Goal: Information Seeking & Learning: Find specific fact

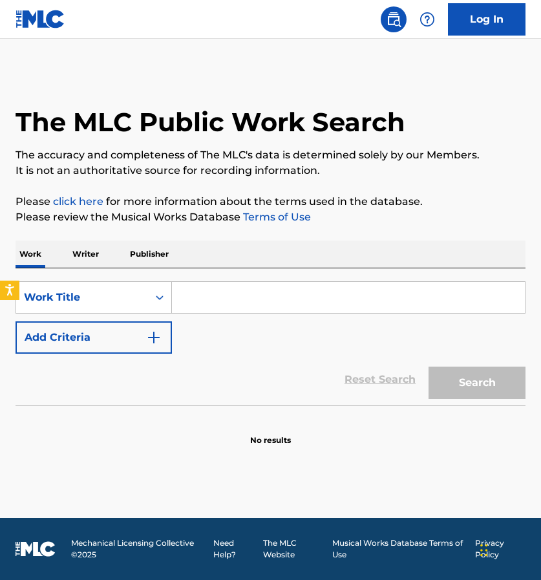
click at [214, 298] on input "Search Form" at bounding box center [348, 297] width 353 height 31
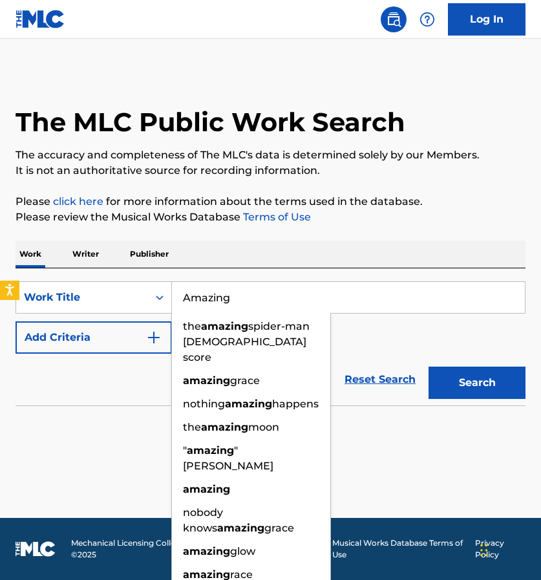
type input "Amazing"
click at [148, 334] on img "Search Form" at bounding box center [154, 338] width 16 height 16
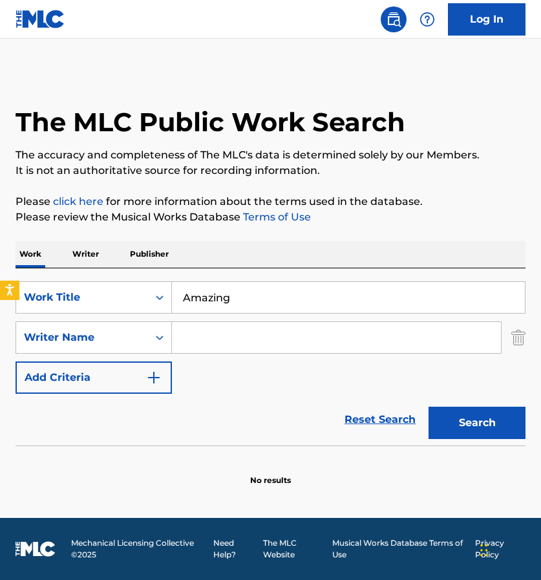
click at [226, 348] on input "Search Form" at bounding box center [336, 337] width 329 height 31
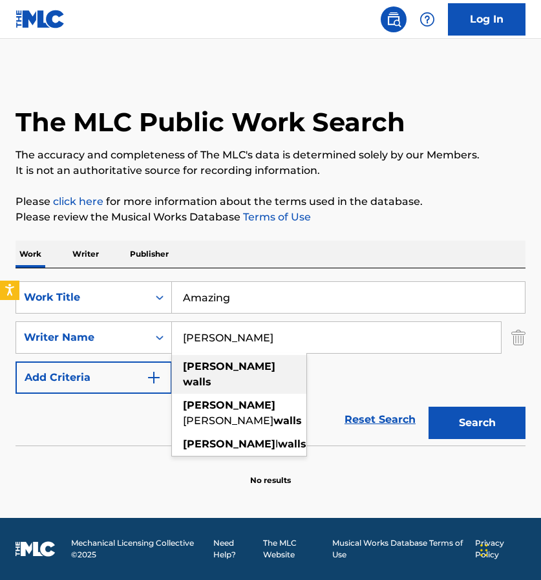
click at [212, 376] on strong "walls" at bounding box center [197, 382] width 28 height 12
type input "darrel walls"
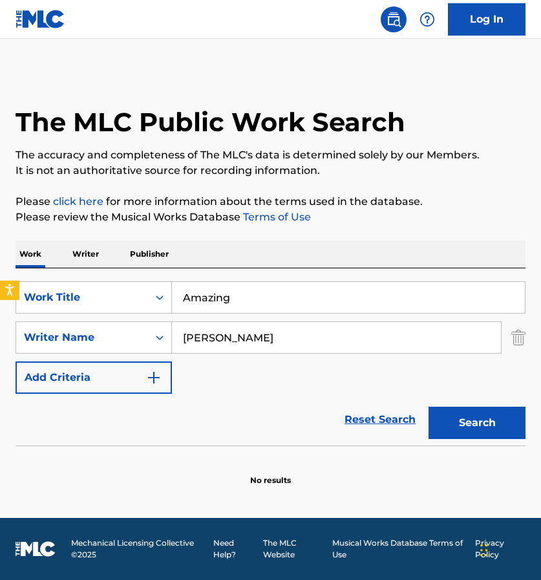
click at [486, 422] on button "Search" at bounding box center [477, 423] width 97 height 32
click at [468, 428] on button "Search" at bounding box center [477, 423] width 97 height 32
click at [321, 343] on input "darrel walls" at bounding box center [336, 337] width 329 height 31
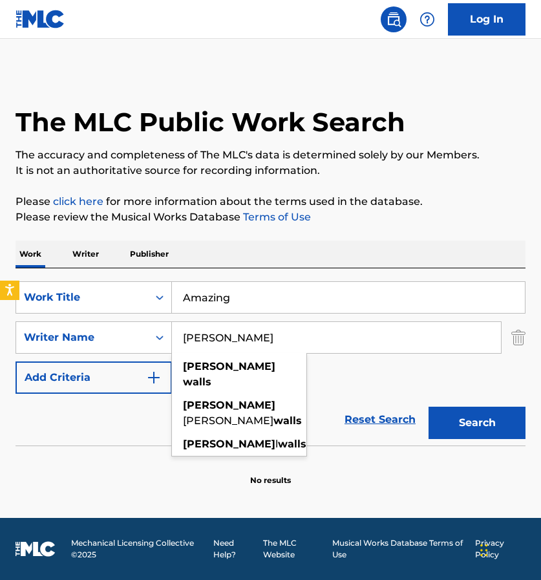
drag, startPoint x: 321, startPoint y: 343, endPoint x: 177, endPoint y: 337, distance: 143.7
click at [177, 337] on input "darrel walls" at bounding box center [336, 337] width 329 height 31
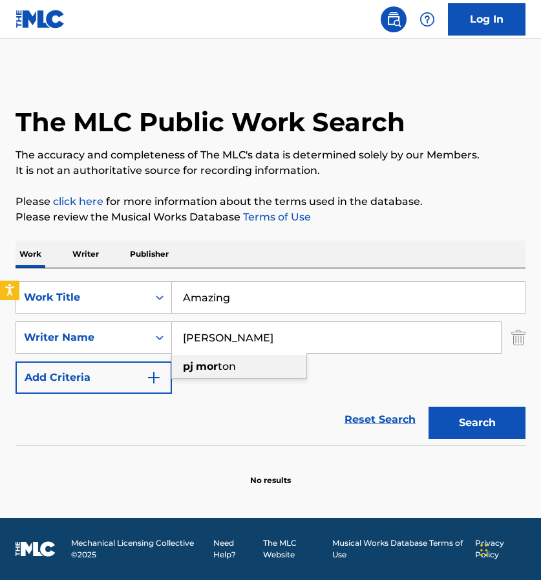
click at [241, 373] on div "pj mor ton" at bounding box center [239, 366] width 135 height 23
type input "pj morton"
click at [478, 414] on button "Search" at bounding box center [477, 423] width 97 height 32
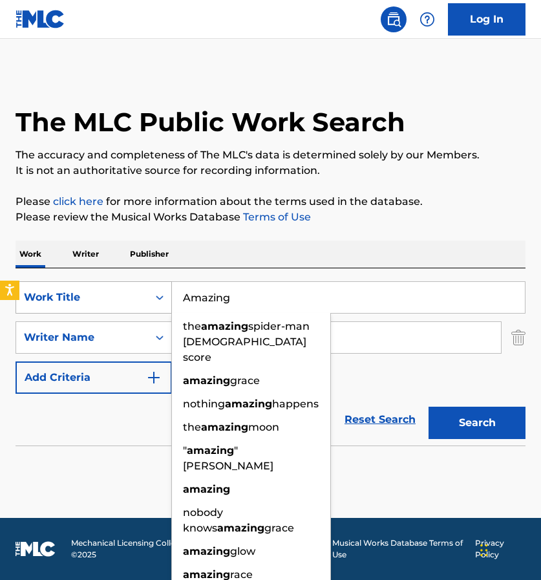
drag, startPoint x: 233, startPoint y: 301, endPoint x: 167, endPoint y: 301, distance: 66.6
click at [167, 301] on div "SearchWithCriteria756836b3-1613-4abb-91f6-6fc75b42d2da Work Title Amazing the a…" at bounding box center [271, 297] width 510 height 32
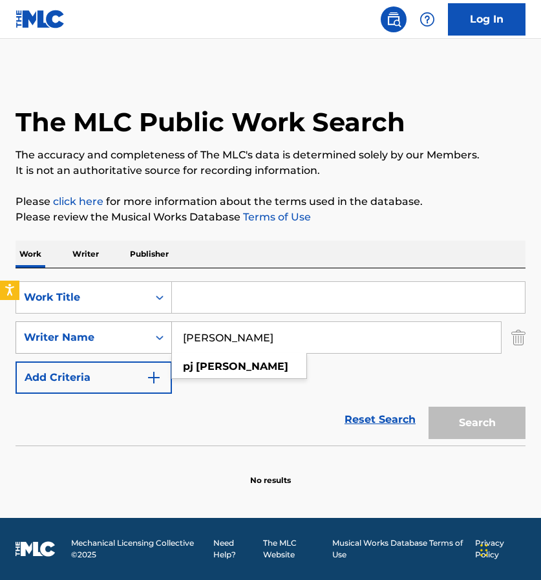
drag, startPoint x: 241, startPoint y: 338, endPoint x: 159, endPoint y: 333, distance: 82.3
click at [159, 333] on div "SearchWithCriteria826cf470-7769-4f2b-bfab-24282920b6e3 Writer Name pj morton pj…" at bounding box center [271, 337] width 510 height 32
click at [523, 340] on img "Search Form" at bounding box center [519, 337] width 14 height 32
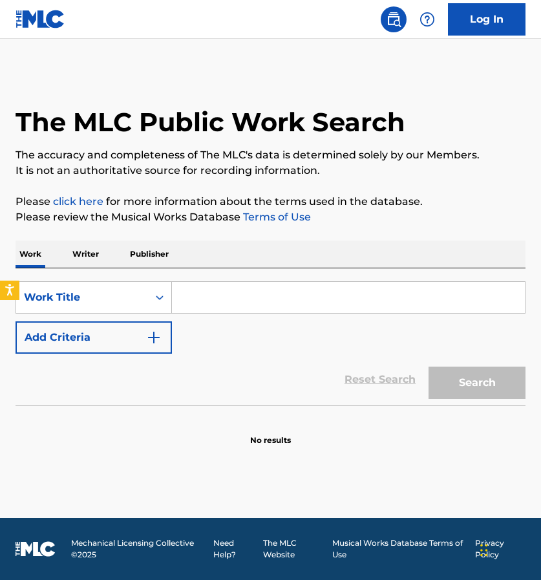
click at [83, 248] on p "Writer" at bounding box center [86, 254] width 34 height 27
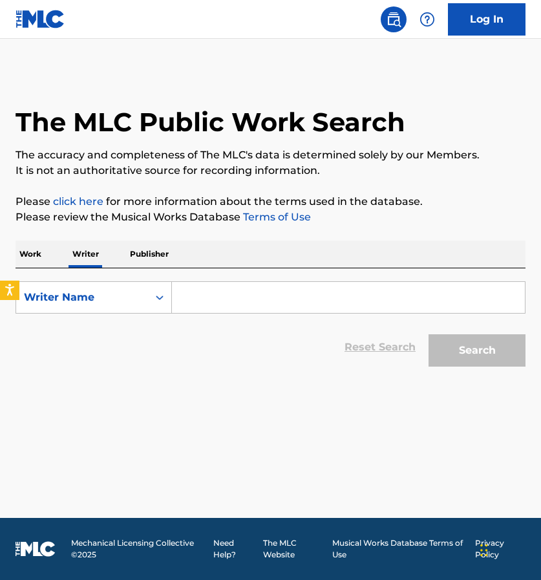
click at [206, 303] on input "Search Form" at bounding box center [348, 297] width 353 height 31
click at [27, 253] on p "Work" at bounding box center [31, 254] width 30 height 27
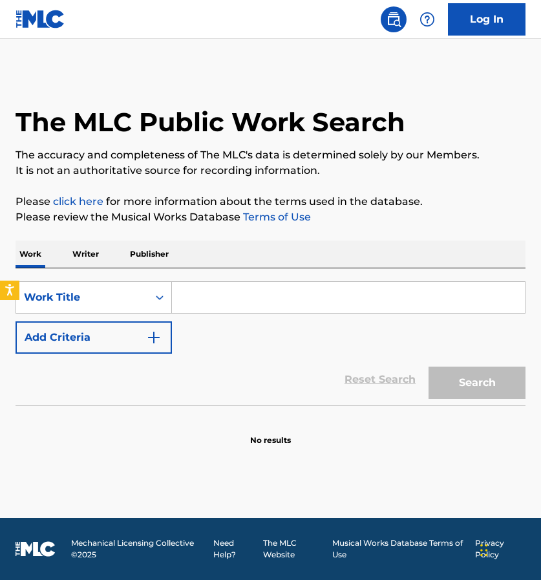
click at [215, 296] on input "Search Form" at bounding box center [348, 297] width 353 height 31
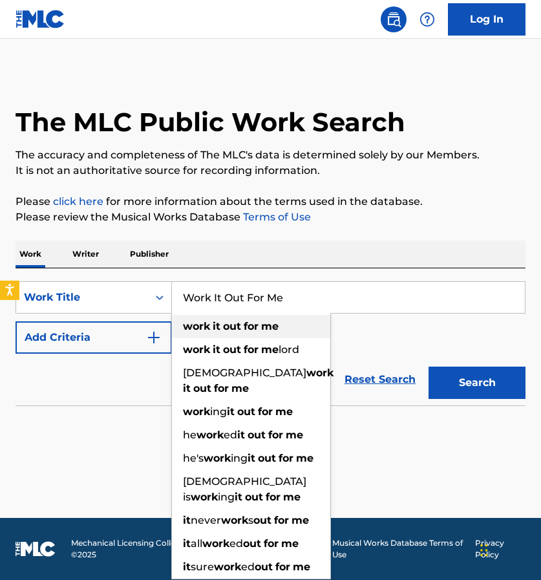
click at [208, 323] on strong "work" at bounding box center [196, 326] width 27 height 12
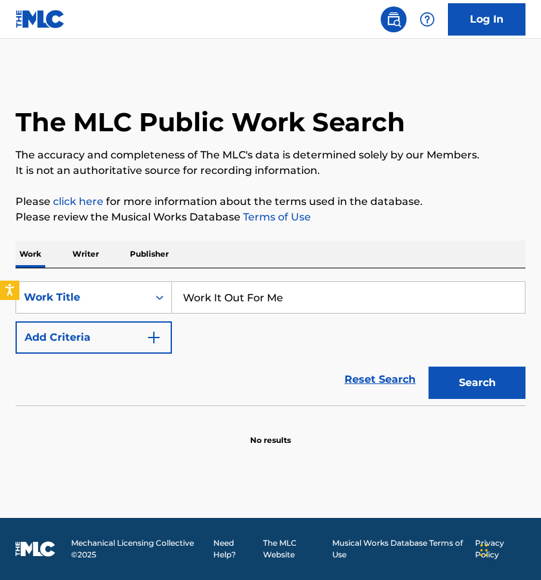
type input "work it out for me"
click at [455, 396] on button "Search" at bounding box center [477, 383] width 97 height 32
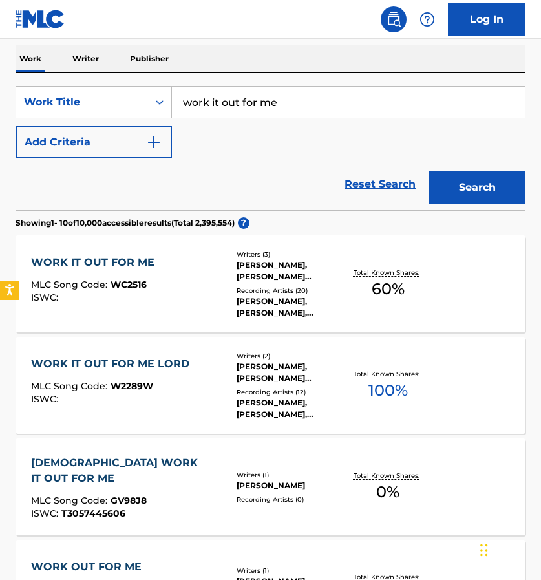
scroll to position [197, 0]
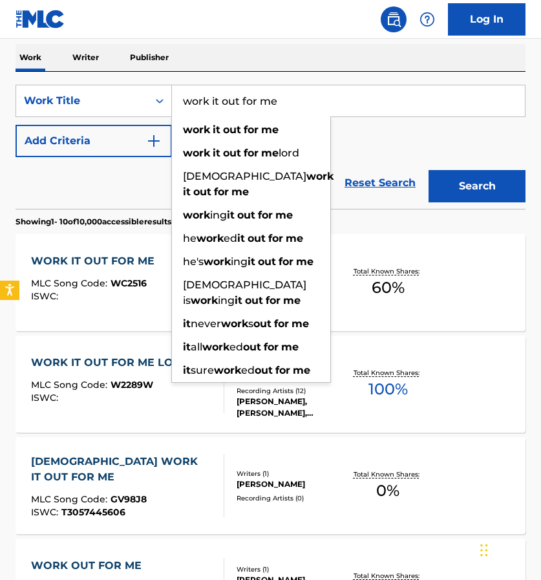
drag, startPoint x: 281, startPoint y: 100, endPoint x: 179, endPoint y: 94, distance: 103.0
click at [179, 94] on input "work it out for me" at bounding box center [348, 100] width 353 height 31
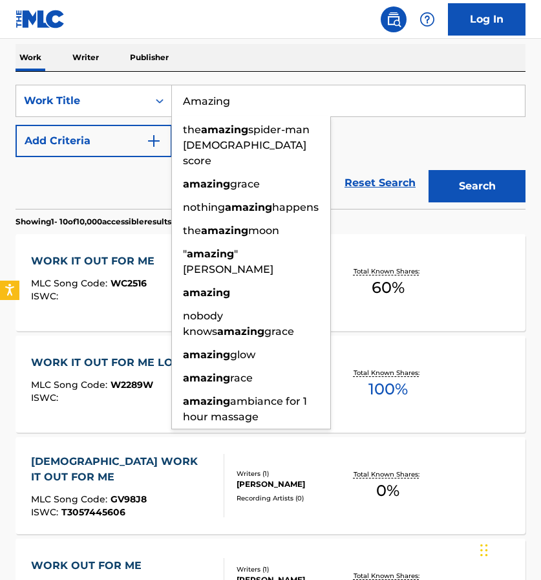
type input "Amazing"
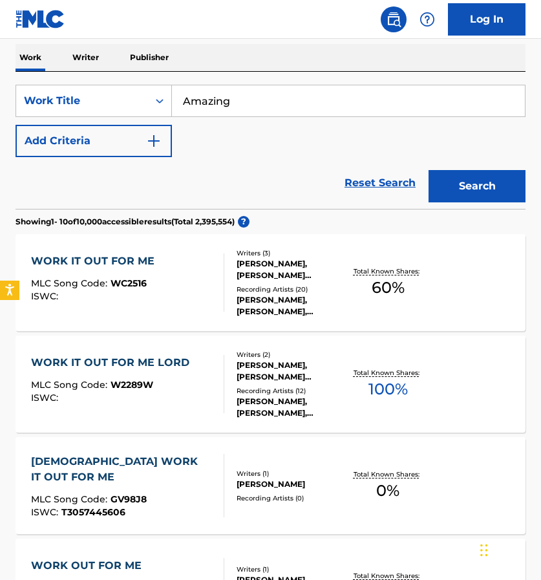
click at [488, 186] on button "Search" at bounding box center [477, 186] width 97 height 32
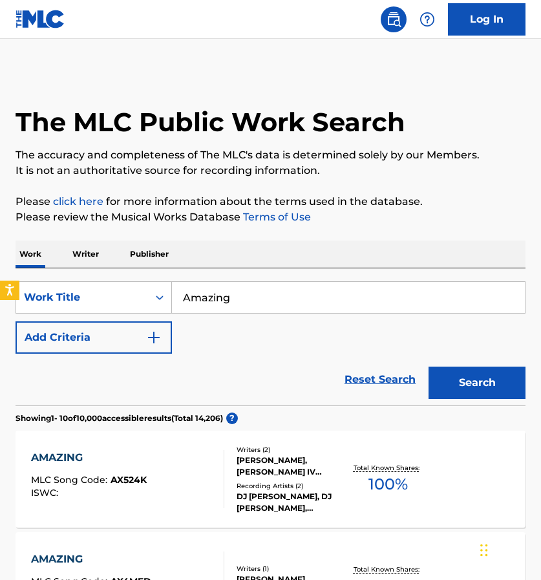
scroll to position [0, 0]
click at [153, 340] on img "Search Form" at bounding box center [154, 338] width 16 height 16
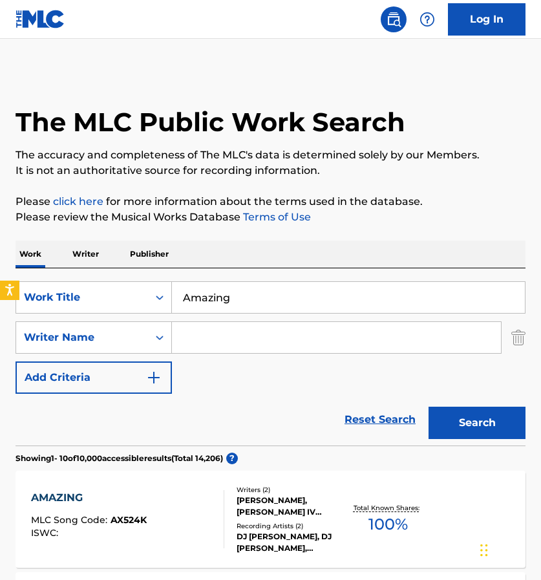
click at [222, 339] on input "Search Form" at bounding box center [336, 337] width 329 height 31
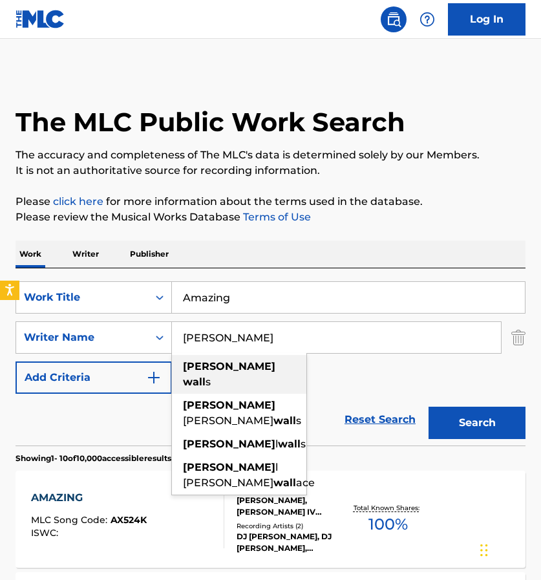
click at [211, 376] on span "s" at bounding box center [208, 382] width 5 height 12
type input "darrel walls"
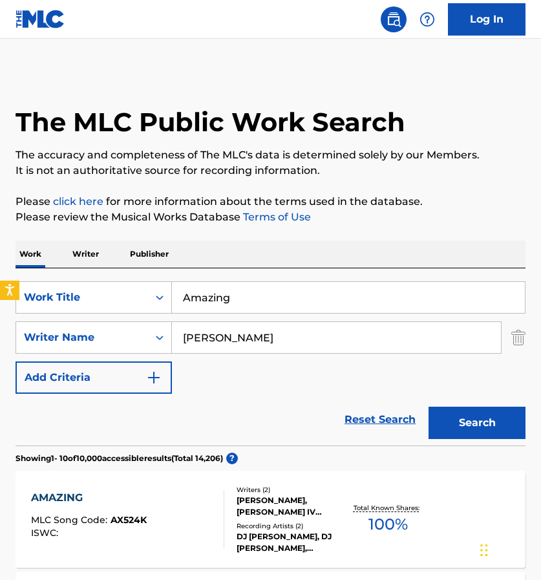
click at [474, 418] on button "Search" at bounding box center [477, 423] width 97 height 32
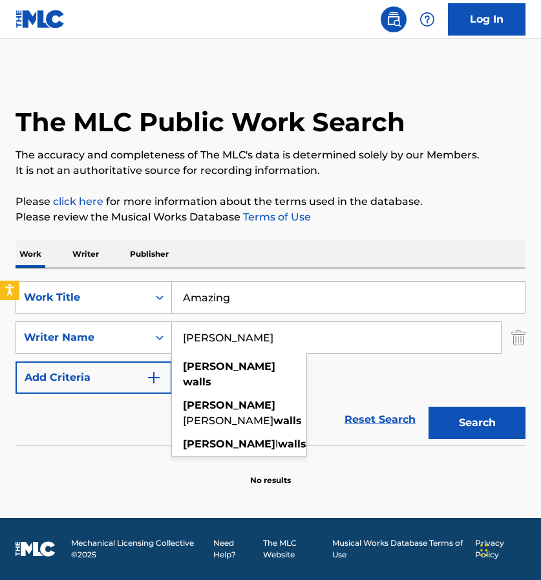
drag, startPoint x: 285, startPoint y: 342, endPoint x: 177, endPoint y: 342, distance: 108.0
click at [177, 342] on input "darrel walls" at bounding box center [336, 337] width 329 height 31
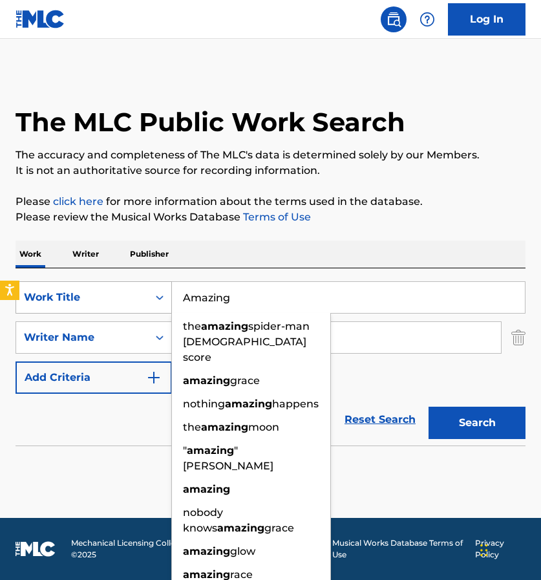
drag, startPoint x: 239, startPoint y: 291, endPoint x: 171, endPoint y: 292, distance: 68.6
click at [171, 292] on div "SearchWithCriteria756836b3-1613-4abb-91f6-6fc75b42d2da Work Title Amazing the a…" at bounding box center [271, 297] width 510 height 32
drag, startPoint x: 184, startPoint y: 295, endPoint x: 259, endPoint y: 294, distance: 75.7
click at [259, 294] on input "Amazing" at bounding box center [348, 297] width 353 height 31
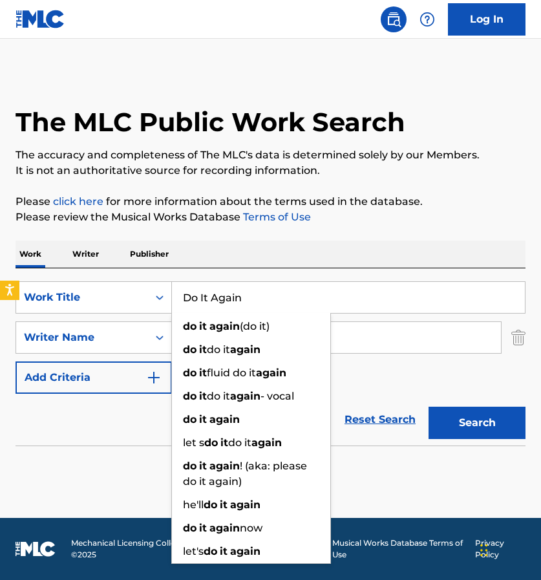
type input "Do It Again"
click at [464, 427] on button "Search" at bounding box center [477, 423] width 97 height 32
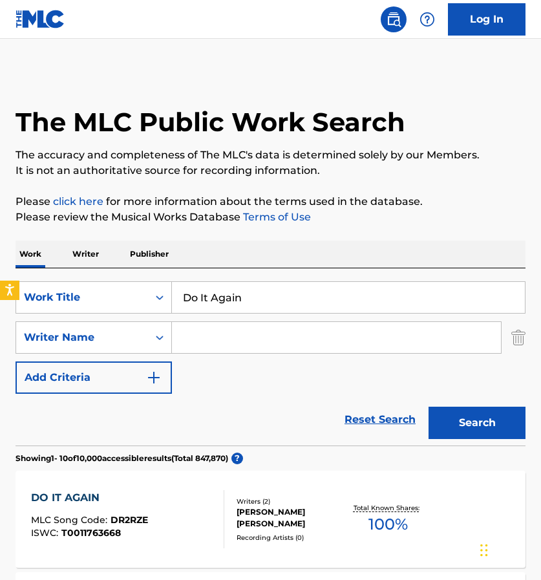
click at [255, 342] on input "Search Form" at bounding box center [336, 337] width 329 height 31
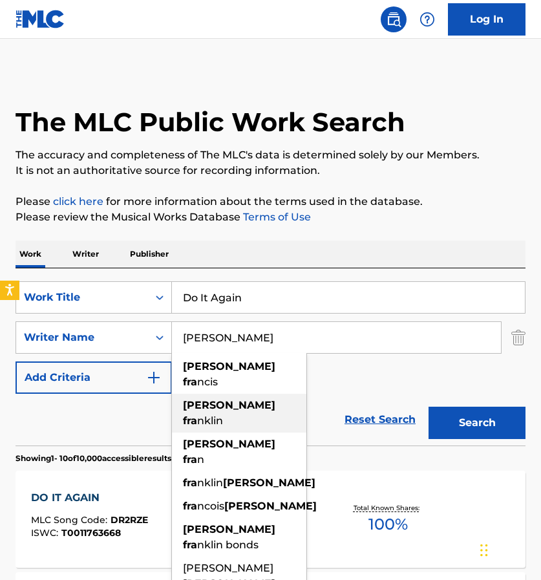
click at [223, 415] on span "nklin" at bounding box center [210, 421] width 26 height 12
type input "kirk franklin"
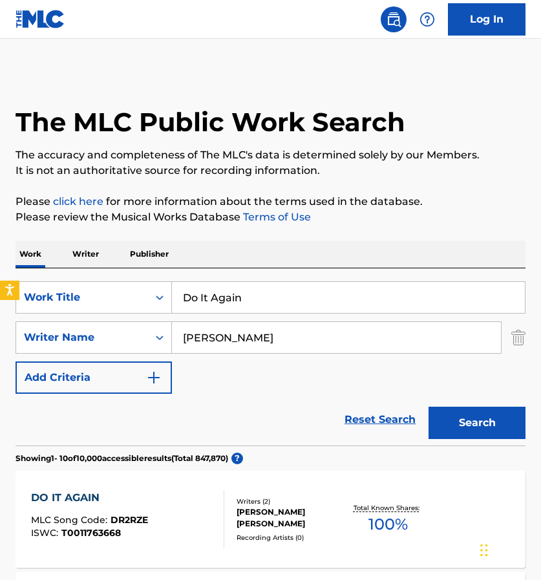
click at [451, 414] on button "Search" at bounding box center [477, 423] width 97 height 32
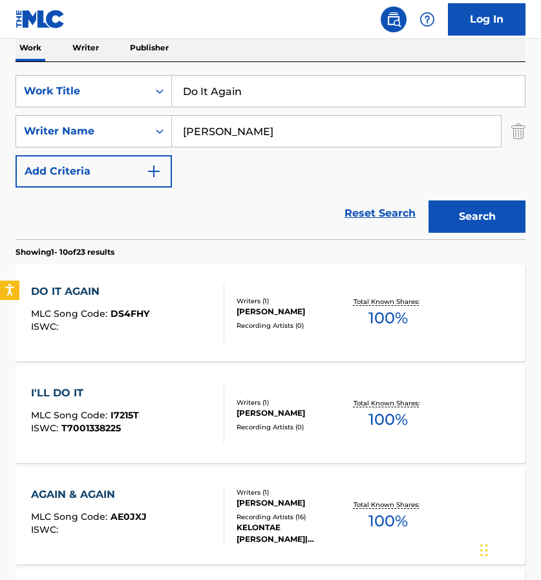
scroll to position [217, 0]
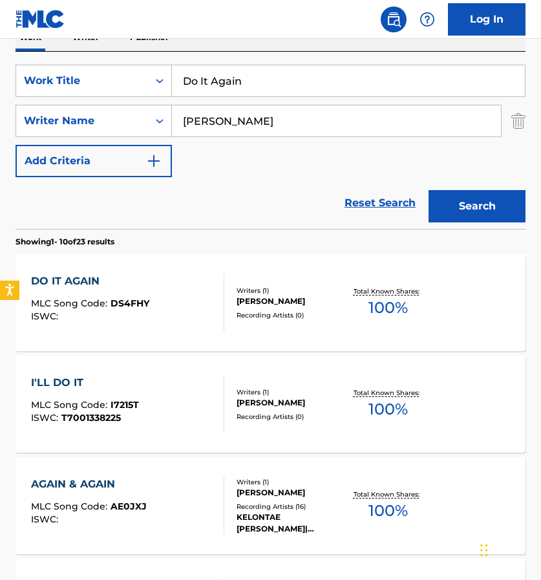
click at [314, 298] on div "KIRK FRANKLIN" at bounding box center [291, 302] width 109 height 12
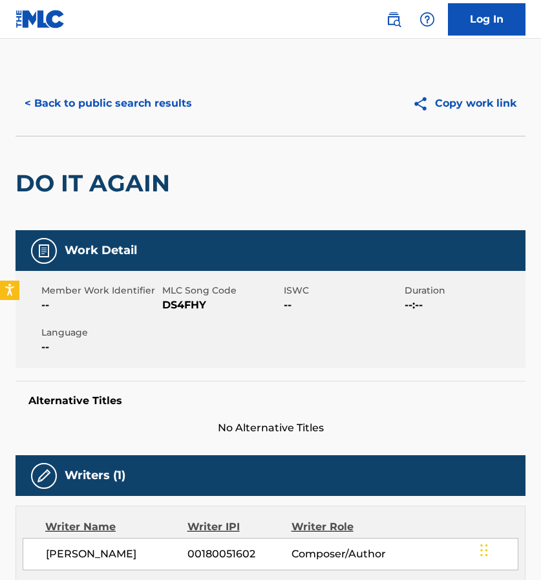
click at [31, 24] on img at bounding box center [41, 19] width 50 height 19
click at [140, 96] on button "< Back to public search results" at bounding box center [109, 103] width 186 height 32
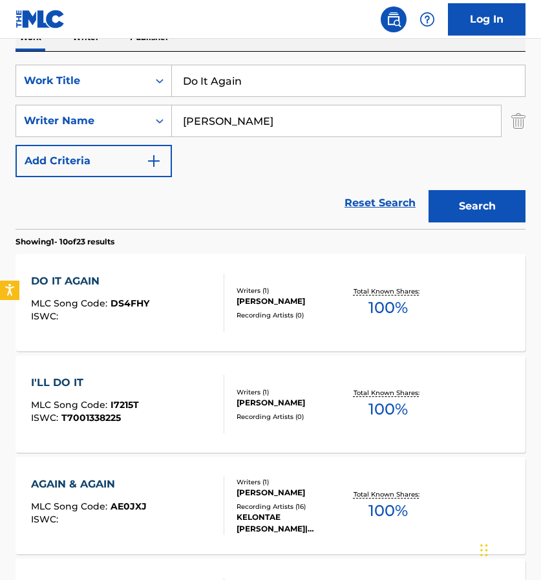
click at [519, 127] on img "Search Form" at bounding box center [519, 121] width 14 height 32
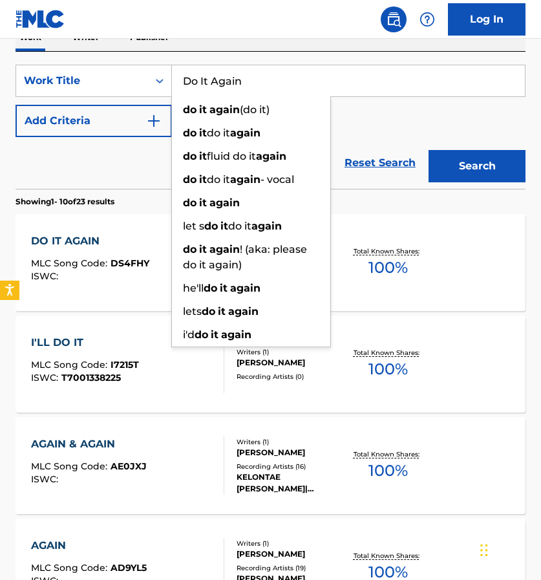
drag, startPoint x: 333, startPoint y: 75, endPoint x: 179, endPoint y: 81, distance: 154.7
click at [179, 81] on input "Do It Again" at bounding box center [348, 80] width 353 height 31
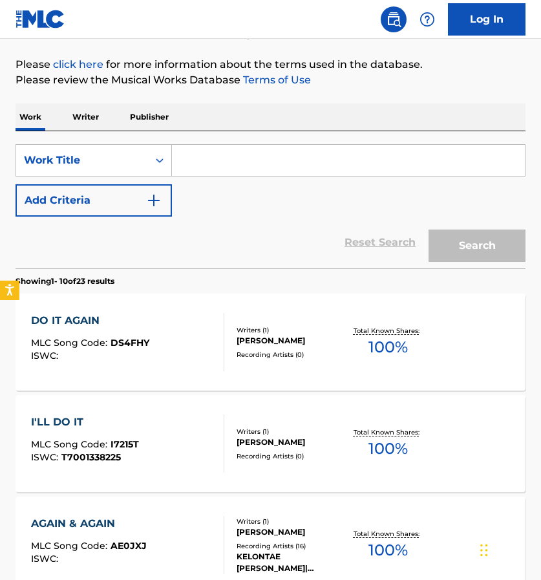
scroll to position [80, 0]
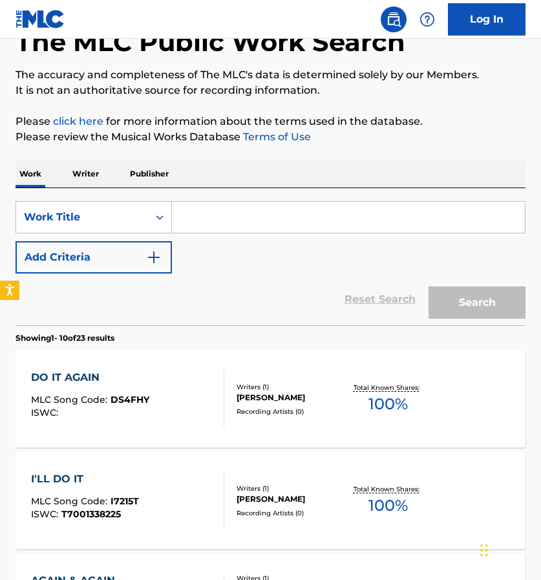
click at [83, 175] on p "Writer" at bounding box center [86, 173] width 34 height 27
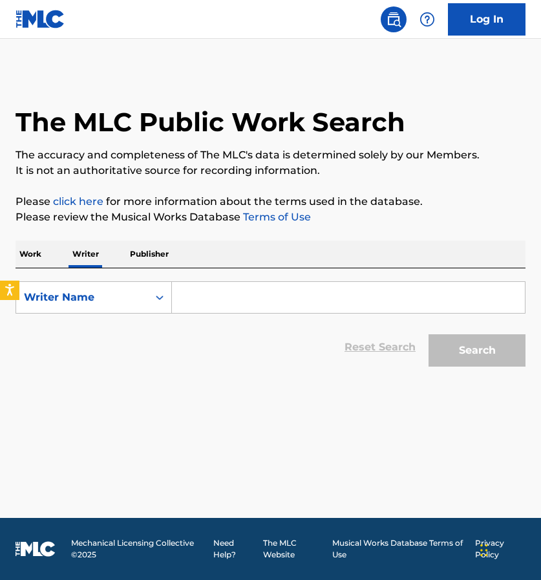
click at [36, 252] on p "Work" at bounding box center [31, 254] width 30 height 27
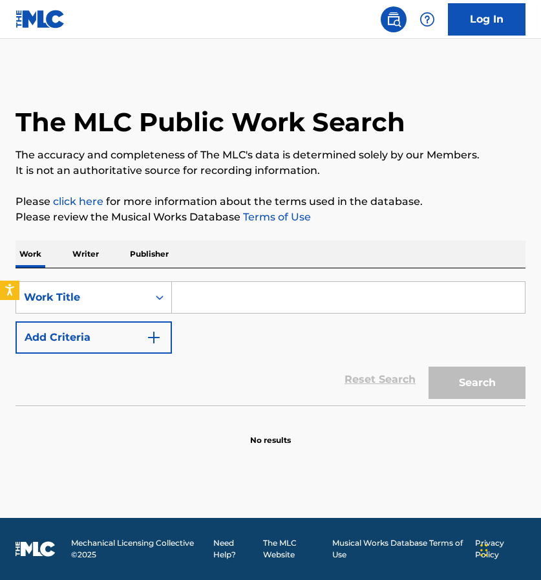
click at [224, 290] on input "Search Form" at bounding box center [348, 297] width 353 height 31
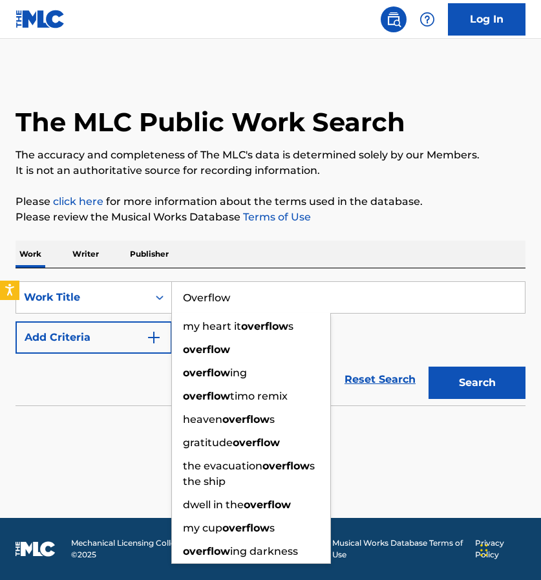
type input "Overflow"
click at [451, 377] on button "Search" at bounding box center [477, 383] width 97 height 32
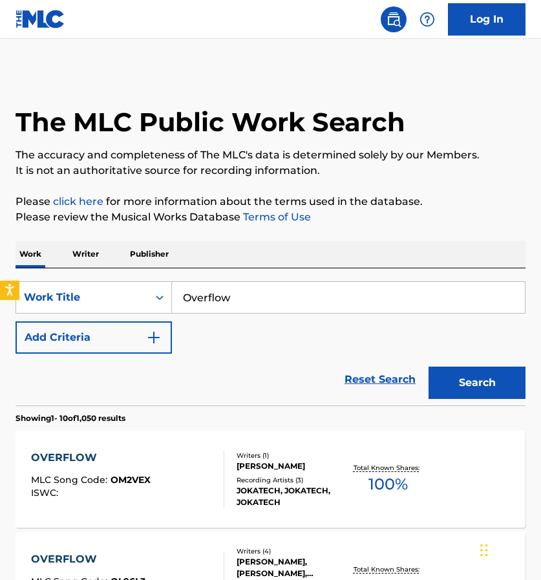
click at [161, 333] on button "Add Criteria" at bounding box center [94, 337] width 157 height 32
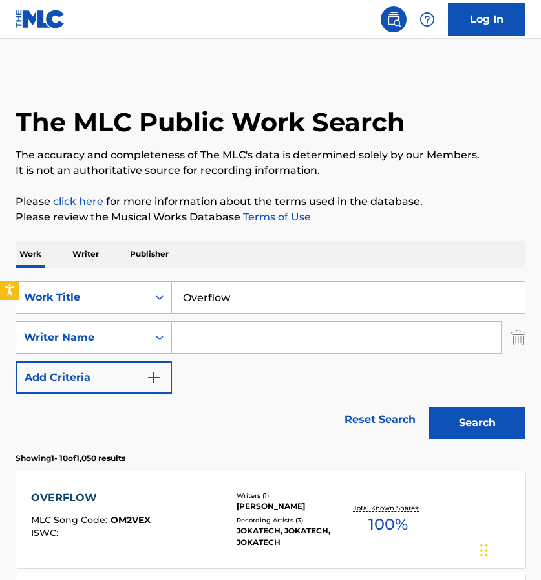
click at [245, 347] on input "Search Form" at bounding box center [336, 337] width 329 height 31
type input "L"
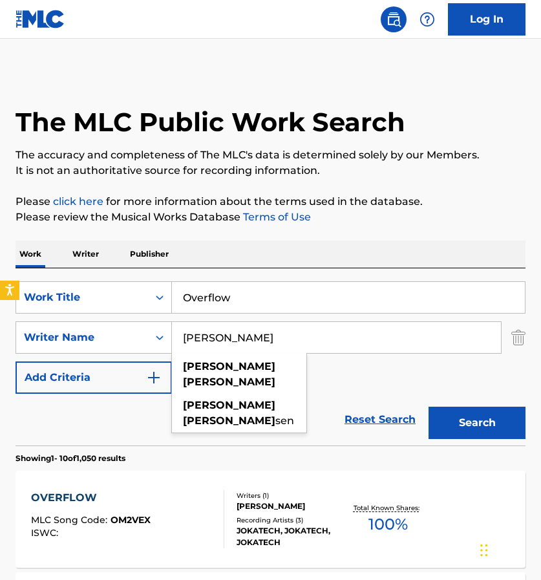
type input "Micheal Todd"
click at [477, 423] on button "Search" at bounding box center [477, 423] width 97 height 32
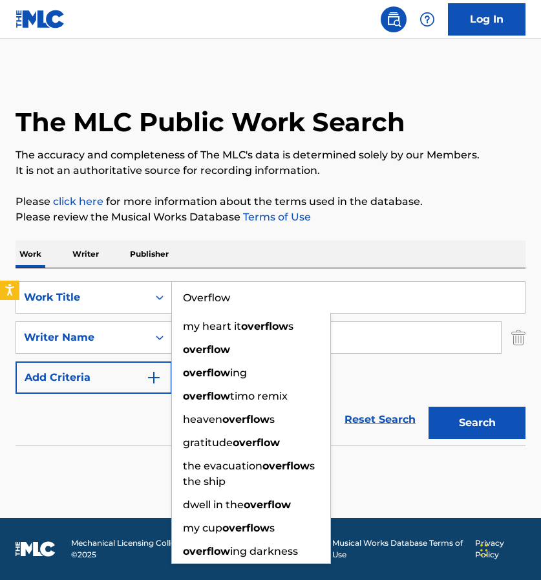
drag, startPoint x: 257, startPoint y: 295, endPoint x: 185, endPoint y: 299, distance: 72.5
click at [185, 299] on input "Overflow" at bounding box center [348, 297] width 353 height 31
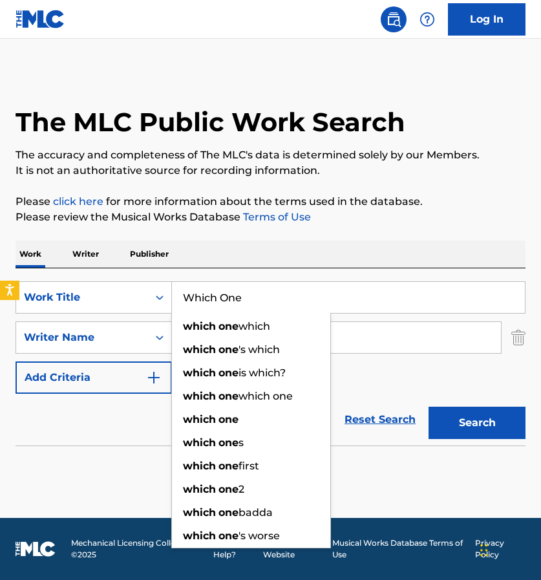
type input "Which One"
click at [387, 347] on input "Micheal Todd" at bounding box center [336, 337] width 329 height 31
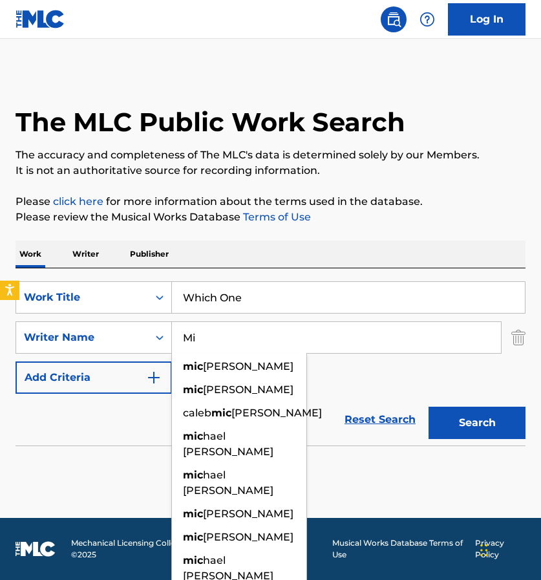
type input "M"
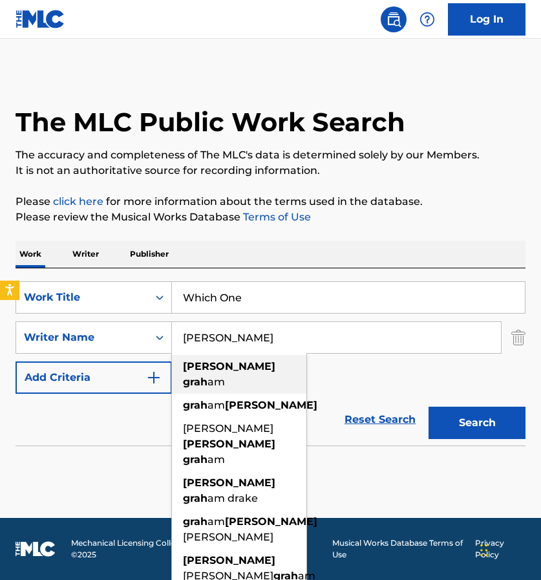
click at [225, 376] on span "am" at bounding box center [216, 382] width 17 height 12
type input "aubrey graham"
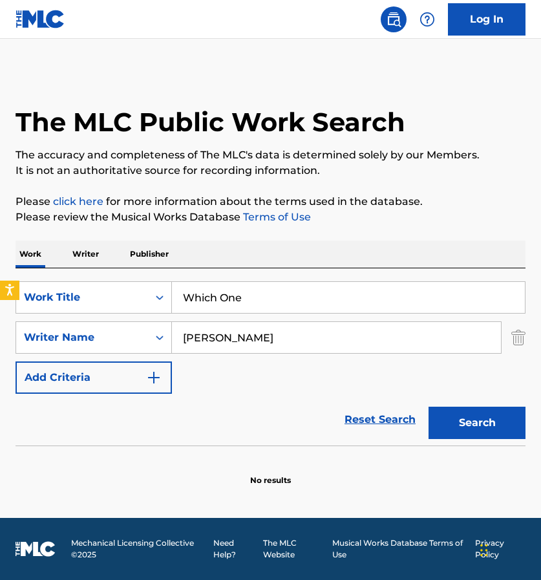
click at [522, 429] on button "Search" at bounding box center [477, 423] width 97 height 32
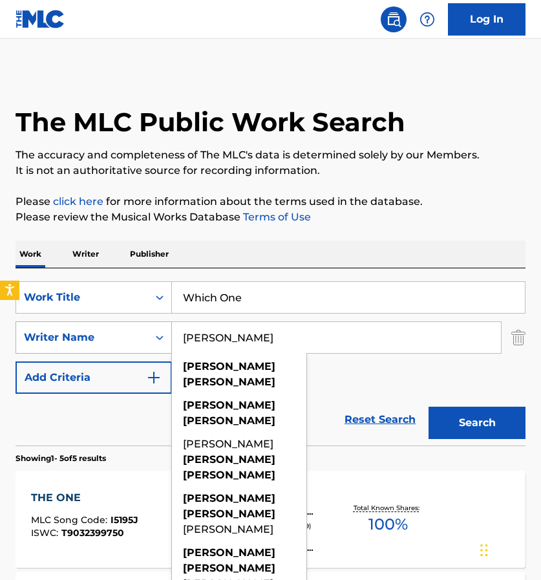
drag, startPoint x: 264, startPoint y: 338, endPoint x: 159, endPoint y: 334, distance: 104.9
click at [159, 334] on div "SearchWithCriteria826cf470-7769-4f2b-bfab-24282920b6e3 Writer Name aubrey graha…" at bounding box center [271, 337] width 510 height 32
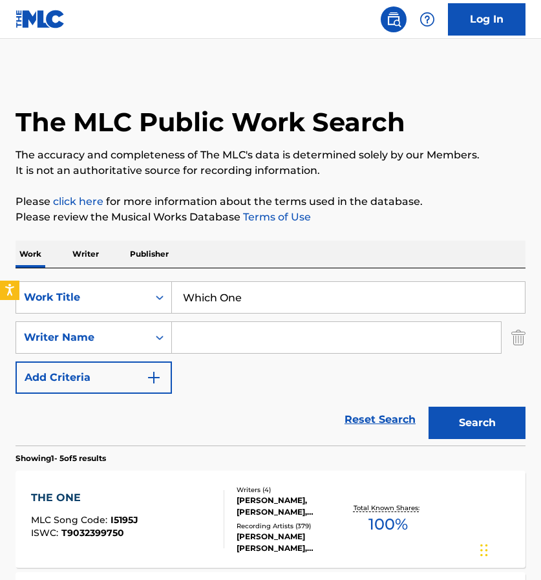
click at [468, 428] on button "Search" at bounding box center [477, 423] width 97 height 32
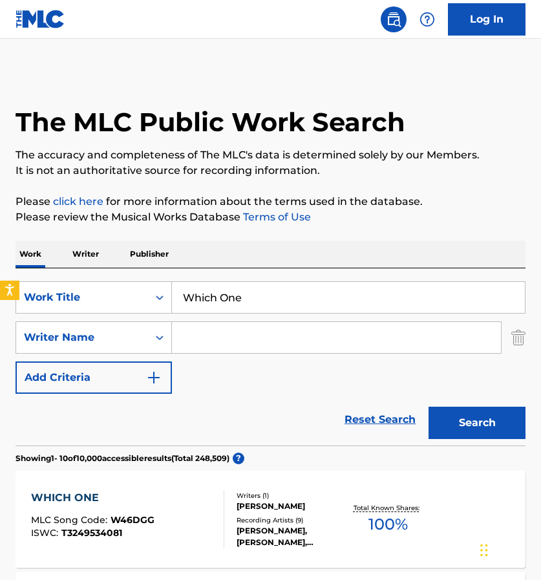
click at [226, 345] on input "Search Form" at bounding box center [336, 337] width 329 height 31
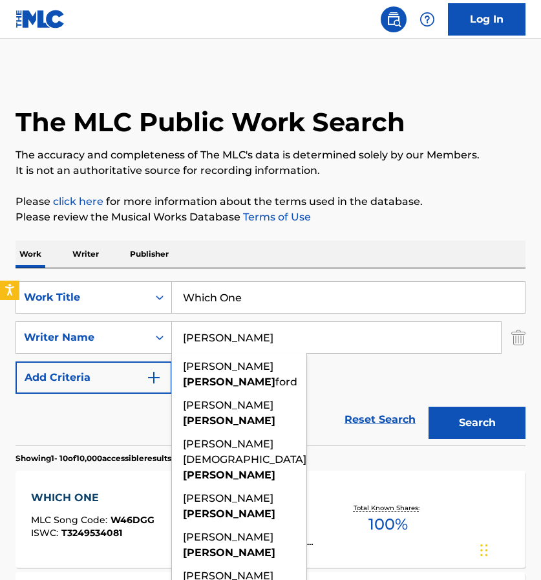
type input "Drake"
click at [460, 422] on button "Search" at bounding box center [477, 423] width 97 height 32
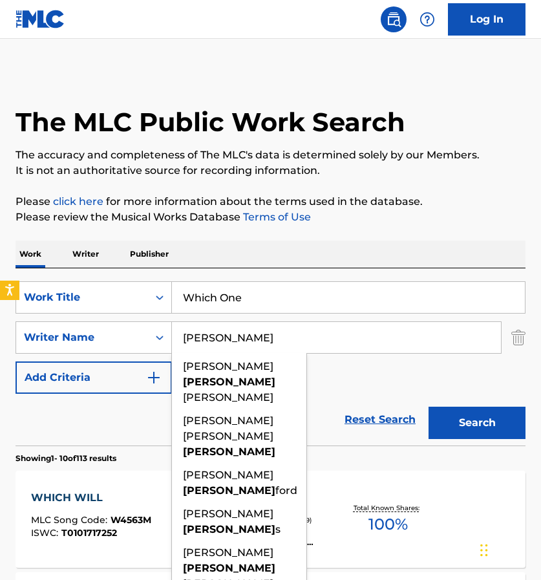
drag, startPoint x: 243, startPoint y: 330, endPoint x: 179, endPoint y: 331, distance: 64.7
click at [179, 331] on input "Drake" at bounding box center [336, 337] width 329 height 31
drag, startPoint x: 179, startPoint y: 331, endPoint x: 250, endPoint y: 332, distance: 71.2
click at [250, 332] on input "Drake" at bounding box center [336, 337] width 329 height 31
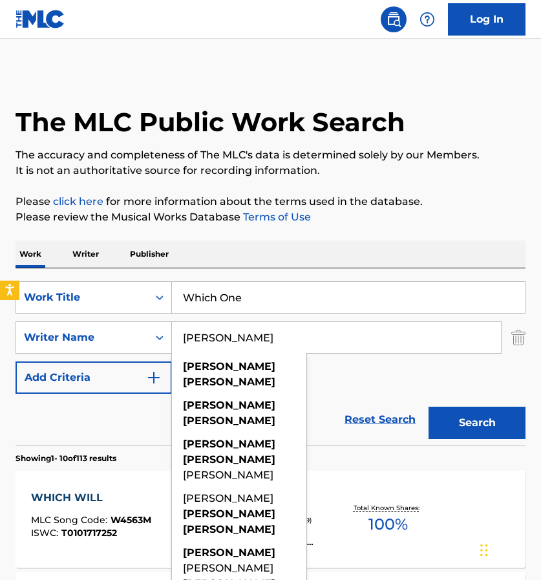
type input "Graham Aubrey"
click at [477, 423] on button "Search" at bounding box center [477, 423] width 97 height 32
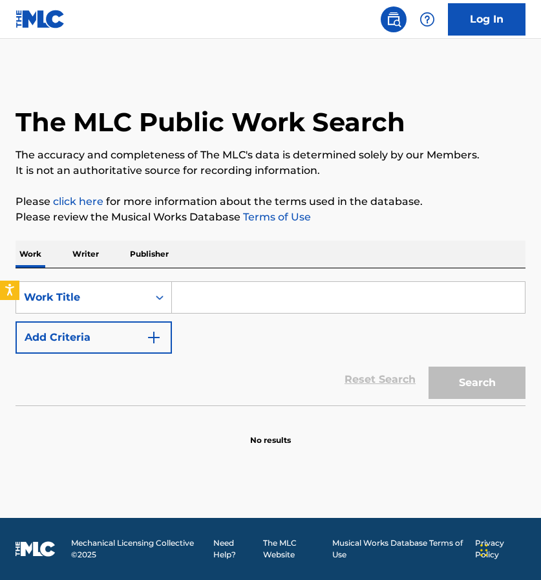
click at [202, 300] on input "Search Form" at bounding box center [348, 297] width 353 height 31
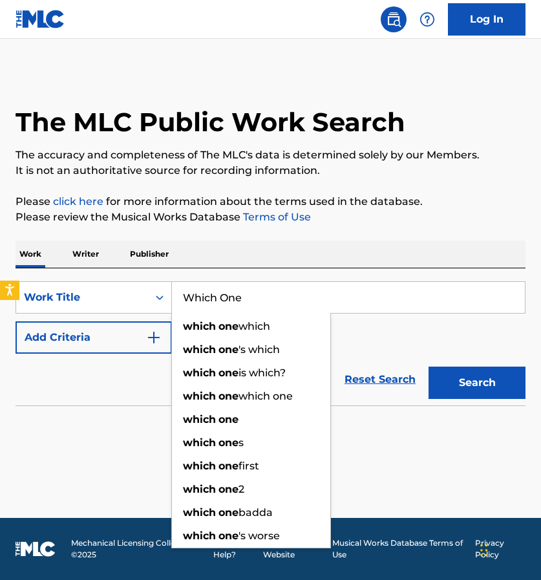
type input "Which One"
click at [477, 383] on button "Search" at bounding box center [477, 383] width 97 height 32
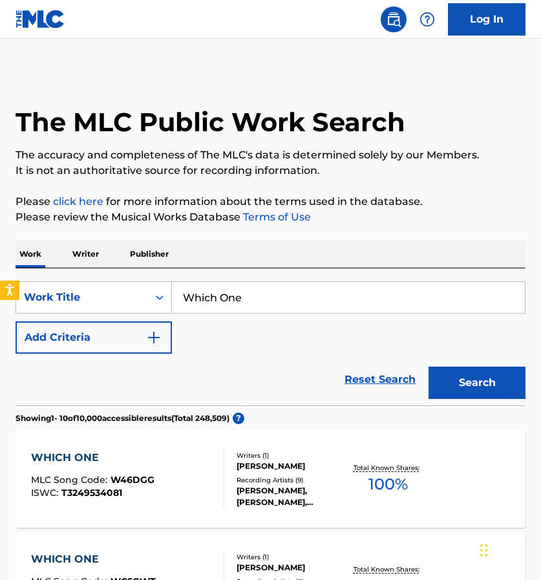
click at [149, 336] on img "Search Form" at bounding box center [154, 338] width 16 height 16
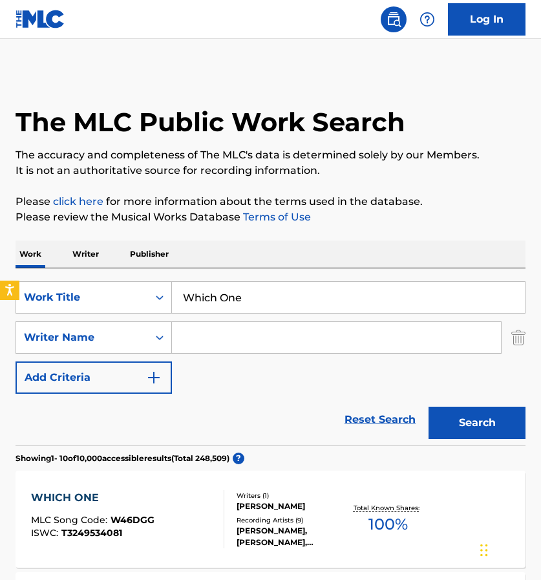
click at [154, 373] on img "Search Form" at bounding box center [154, 378] width 16 height 16
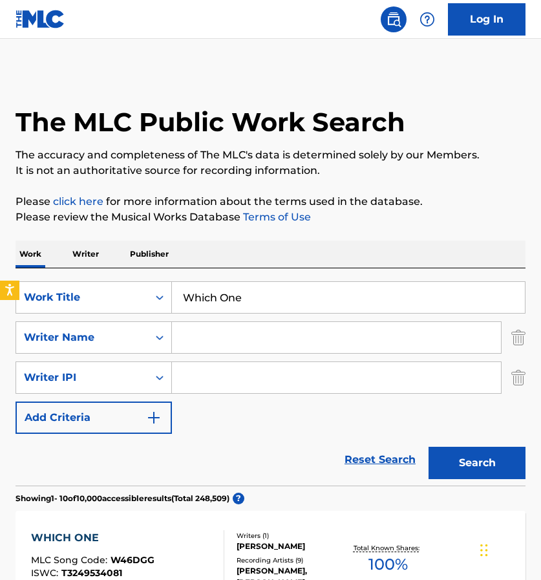
click at [523, 383] on img "Search Form" at bounding box center [519, 378] width 14 height 32
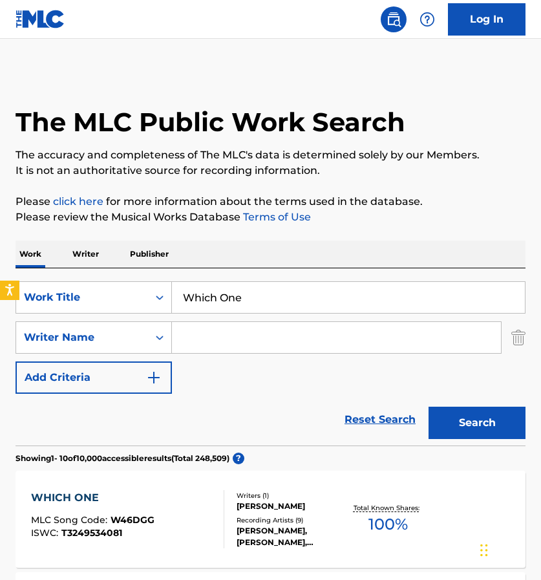
click at [223, 324] on input "Search Form" at bounding box center [336, 337] width 329 height 31
click at [477, 423] on button "Search" at bounding box center [477, 423] width 97 height 32
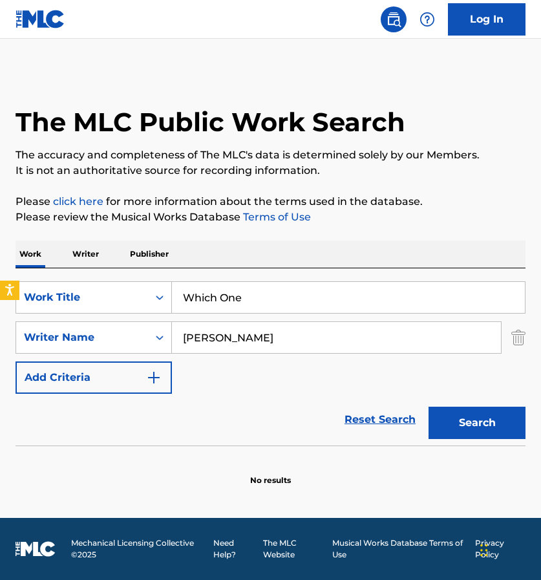
type input "O. Ceaser"
click at [439, 425] on button "Search" at bounding box center [477, 423] width 97 height 32
click at [516, 337] on img "Search Form" at bounding box center [519, 337] width 14 height 32
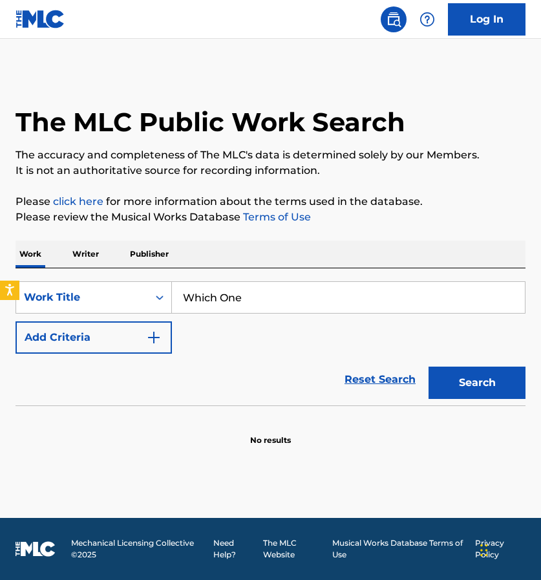
click at [394, 298] on input "Which One" at bounding box center [348, 297] width 353 height 31
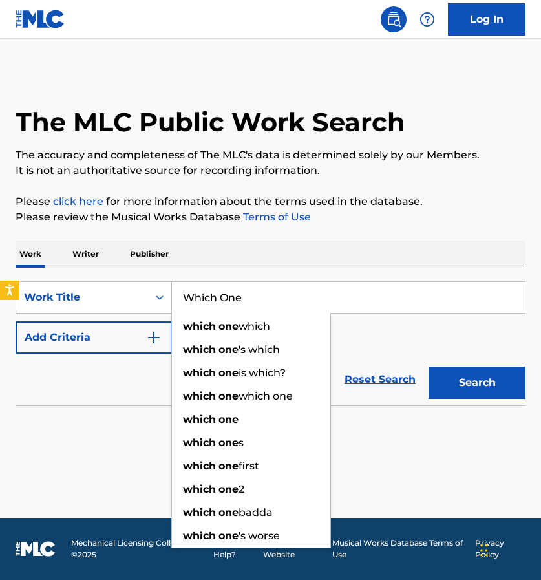
click at [394, 298] on input "Which One" at bounding box center [348, 297] width 353 height 31
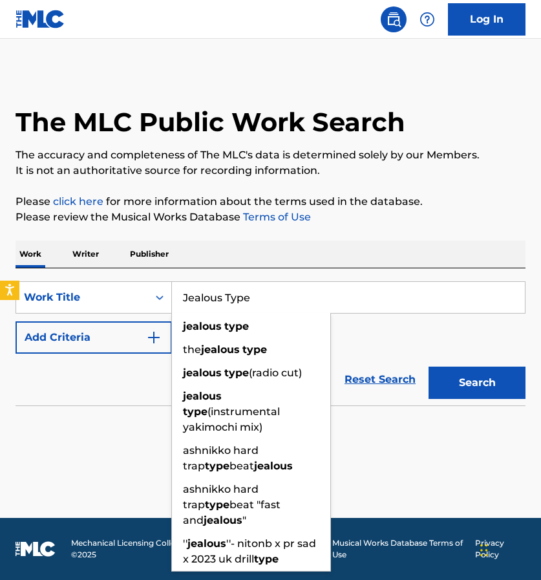
type input "Jealous Type"
click at [477, 383] on button "Search" at bounding box center [477, 383] width 97 height 32
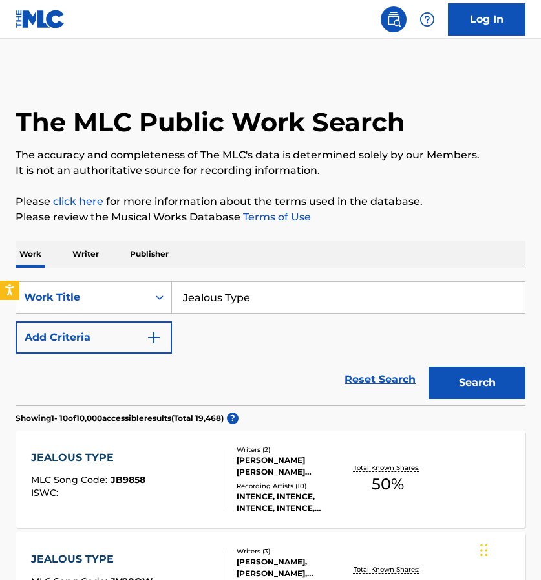
click at [153, 338] on img "Search Form" at bounding box center [154, 338] width 16 height 16
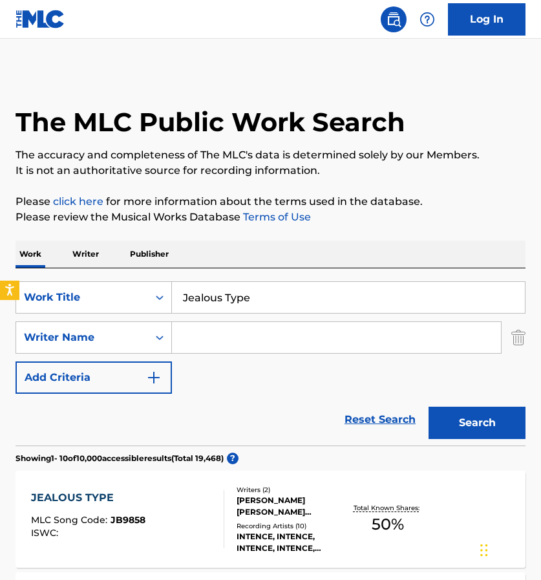
click at [231, 344] on input "Search Form" at bounding box center [336, 337] width 329 height 31
type input "Antenoff"
click at [477, 423] on button "Search" at bounding box center [477, 423] width 97 height 32
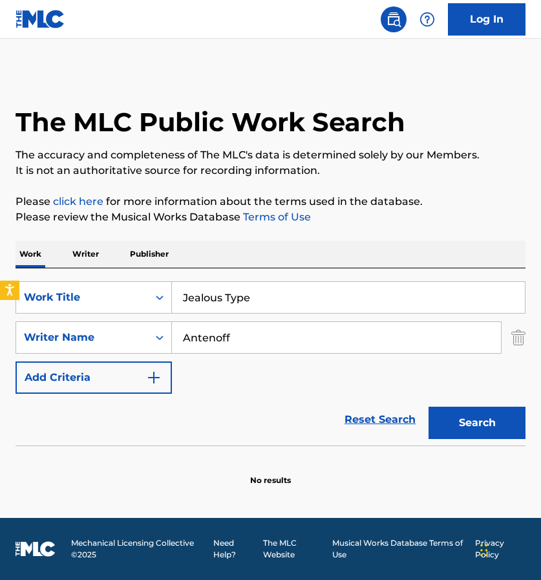
click at [518, 338] on img "Search Form" at bounding box center [519, 337] width 14 height 32
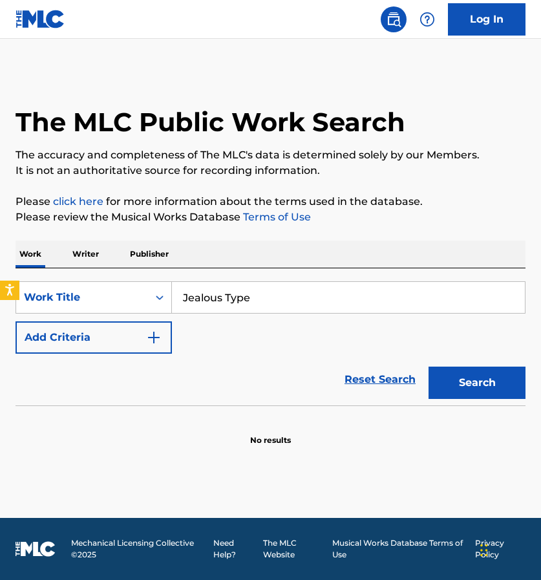
click at [438, 293] on input "Jealous Type" at bounding box center [348, 297] width 353 height 31
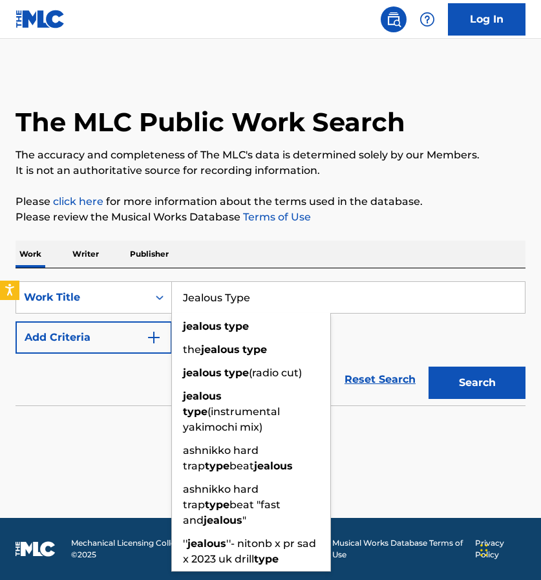
click at [438, 293] on input "Jealous Type" at bounding box center [348, 297] width 353 height 31
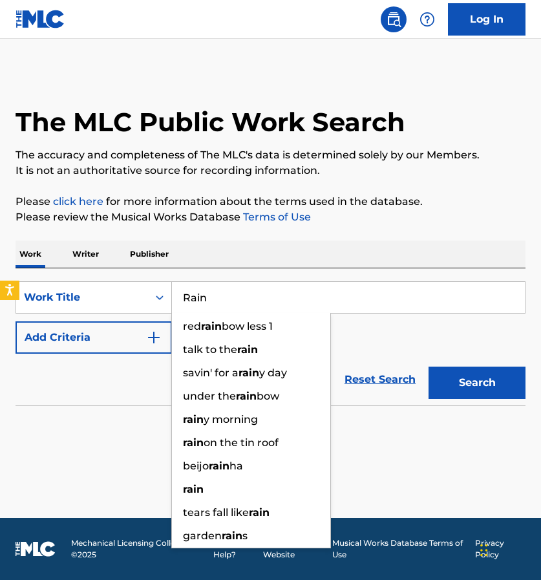
type input "Rain"
click at [480, 389] on button "Search" at bounding box center [477, 383] width 97 height 32
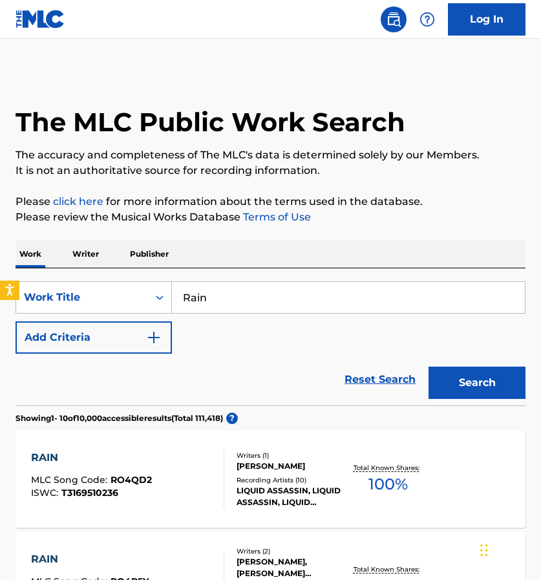
click at [156, 332] on img "Search Form" at bounding box center [154, 338] width 16 height 16
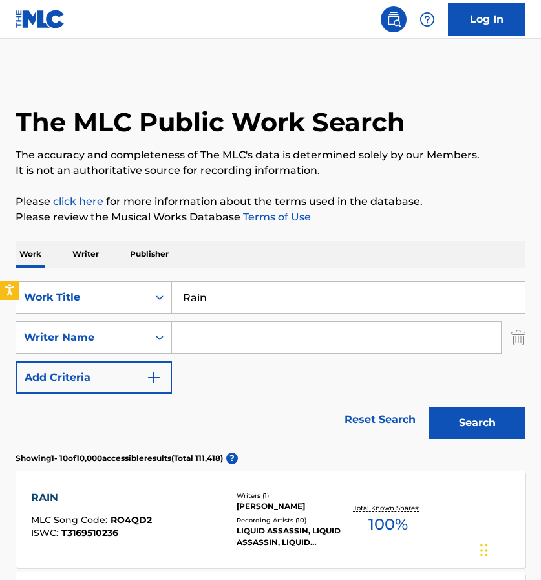
click at [207, 344] on input "Search Form" at bounding box center [336, 337] width 329 height 31
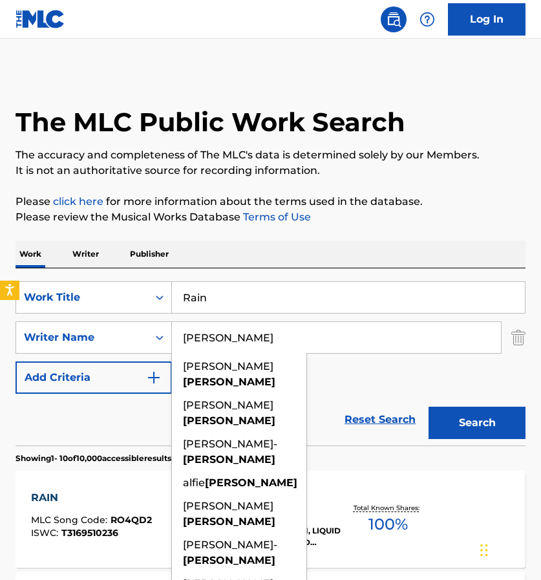
type input "Sheard"
click at [477, 423] on button "Search" at bounding box center [477, 423] width 97 height 32
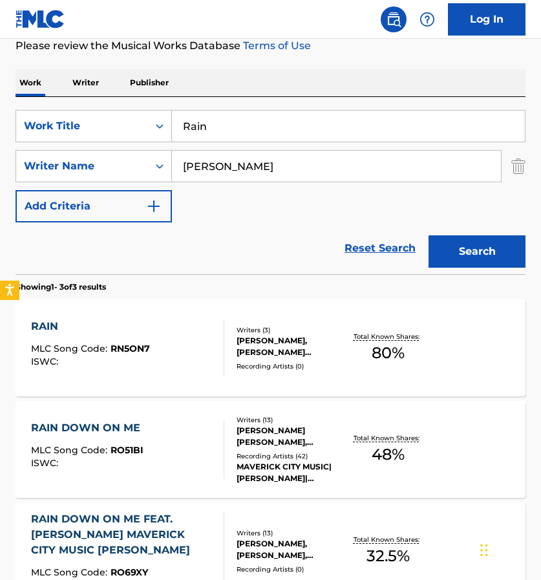
scroll to position [163, 0]
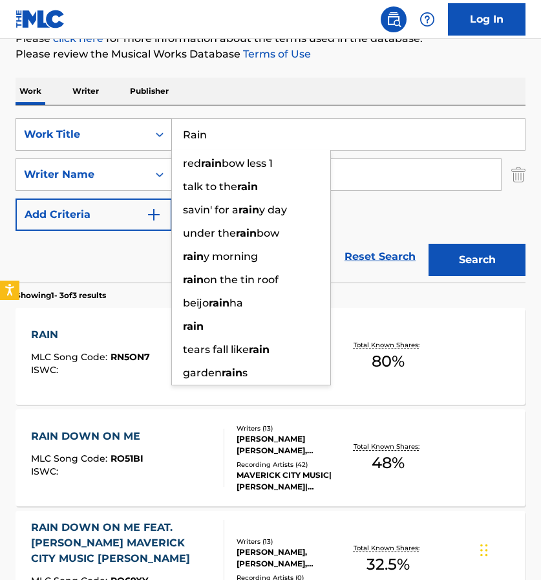
drag, startPoint x: 241, startPoint y: 136, endPoint x: 158, endPoint y: 133, distance: 82.2
click at [158, 133] on div "SearchWithCriteriad1ed4f8c-74ef-4d67-a7e5-359ab6b72230 Work Title Rain red rain…" at bounding box center [271, 134] width 510 height 32
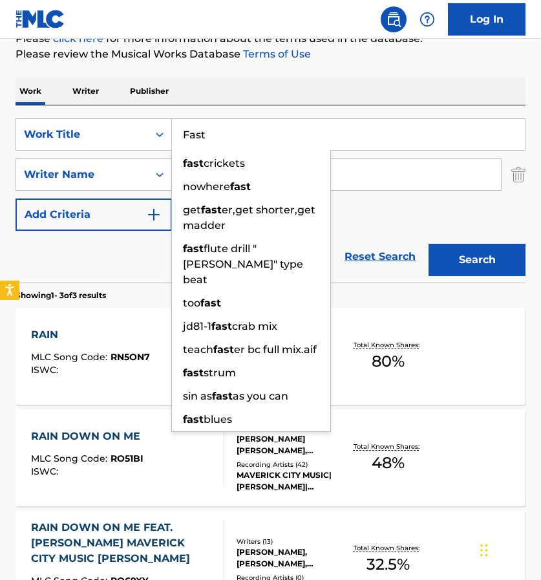
type input "Fast"
click at [369, 170] on input "Sheard" at bounding box center [336, 174] width 329 height 31
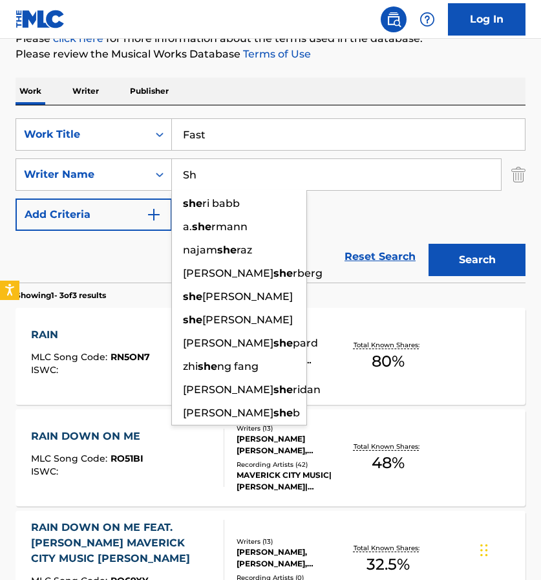
type input "S"
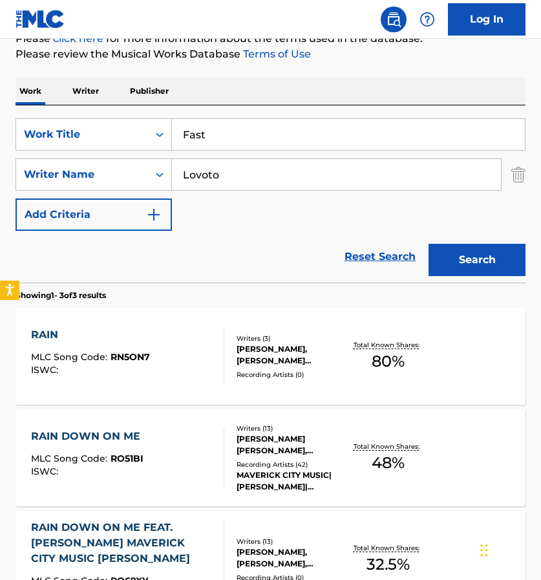
click at [477, 260] on button "Search" at bounding box center [477, 260] width 97 height 32
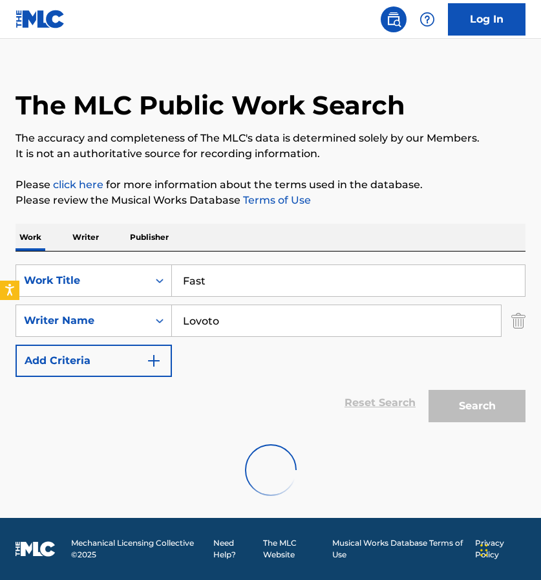
scroll to position [0, 0]
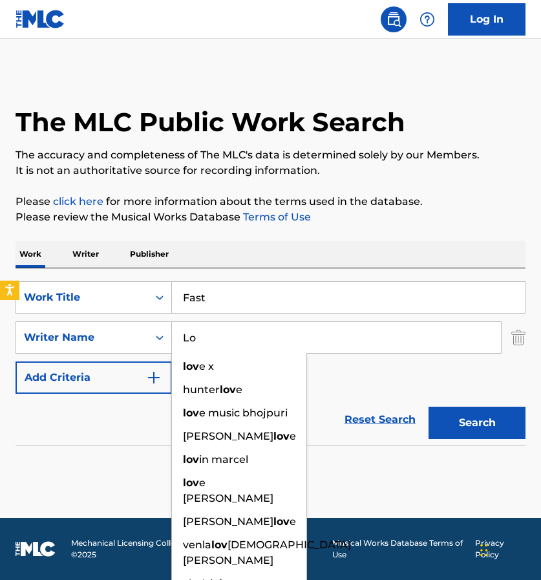
type input "L"
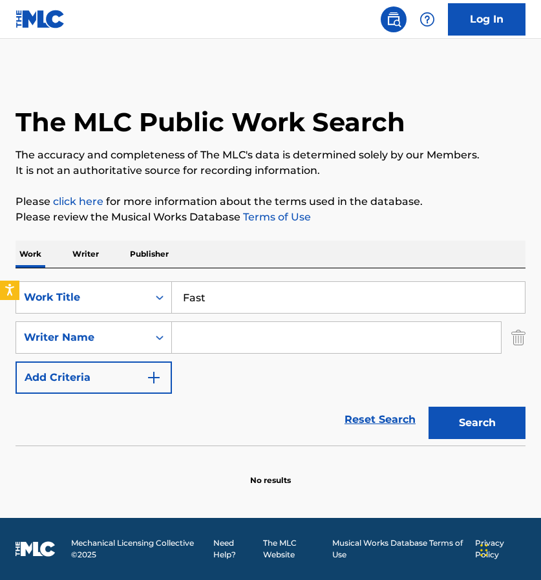
click at [479, 421] on button "Search" at bounding box center [477, 423] width 97 height 32
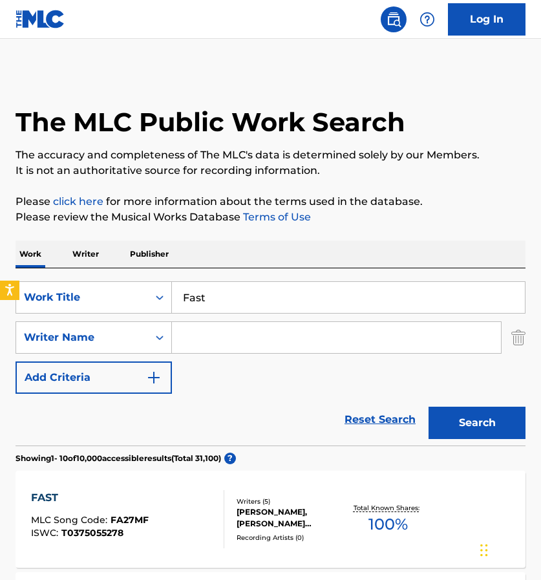
click at [287, 340] on input "Search Form" at bounding box center [336, 337] width 329 height 31
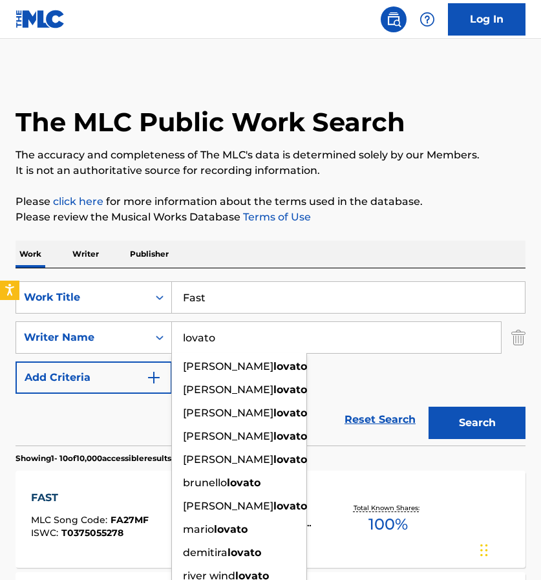
type input "lovato"
click at [477, 423] on button "Search" at bounding box center [477, 423] width 97 height 32
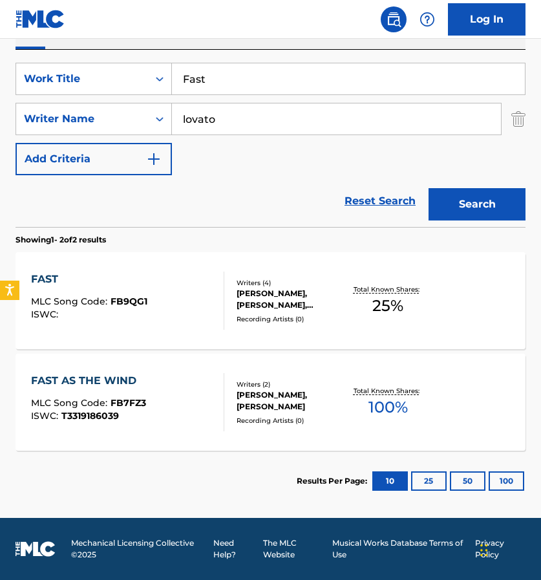
scroll to position [219, 0]
click at [516, 126] on img "Search Form" at bounding box center [519, 119] width 14 height 32
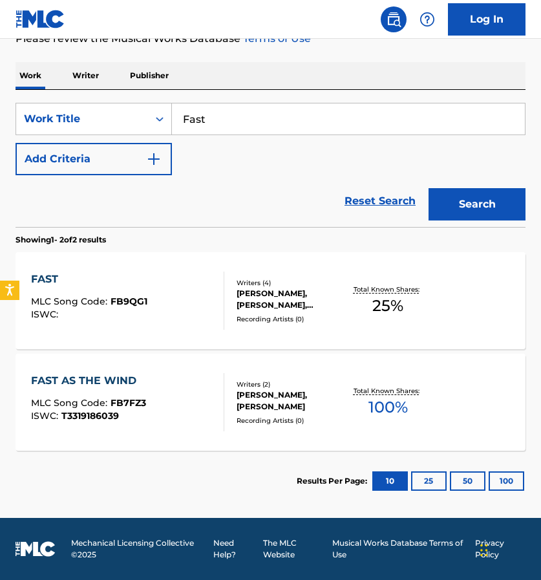
click at [212, 113] on input "Fast" at bounding box center [348, 118] width 353 height 31
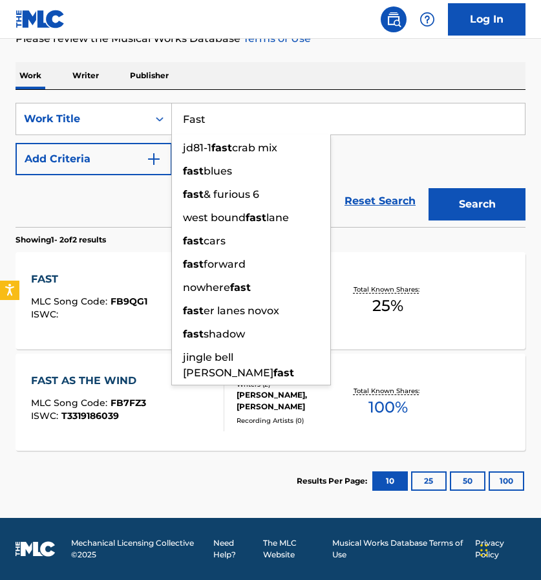
click at [212, 113] on input "Fast" at bounding box center [348, 118] width 353 height 31
paste input "King of Hearts"
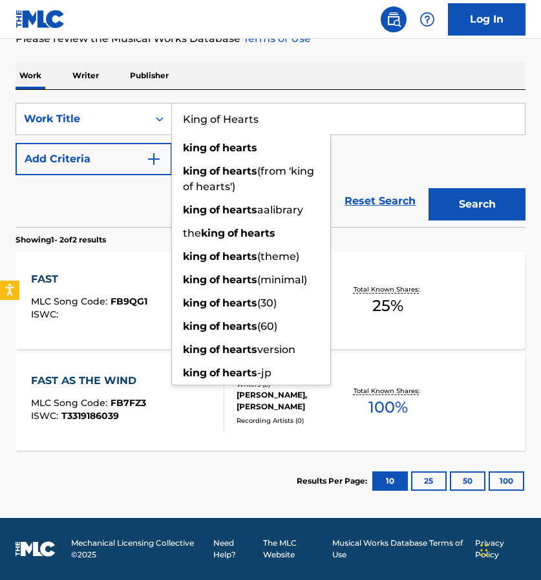
type input "King of Hearts"
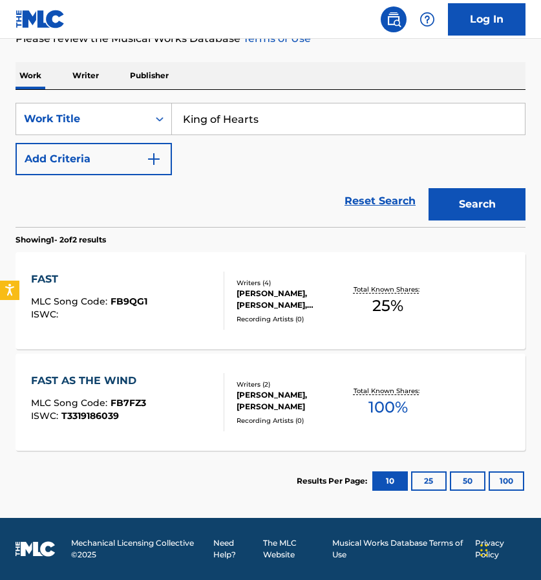
click at [510, 210] on button "Search" at bounding box center [477, 204] width 97 height 32
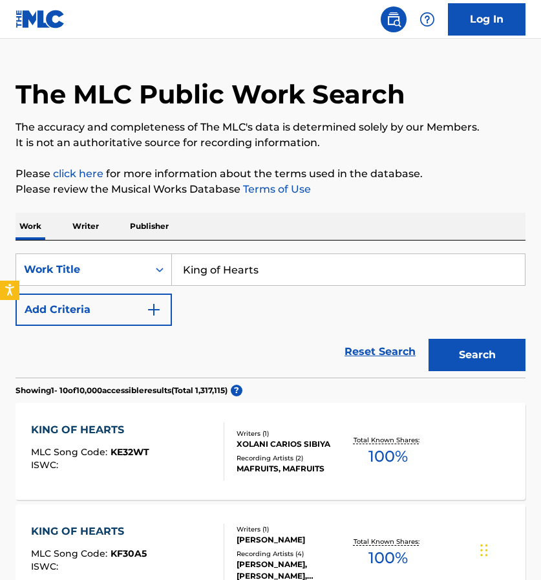
scroll to position [20, 0]
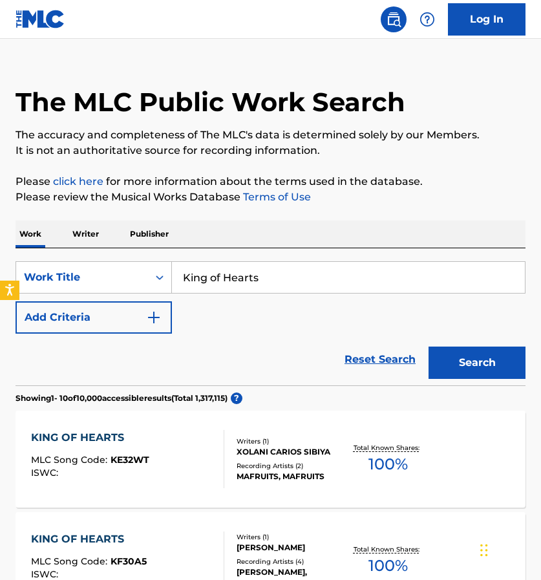
click at [160, 312] on img "Search Form" at bounding box center [154, 318] width 16 height 16
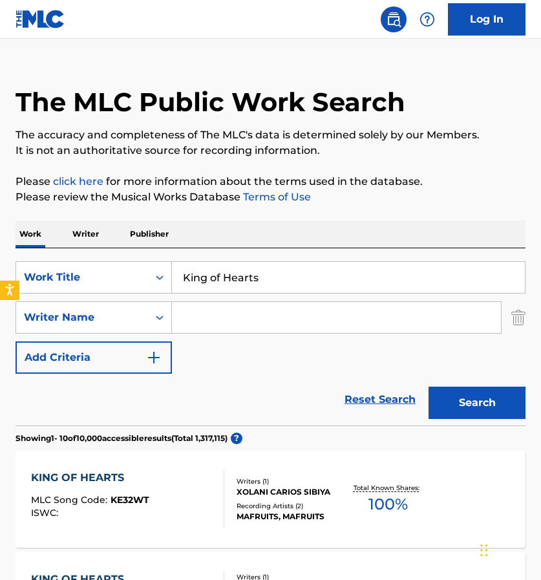
click at [222, 320] on input "Search Form" at bounding box center [336, 317] width 329 height 31
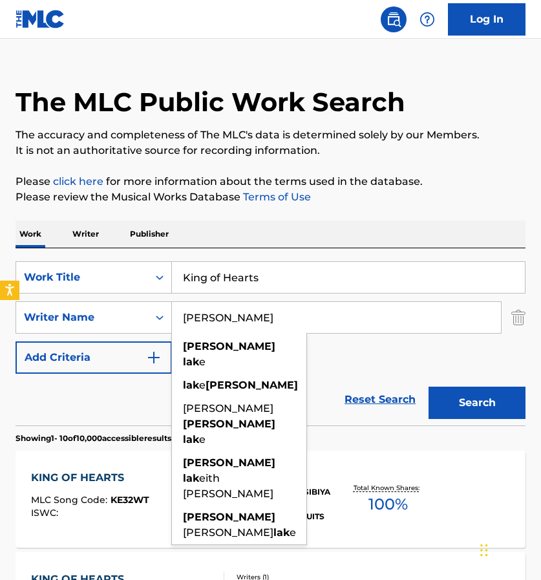
drag, startPoint x: 222, startPoint y: 320, endPoint x: 204, endPoint y: 343, distance: 29.0
click at [204, 343] on strong "brandon" at bounding box center [229, 346] width 92 height 12
type input "brandon lake"
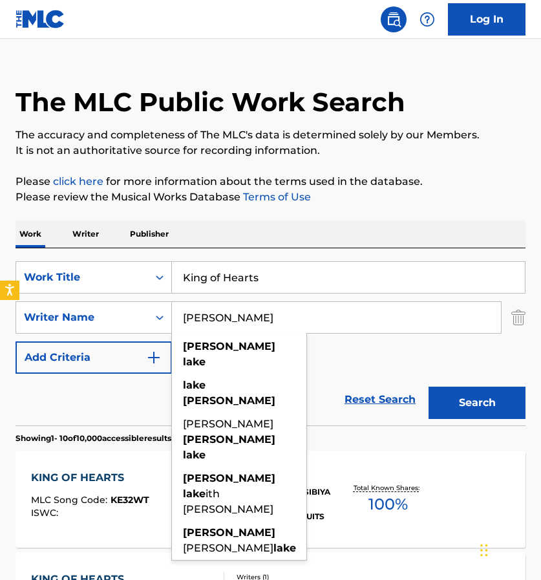
click at [466, 399] on button "Search" at bounding box center [477, 403] width 97 height 32
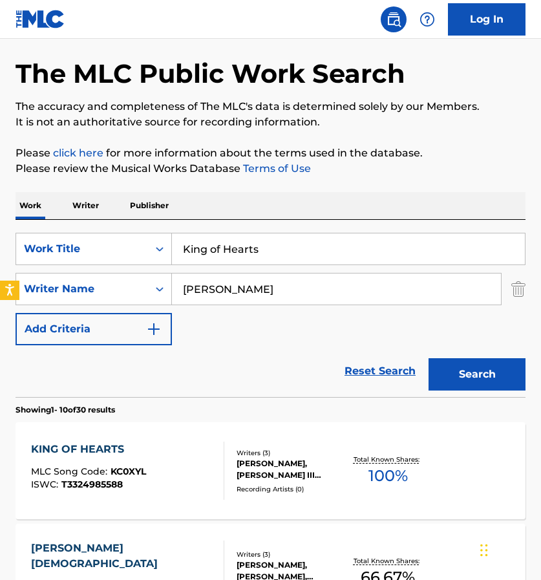
scroll to position [59, 0]
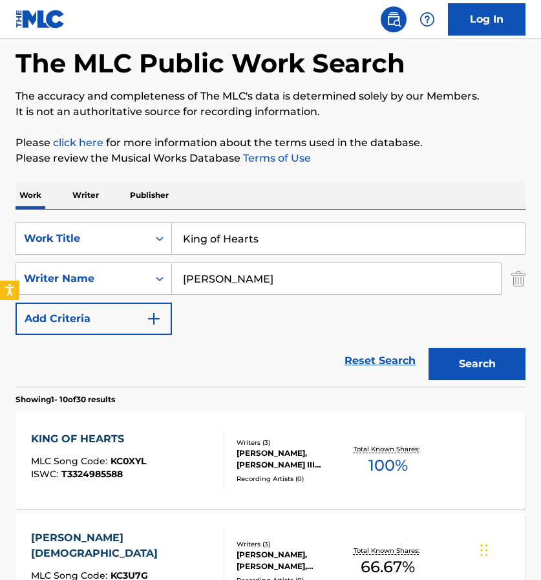
click at [92, 432] on div "KING OF HEARTS" at bounding box center [88, 439] width 115 height 16
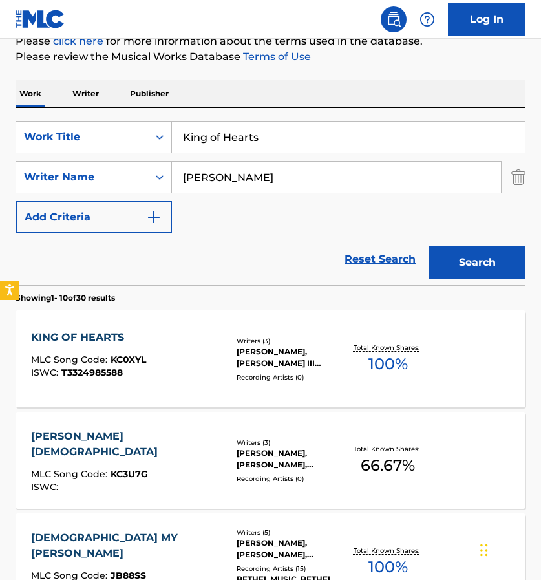
scroll to position [157, 0]
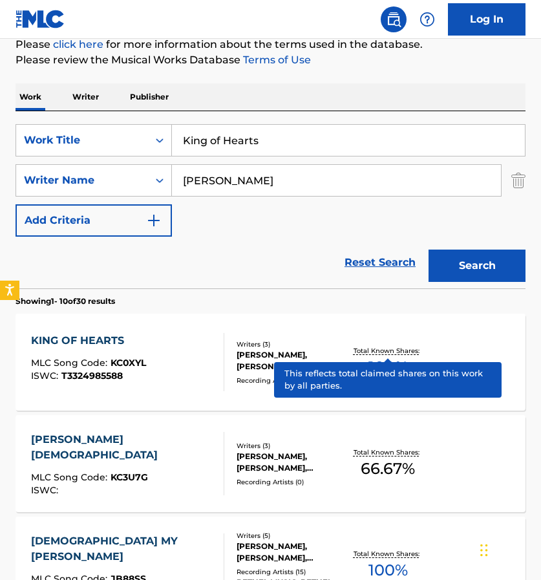
click at [378, 351] on p "Total Known Shares:" at bounding box center [388, 351] width 69 height 10
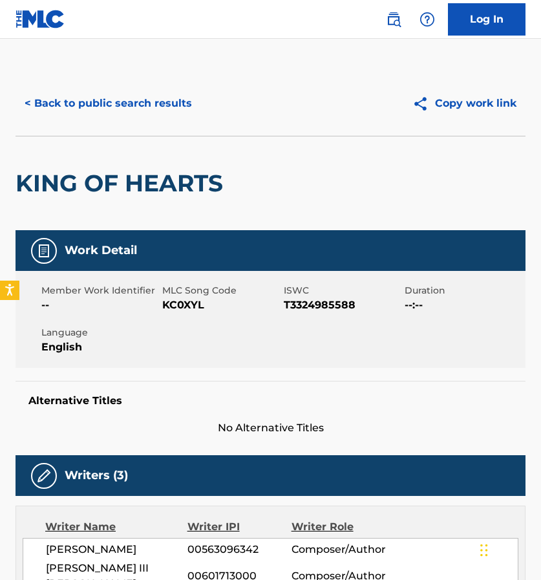
click at [88, 103] on button "< Back to public search results" at bounding box center [109, 103] width 186 height 32
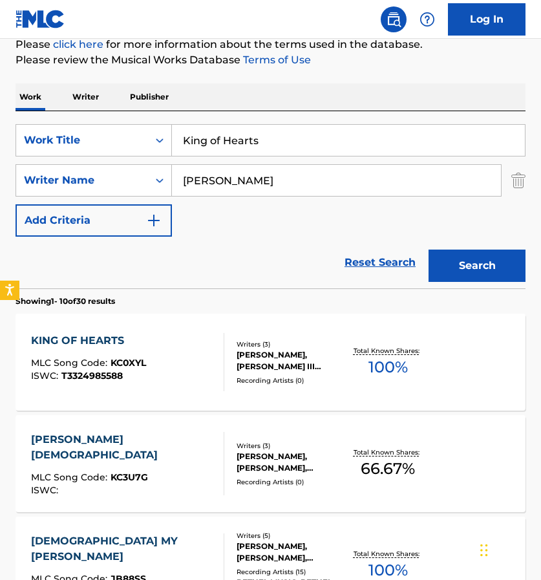
click at [513, 179] on img "Search Form" at bounding box center [519, 180] width 14 height 32
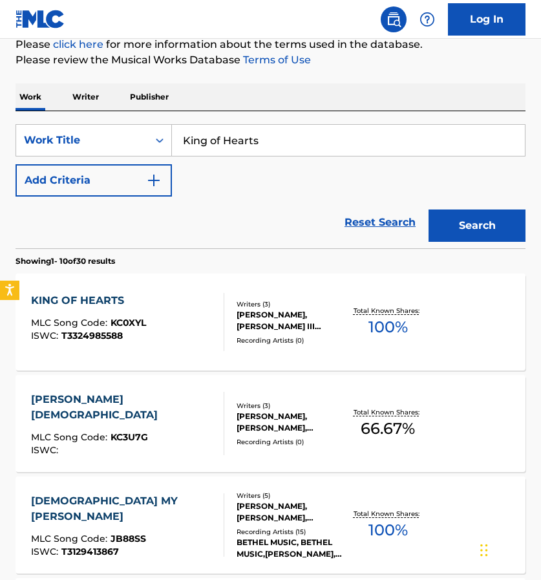
click at [372, 141] on input "King of Hearts" at bounding box center [348, 140] width 353 height 31
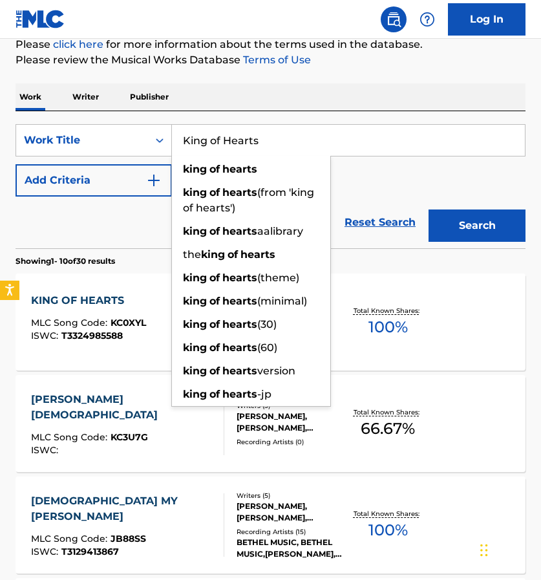
paste input "Fallin’ Back"
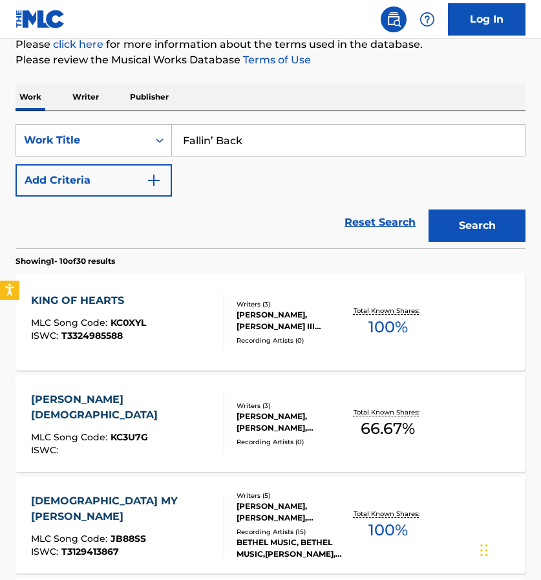
type input "Fallin’ Back"
click at [442, 231] on button "Search" at bounding box center [477, 226] width 97 height 32
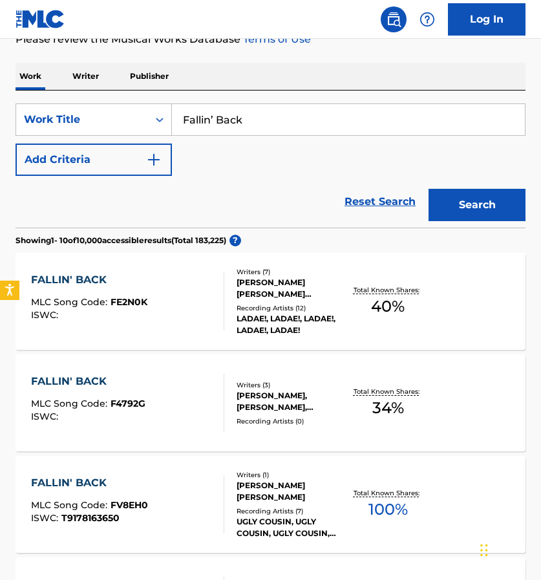
scroll to position [153, 0]
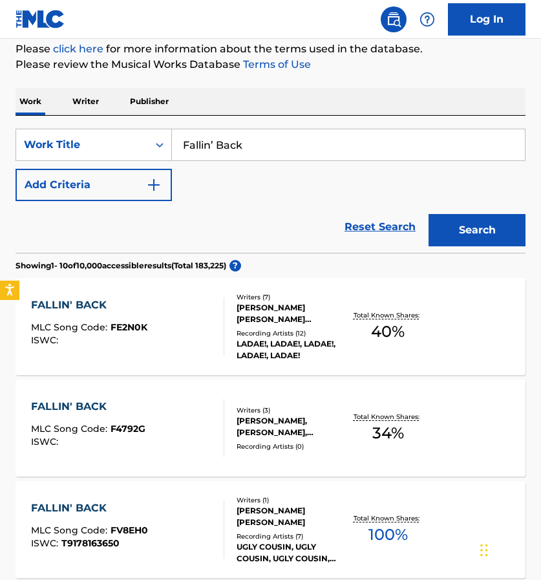
click at [155, 181] on img "Search Form" at bounding box center [154, 185] width 16 height 16
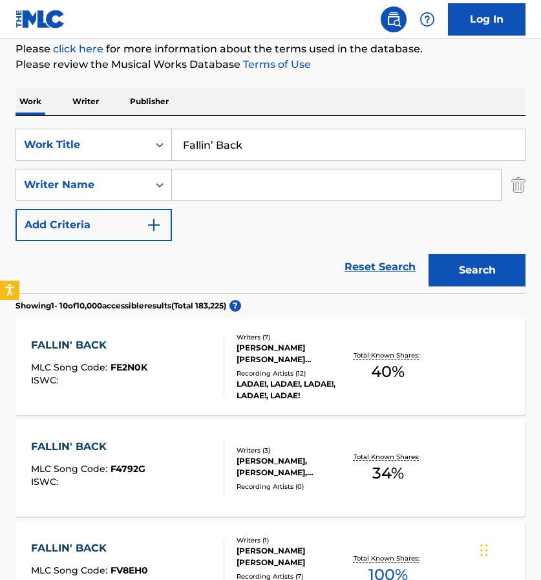
click at [219, 186] on input "Search Form" at bounding box center [336, 184] width 329 height 31
click at [202, 212] on strong "solomon" at bounding box center [229, 214] width 92 height 12
type input "solomon fox"
click at [471, 274] on button "Search" at bounding box center [477, 270] width 97 height 32
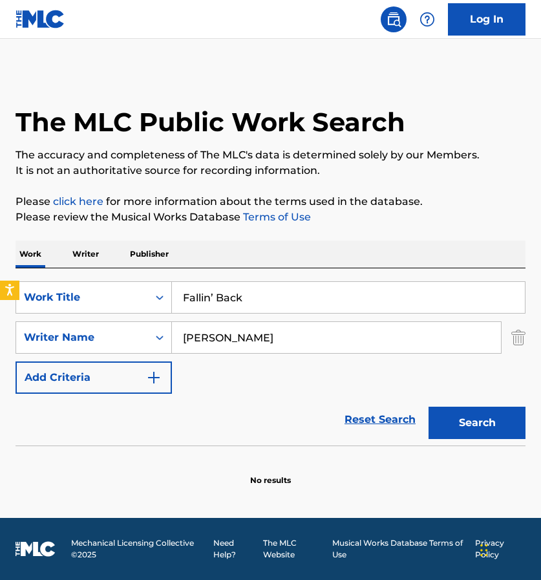
scroll to position [0, 0]
click at [294, 304] on input "Fallin’ Back" at bounding box center [348, 297] width 353 height 31
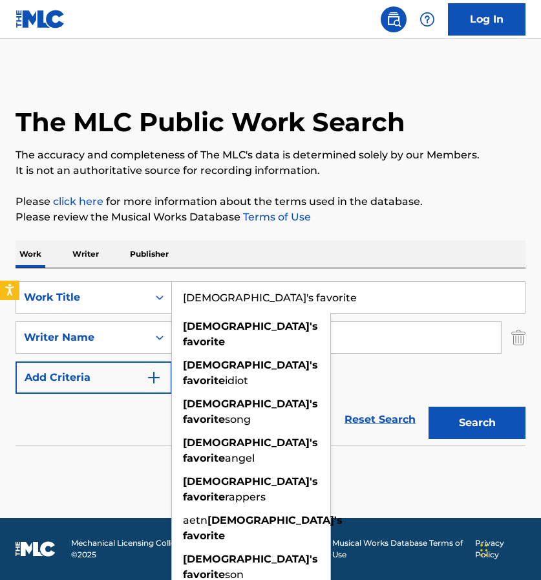
type input "God's favorite"
click at [388, 328] on input "solomon fox" at bounding box center [336, 337] width 329 height 31
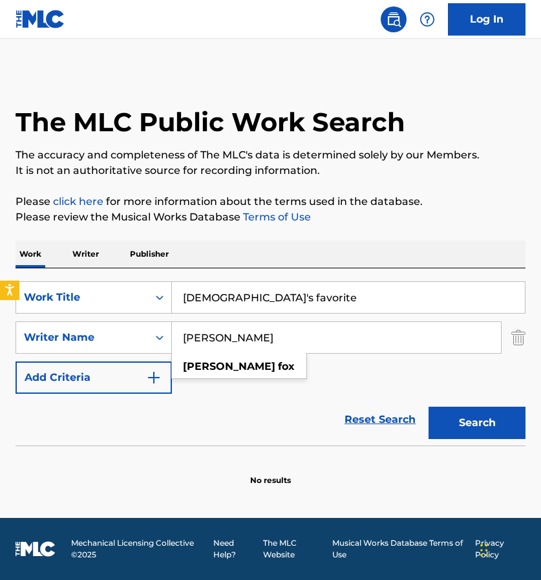
click at [388, 328] on input "solomon fox" at bounding box center [336, 337] width 329 height 31
click at [384, 332] on input "solomon fox" at bounding box center [336, 337] width 329 height 31
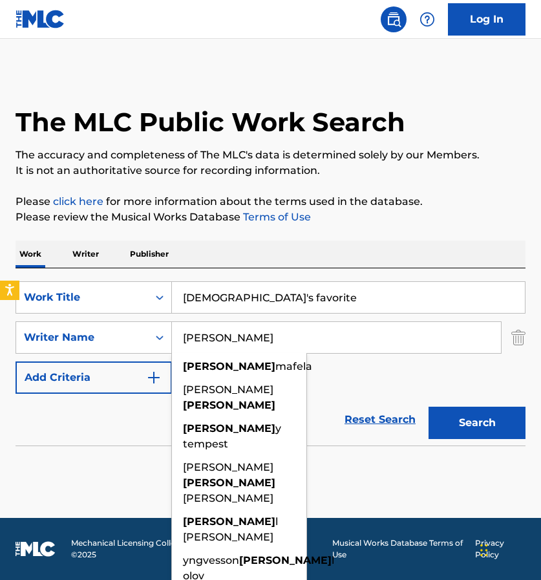
click at [502, 413] on button "Search" at bounding box center [477, 423] width 97 height 32
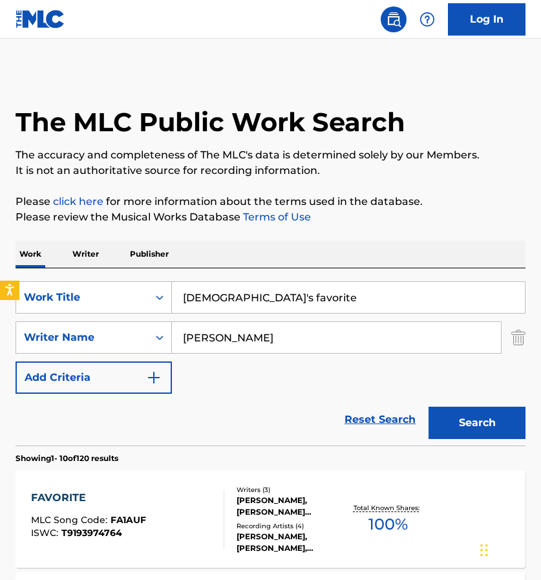
click at [275, 341] on input "Joe" at bounding box center [336, 337] width 329 height 31
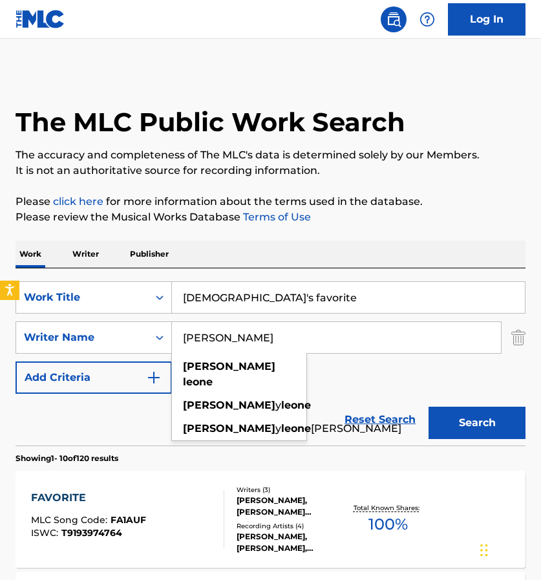
type input "Joe Leone"
click at [455, 417] on button "Search" at bounding box center [477, 423] width 97 height 32
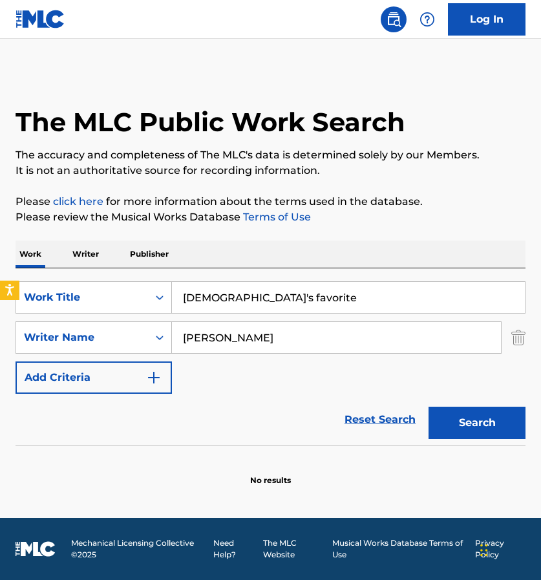
click at [512, 338] on img "Search Form" at bounding box center [519, 337] width 14 height 32
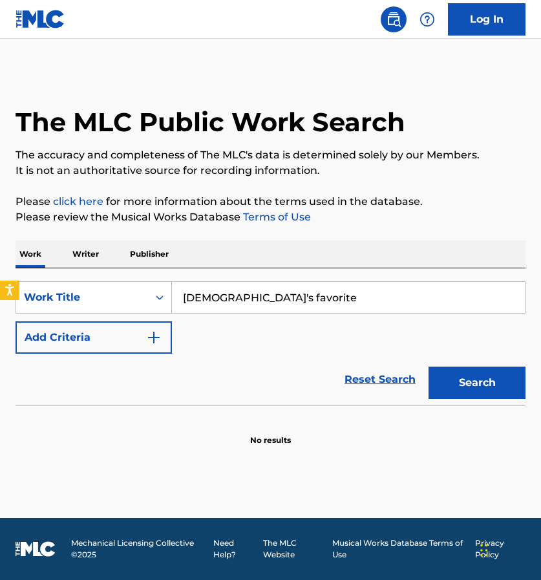
click at [410, 305] on input "God's favorite" at bounding box center [348, 297] width 353 height 31
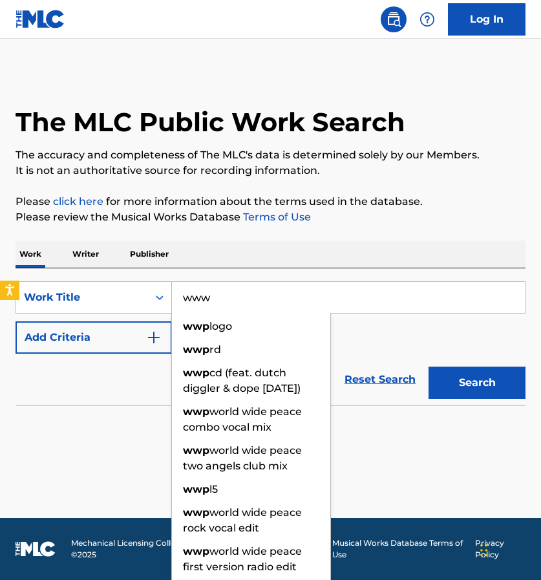
drag, startPoint x: 410, startPoint y: 305, endPoint x: 498, endPoint y: 380, distance: 115.6
click at [498, 380] on button "Search" at bounding box center [477, 383] width 97 height 32
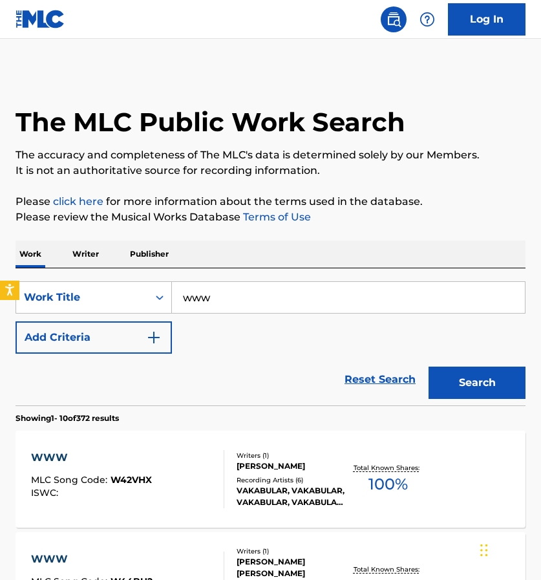
click at [365, 307] on input "www" at bounding box center [348, 297] width 353 height 31
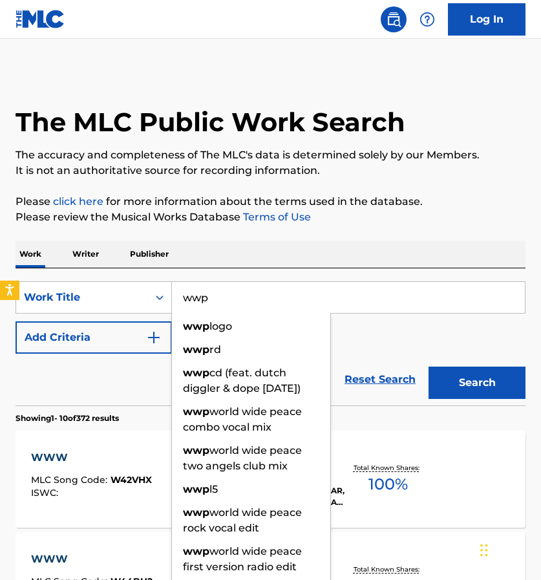
click at [477, 383] on button "Search" at bounding box center [477, 383] width 97 height 32
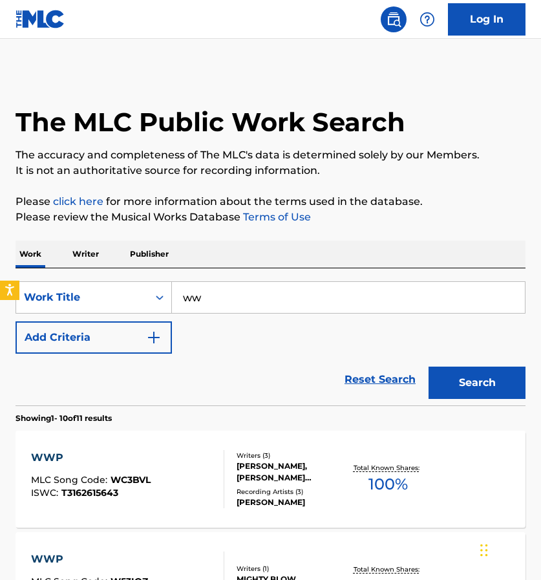
type input "w"
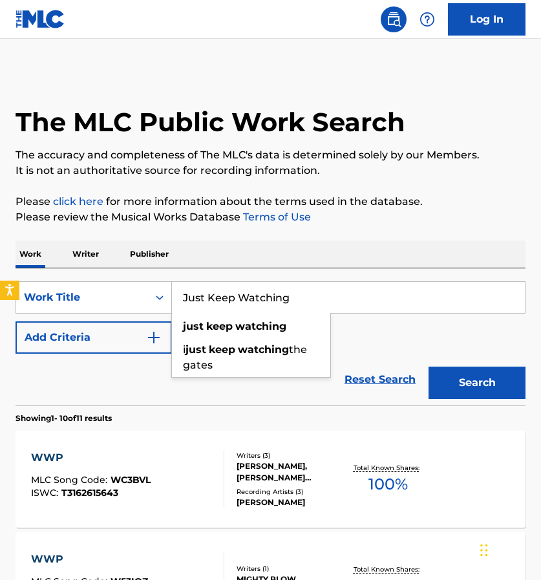
type input "Just Keep Watching"
click at [461, 389] on button "Search" at bounding box center [477, 383] width 97 height 32
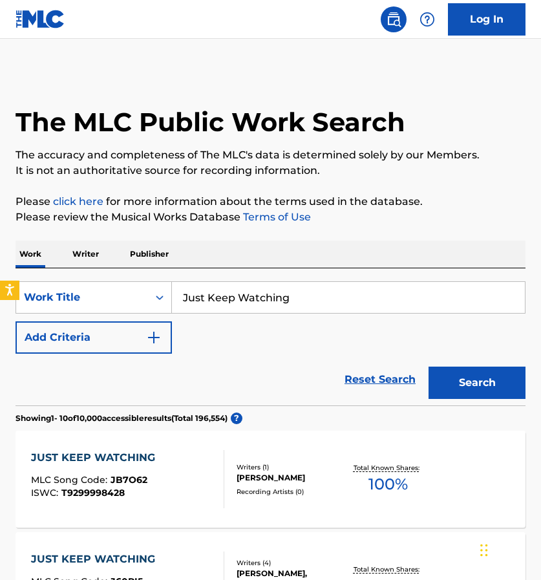
click at [158, 337] on img "Search Form" at bounding box center [154, 338] width 16 height 16
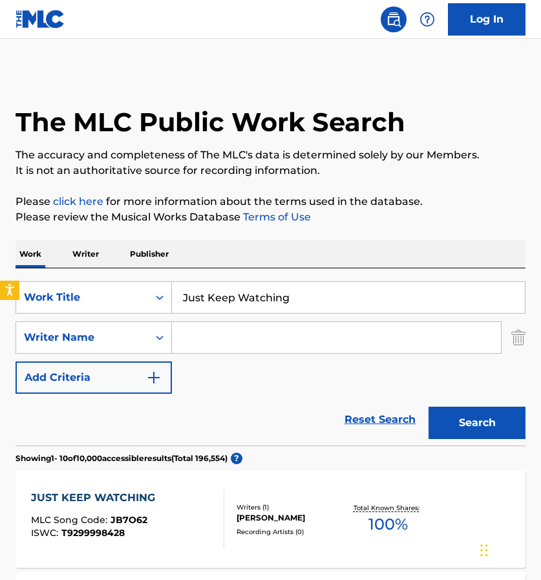
click at [223, 336] on input "Search Form" at bounding box center [336, 337] width 329 height 31
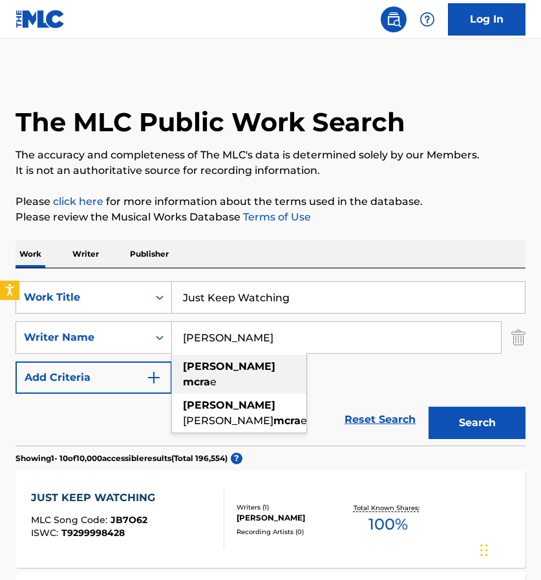
click at [210, 376] on strong "mcra" at bounding box center [196, 382] width 27 height 12
type input "tate mcrae"
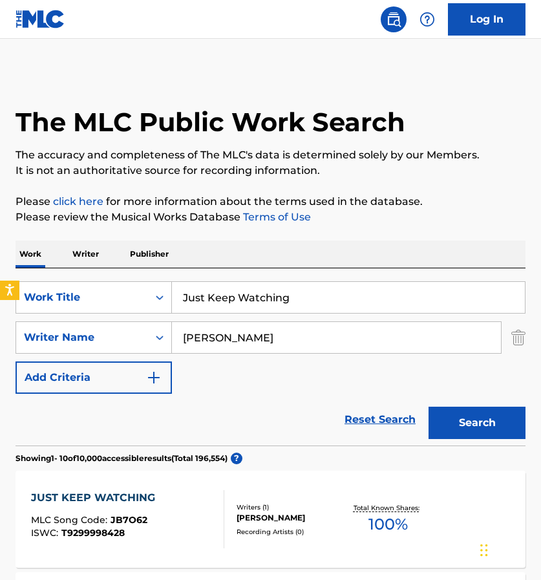
click at [467, 429] on button "Search" at bounding box center [477, 423] width 97 height 32
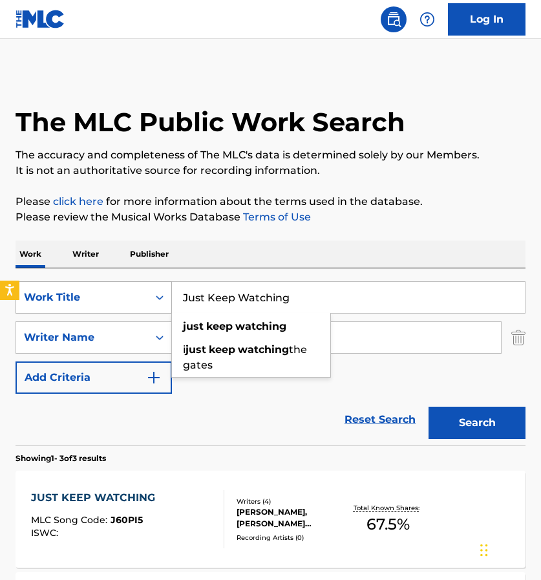
drag, startPoint x: 302, startPoint y: 292, endPoint x: 156, endPoint y: 288, distance: 146.2
click at [156, 288] on div "SearchWithCriteriad1ed4f8c-74ef-4d67-a7e5-359ab6b72230 Work Title Just Keep Wat…" at bounding box center [271, 297] width 510 height 32
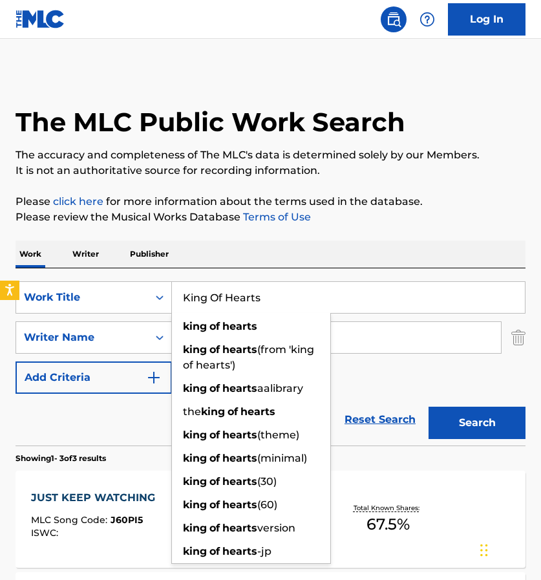
type input "King Of Hearts"
click at [375, 354] on div "SearchWithCriteriad1ed4f8c-74ef-4d67-a7e5-359ab6b72230 Work Title King Of Heart…" at bounding box center [271, 337] width 510 height 113
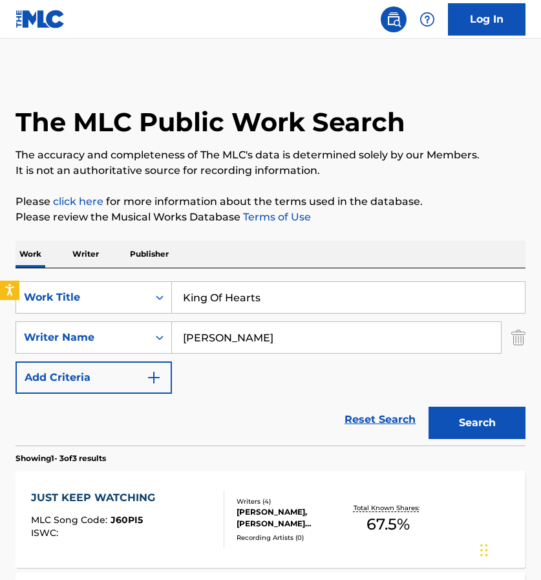
click at [365, 342] on input "tate mcrae" at bounding box center [336, 337] width 329 height 31
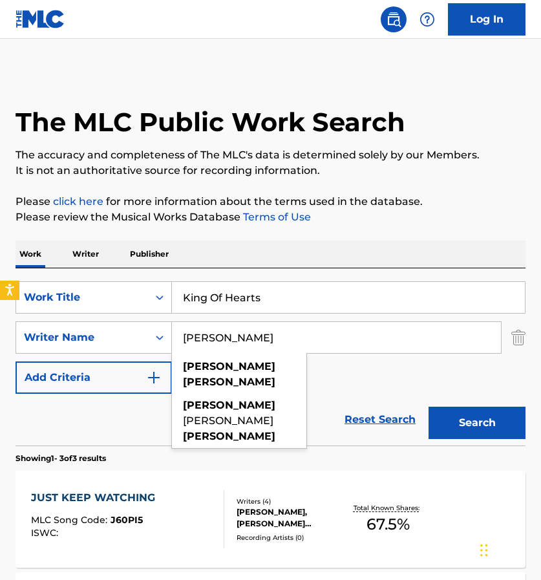
click at [365, 342] on input "tate mcrae" at bounding box center [336, 337] width 329 height 31
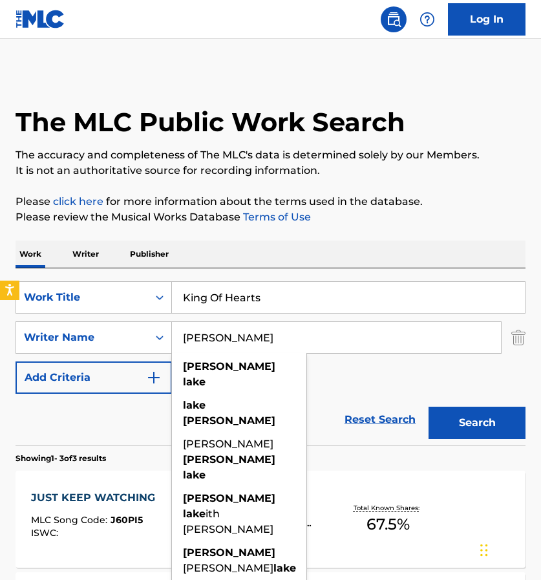
type input "Brandon Lake"
click at [474, 420] on button "Search" at bounding box center [477, 423] width 97 height 32
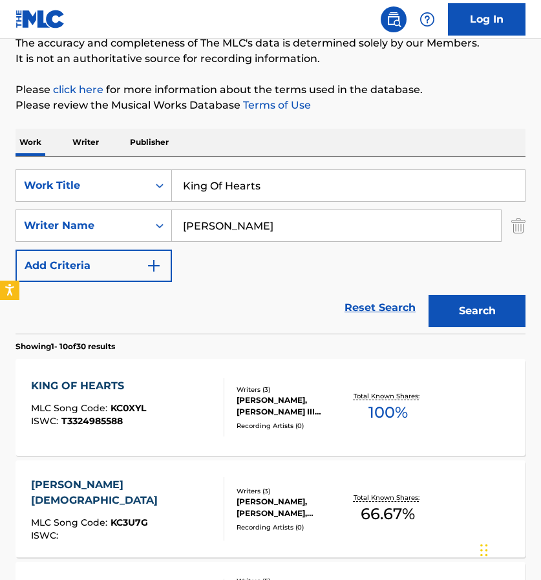
scroll to position [122, 0]
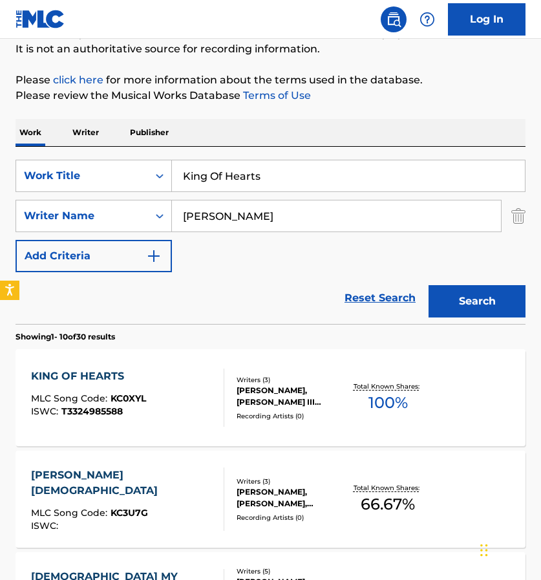
click at [61, 376] on div "KING OF HEARTS" at bounding box center [88, 377] width 115 height 16
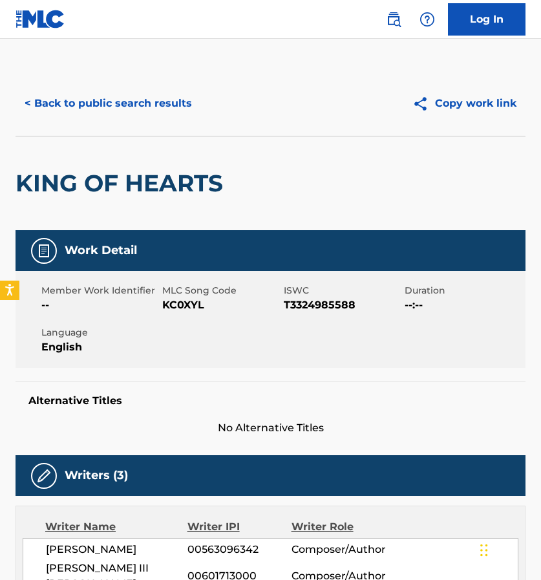
click at [98, 103] on button "< Back to public search results" at bounding box center [109, 103] width 186 height 32
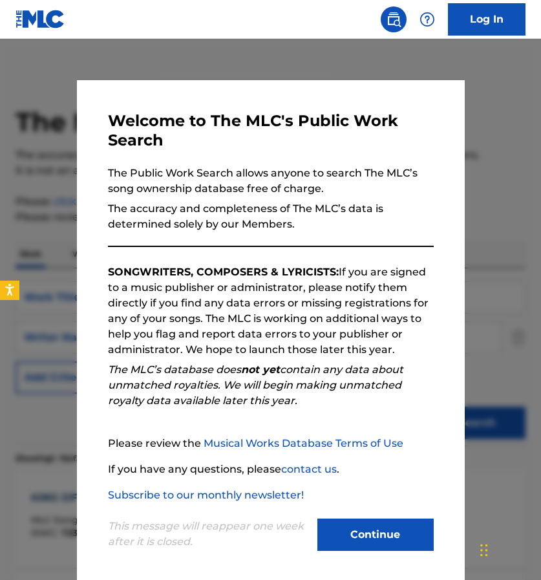
scroll to position [122, 0]
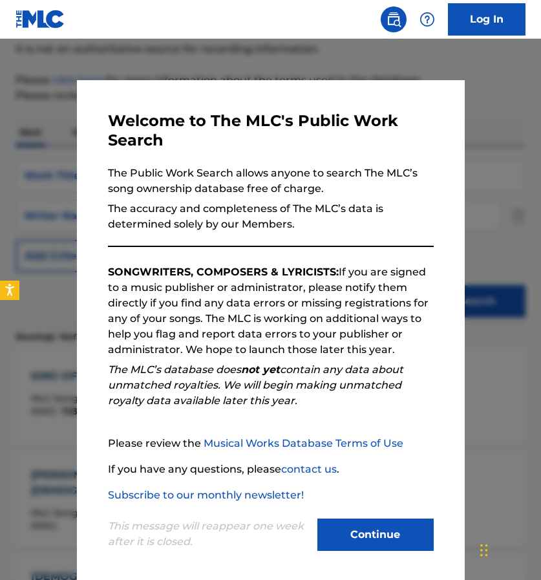
click at [387, 537] on button "Continue" at bounding box center [376, 535] width 116 height 32
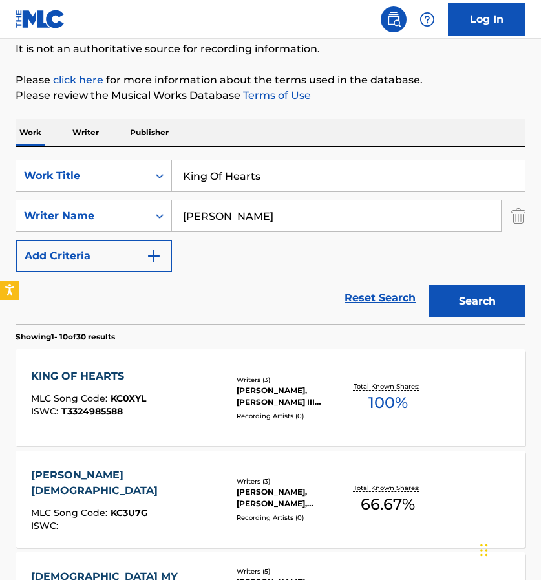
click at [517, 214] on img "Search Form" at bounding box center [519, 216] width 14 height 32
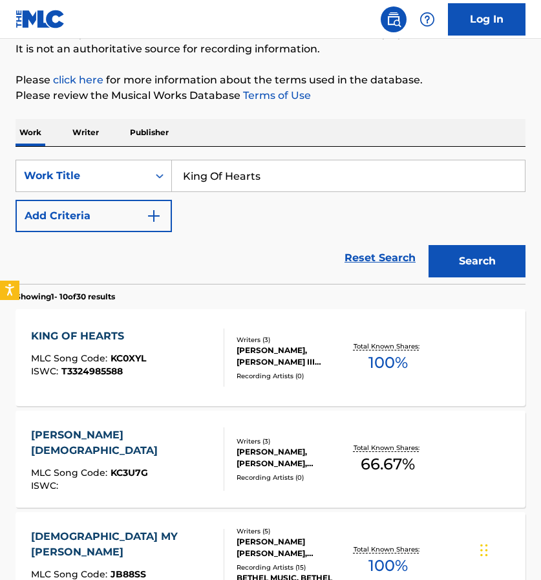
click at [447, 168] on input "King Of Hearts" at bounding box center [348, 175] width 353 height 31
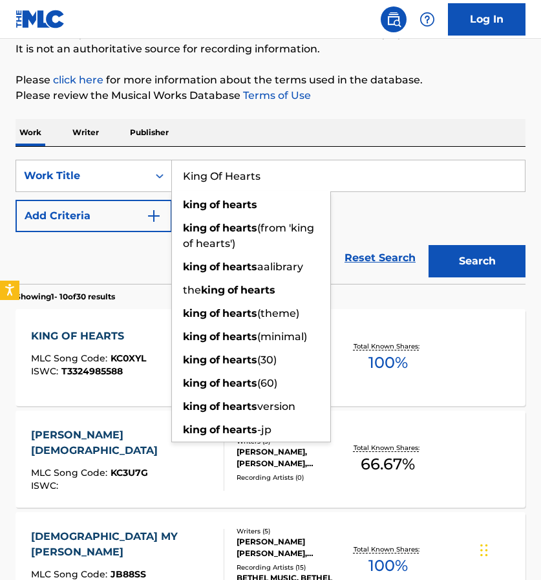
click at [447, 168] on input "King Of Hearts" at bounding box center [348, 175] width 353 height 31
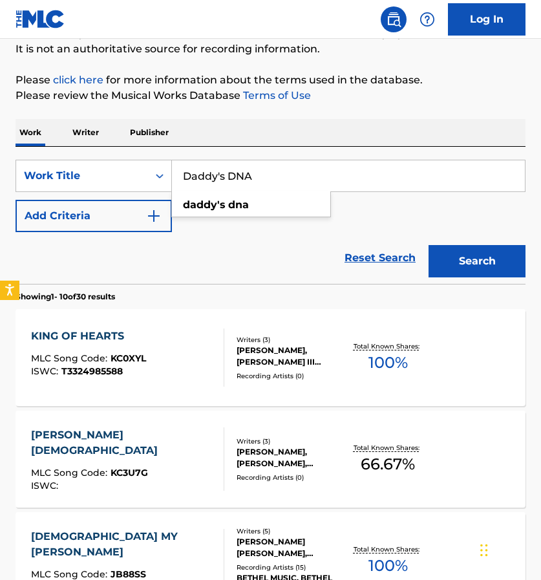
type input "Daddy's DNA"
click at [477, 261] on button "Search" at bounding box center [477, 261] width 97 height 32
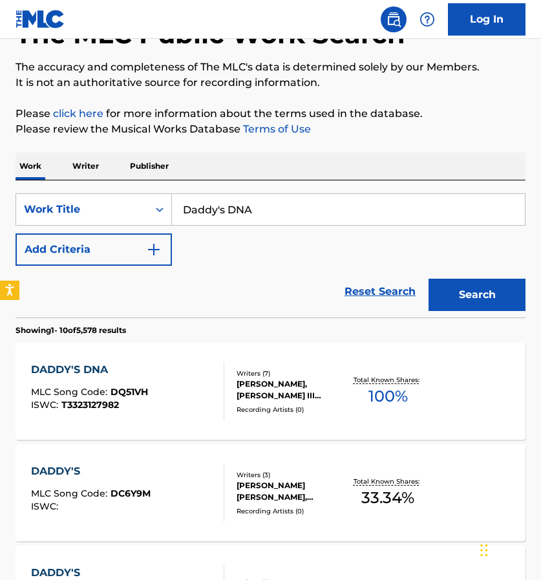
scroll to position [90, 0]
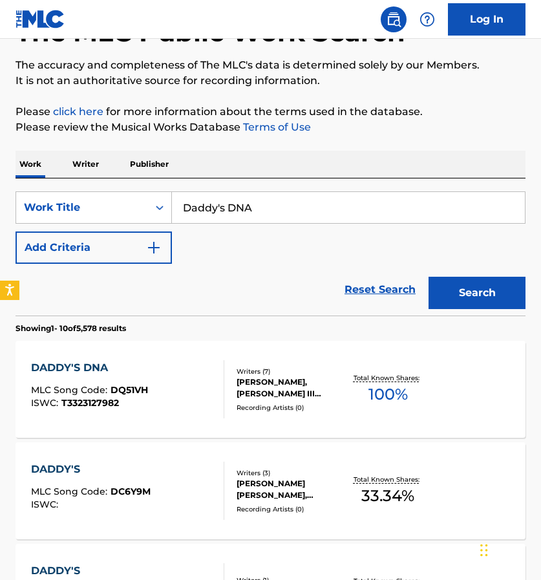
click at [455, 217] on input "Daddy's DNA" at bounding box center [348, 207] width 353 height 31
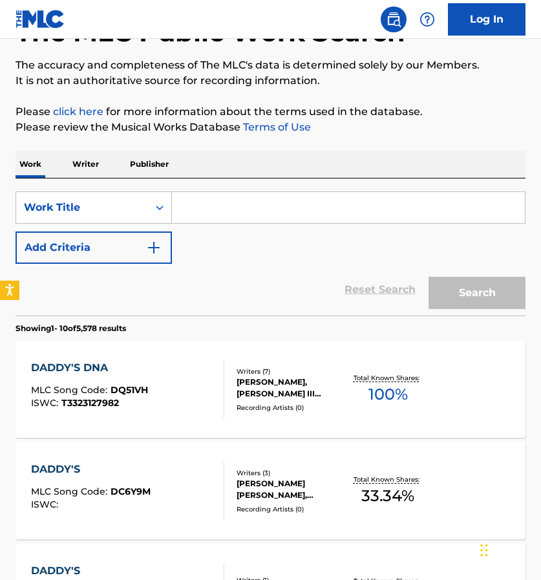
click at [99, 164] on p "Writer" at bounding box center [86, 164] width 34 height 27
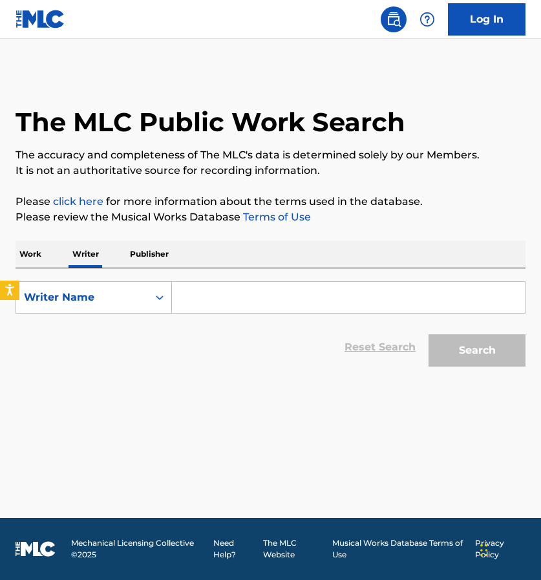
paste input "Amala Zandile Dlamini"
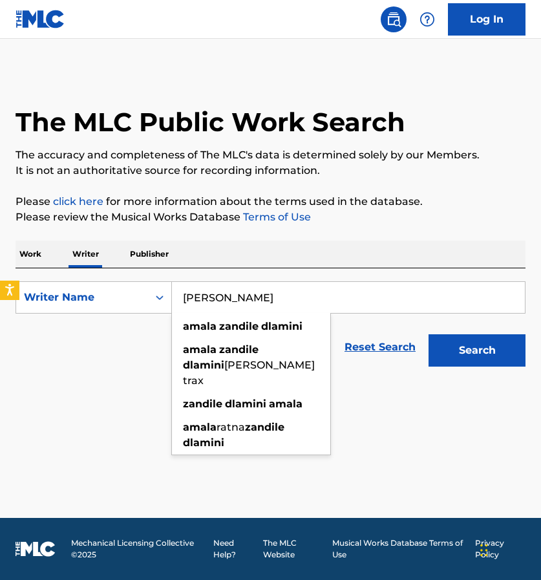
type input "Amala Zandile Dlamini"
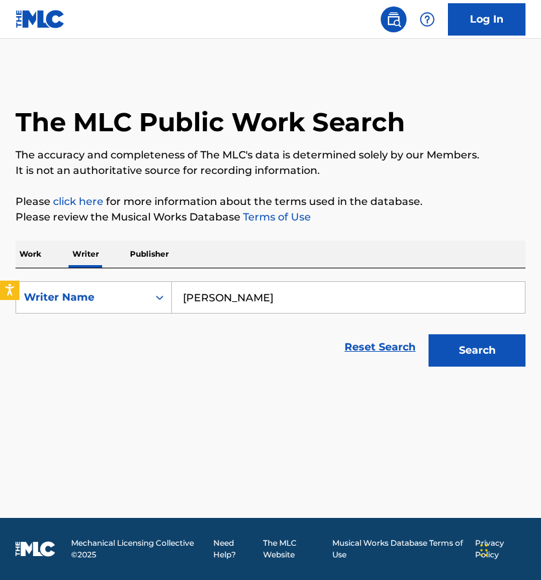
click at [466, 349] on button "Search" at bounding box center [477, 350] width 97 height 32
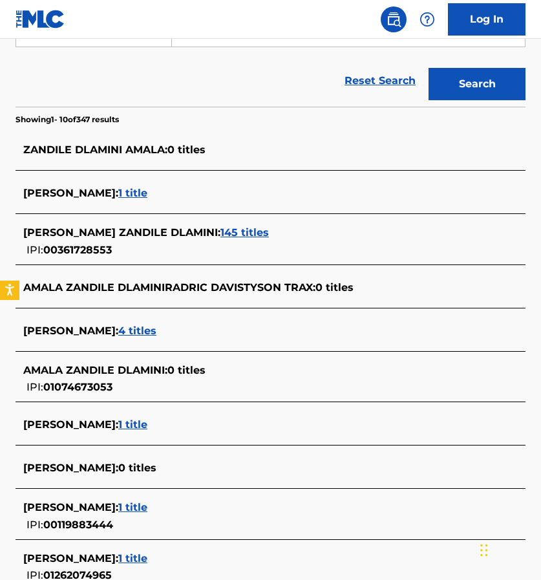
scroll to position [263, 0]
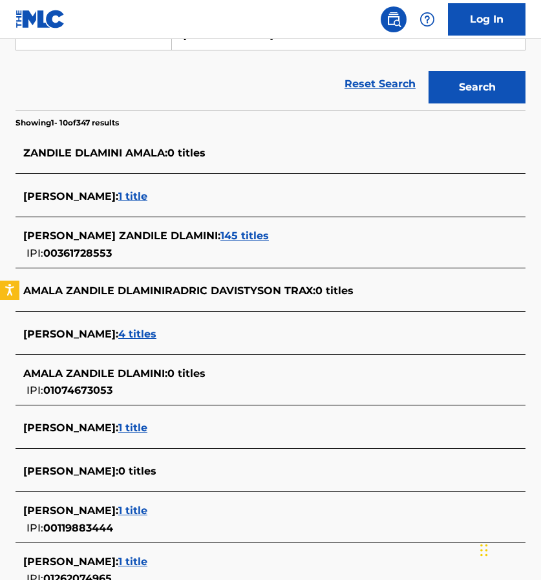
click at [234, 234] on span "145 titles" at bounding box center [245, 236] width 49 height 12
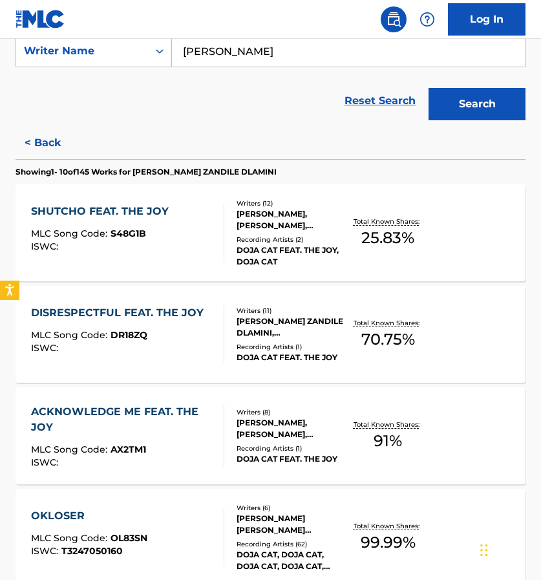
scroll to position [241, 0]
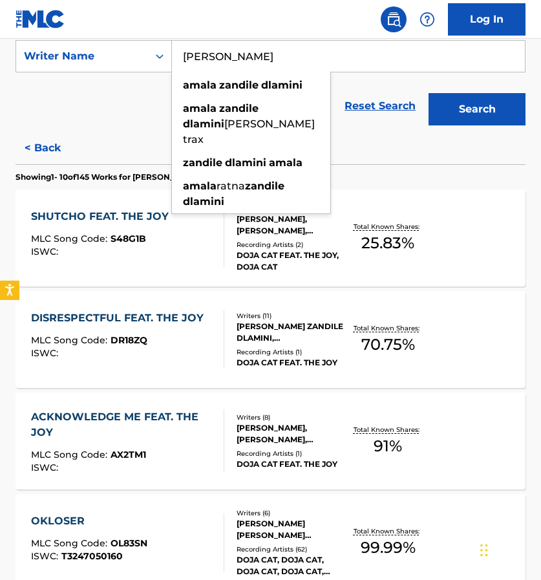
drag, startPoint x: 314, startPoint y: 56, endPoint x: 184, endPoint y: 55, distance: 129.4
click at [184, 55] on input "Amala Zandile Dlamini" at bounding box center [348, 56] width 353 height 31
click at [140, 92] on div "Reset Search Search" at bounding box center [271, 106] width 510 height 52
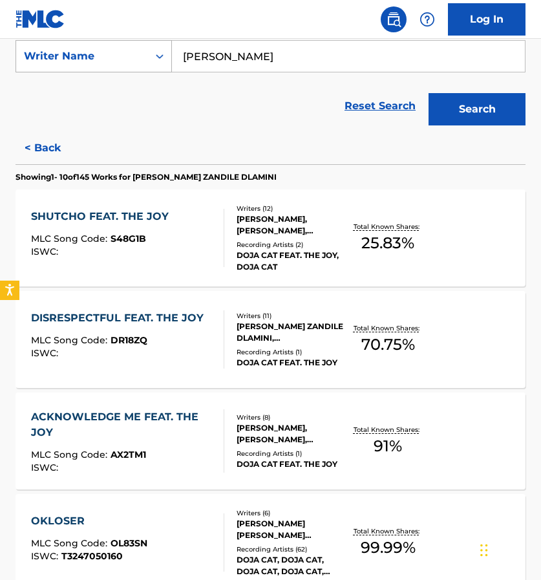
click at [160, 55] on icon "Search Form" at bounding box center [159, 56] width 13 height 13
click at [160, 56] on icon "Search Form" at bounding box center [159, 56] width 13 height 13
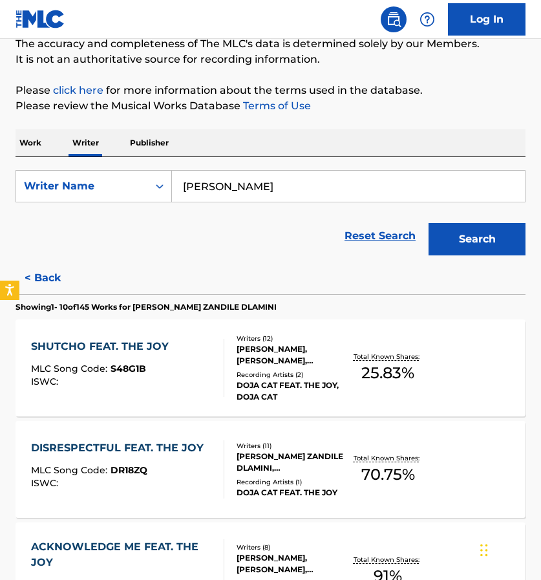
scroll to position [99, 0]
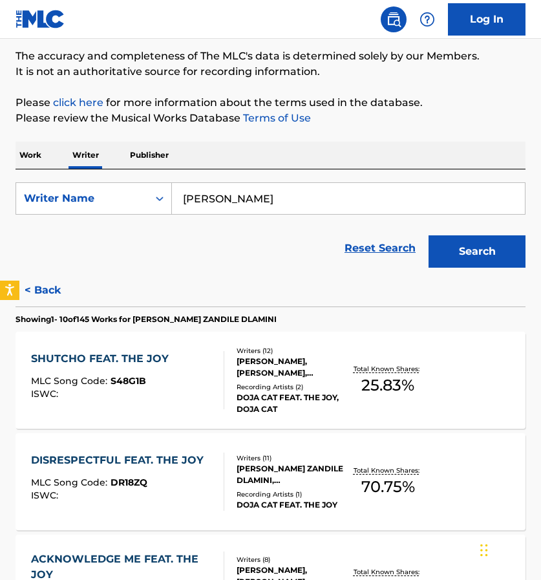
click at [31, 154] on p "Work" at bounding box center [31, 155] width 30 height 27
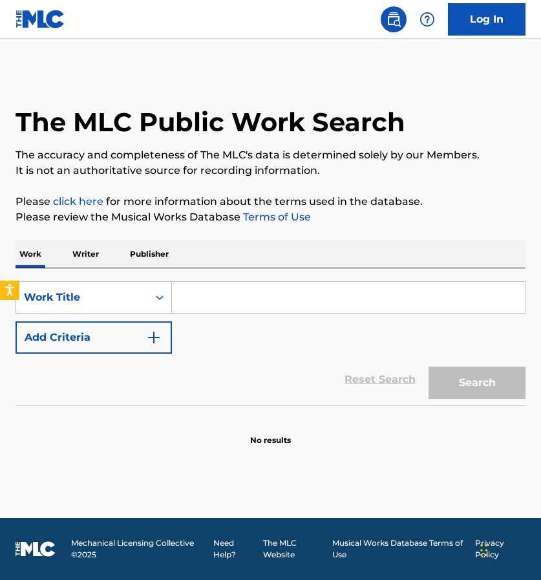
click at [210, 292] on input "Search Form" at bounding box center [348, 297] width 353 height 31
paste input "Jealous Type"
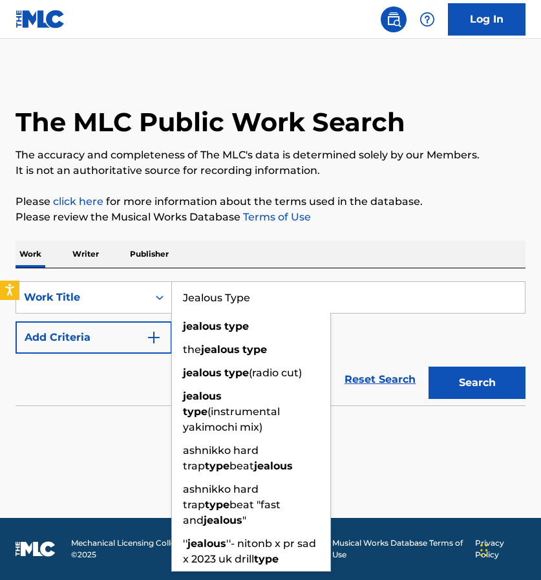
type input "Jealous Type"
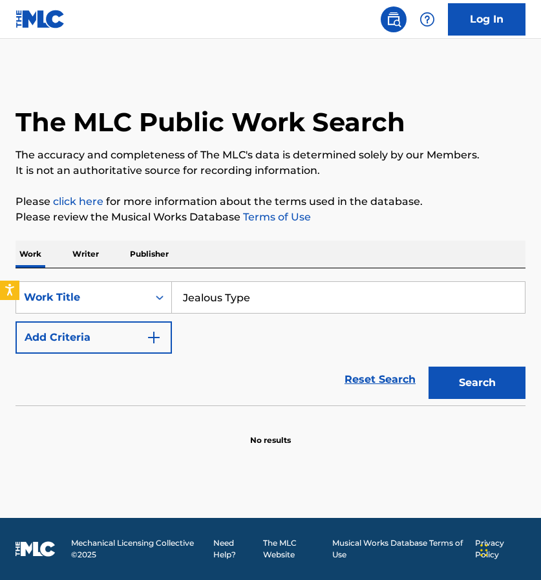
click at [351, 314] on div "SearchWithCriteriad1ed4f8c-74ef-4d67-a7e5-359ab6b72230 Work Title Jealous Type …" at bounding box center [271, 317] width 510 height 72
click at [159, 339] on img "Search Form" at bounding box center [154, 338] width 16 height 16
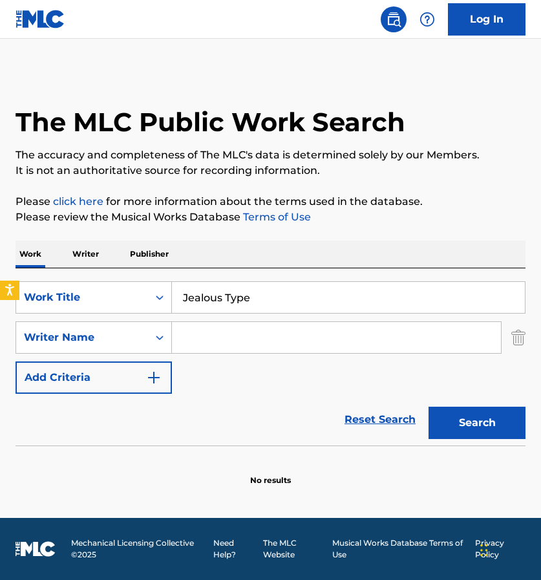
click at [194, 340] on input "Search Form" at bounding box center [336, 337] width 329 height 31
paste input "Amala Zandile Dlamini"
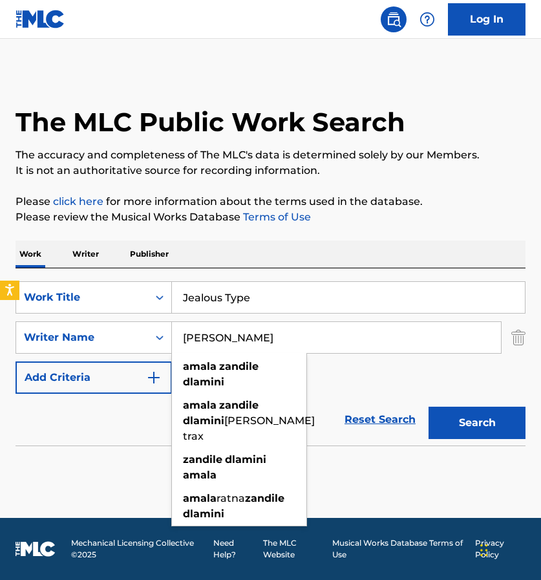
type input "Amala Zandile Dlamini"
click at [483, 422] on button "Search" at bounding box center [477, 423] width 97 height 32
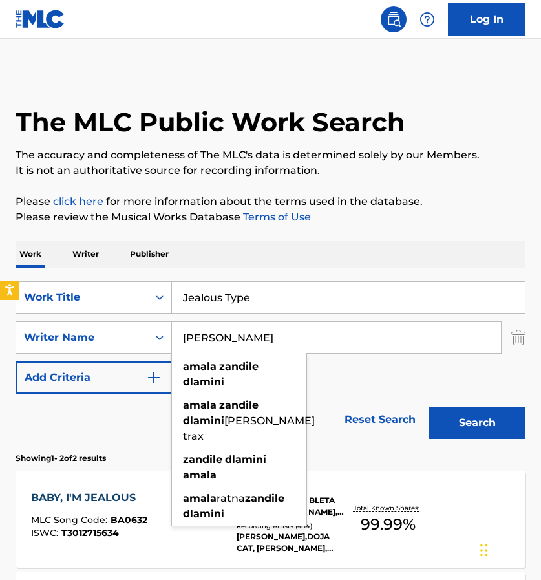
drag, startPoint x: 312, startPoint y: 337, endPoint x: 179, endPoint y: 337, distance: 132.6
click at [179, 337] on input "Amala Zandile Dlamini" at bounding box center [336, 337] width 329 height 31
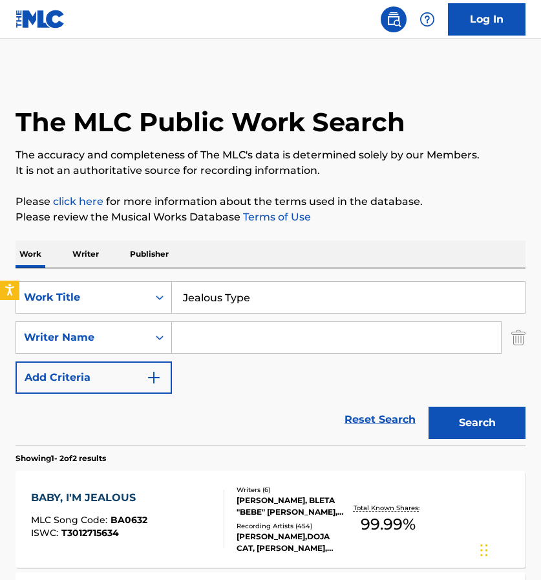
click at [464, 415] on button "Search" at bounding box center [477, 423] width 97 height 32
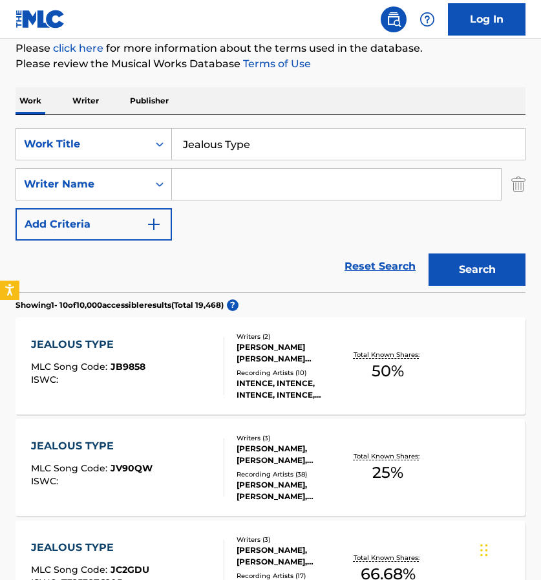
scroll to position [138, 0]
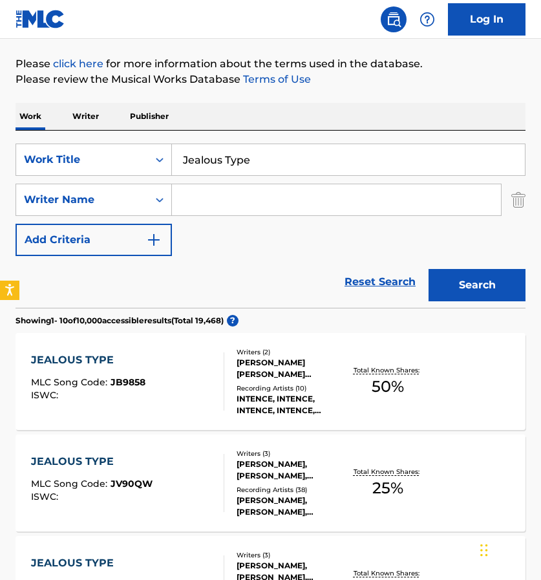
click at [279, 193] on input "Search Form" at bounding box center [336, 199] width 329 height 31
paste input "Ari David Starace"
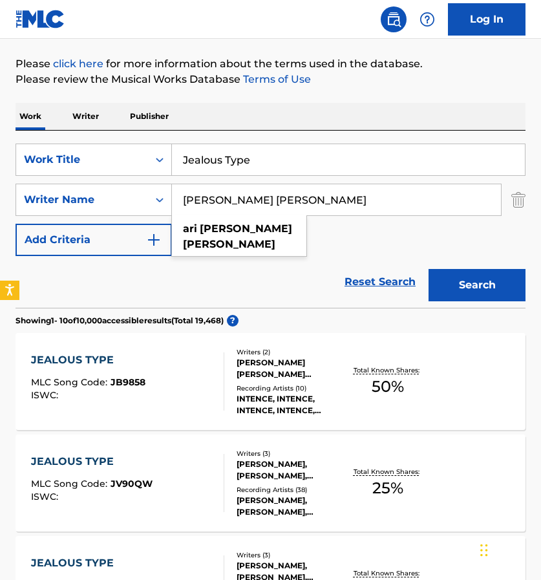
type input "Ari David Starace"
click at [470, 287] on button "Search" at bounding box center [477, 285] width 97 height 32
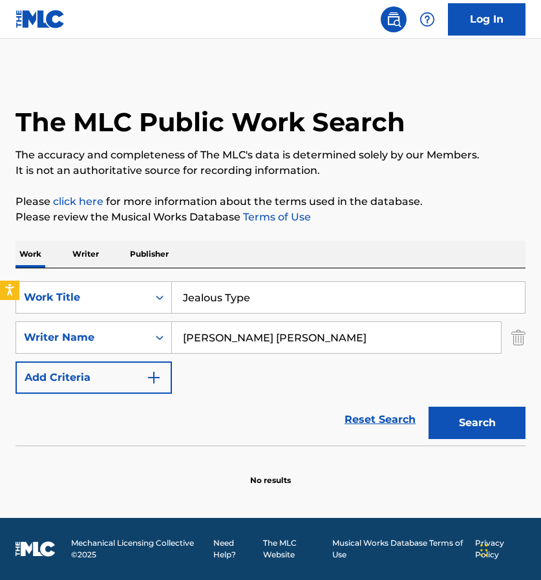
scroll to position [0, 0]
drag, startPoint x: 345, startPoint y: 345, endPoint x: 173, endPoint y: 337, distance: 172.3
click at [173, 337] on input "Ari David Starace" at bounding box center [336, 337] width 329 height 31
click at [258, 333] on input "Search Form" at bounding box center [336, 337] width 329 height 31
paste input "Jack Antonoff"
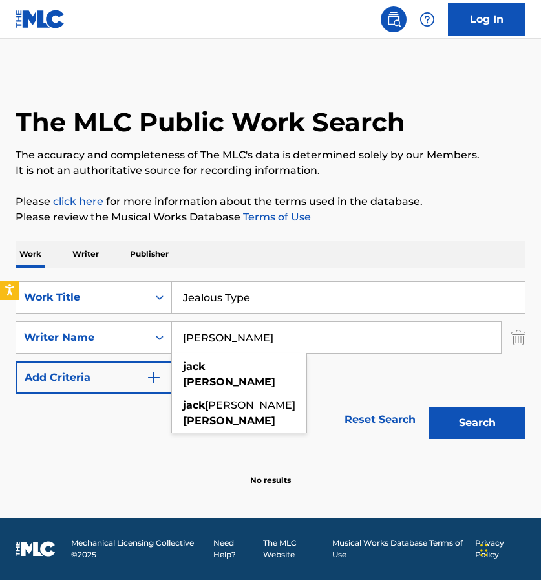
type input "Jack Antonoff"
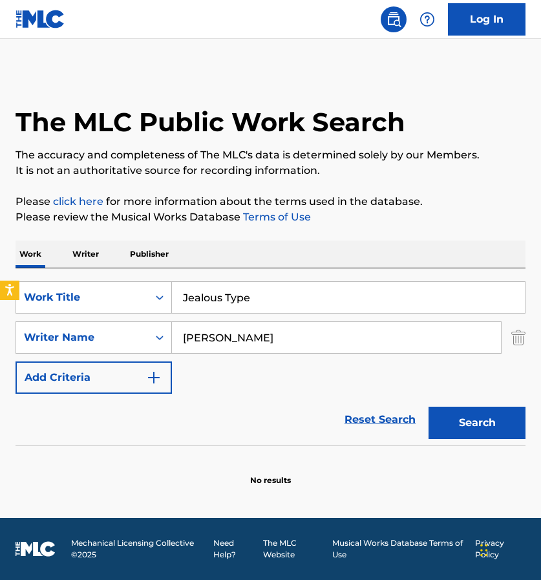
click at [485, 417] on button "Search" at bounding box center [477, 423] width 97 height 32
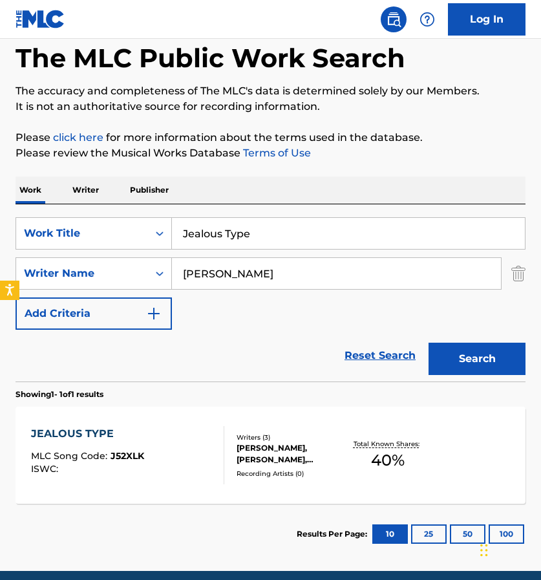
scroll to position [65, 0]
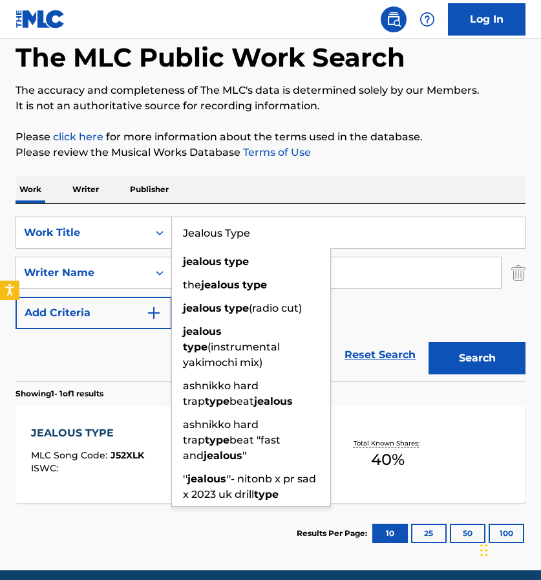
drag, startPoint x: 269, startPoint y: 244, endPoint x: 177, endPoint y: 232, distance: 93.4
click at [177, 232] on input "Jealous Type" at bounding box center [348, 232] width 353 height 31
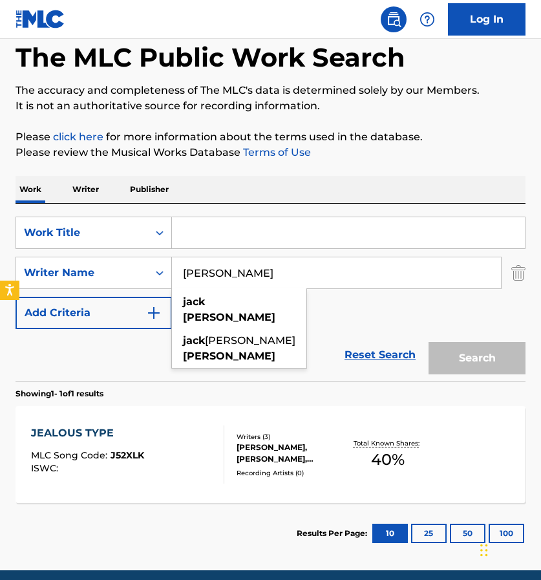
drag, startPoint x: 274, startPoint y: 271, endPoint x: 177, endPoint y: 272, distance: 97.0
click at [177, 272] on input "Jack Antonoff" at bounding box center [336, 272] width 329 height 31
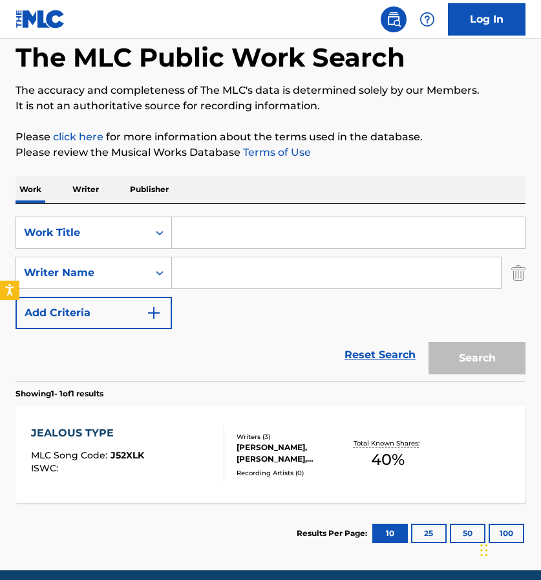
click at [201, 241] on input "Search Form" at bounding box center [348, 232] width 353 height 31
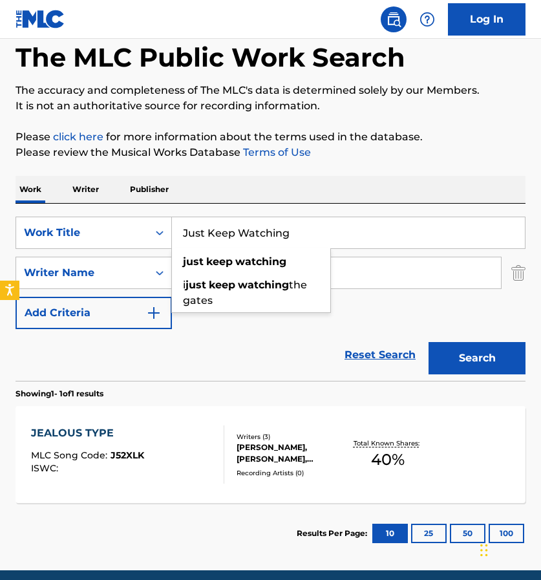
type input "Just Keep Watching"
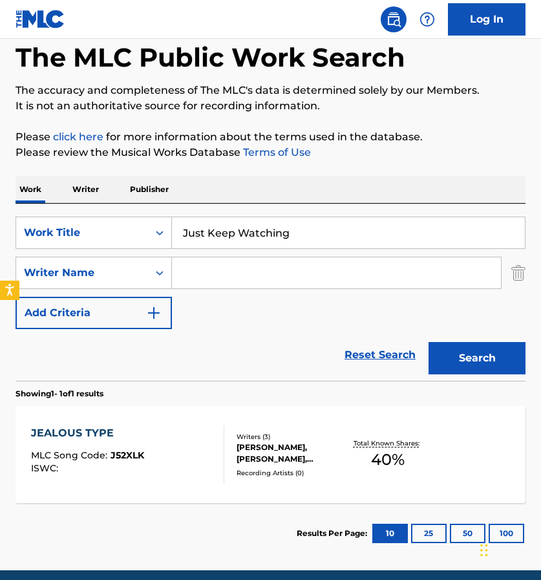
click at [369, 263] on input "Search Form" at bounding box center [336, 272] width 329 height 31
paste input "Amy Allen"
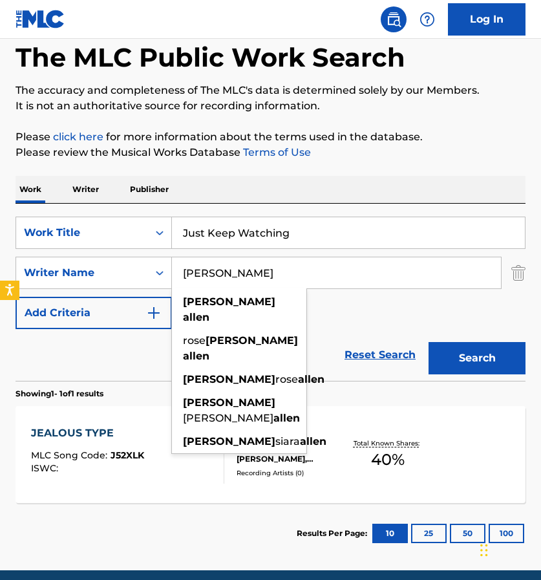
type input "Amy Allen"
click at [481, 360] on button "Search" at bounding box center [477, 358] width 97 height 32
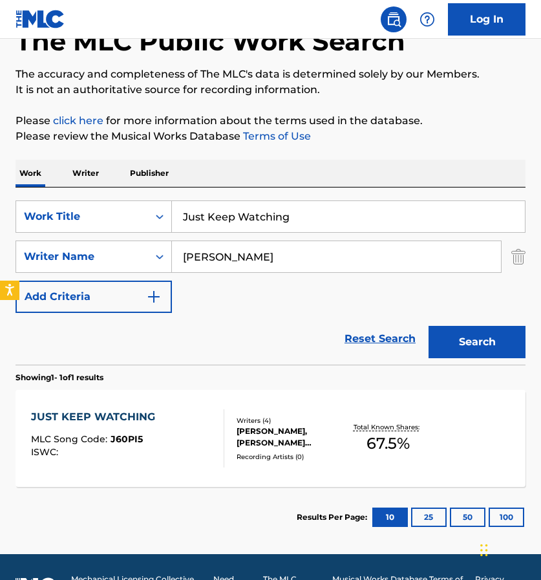
scroll to position [87, 0]
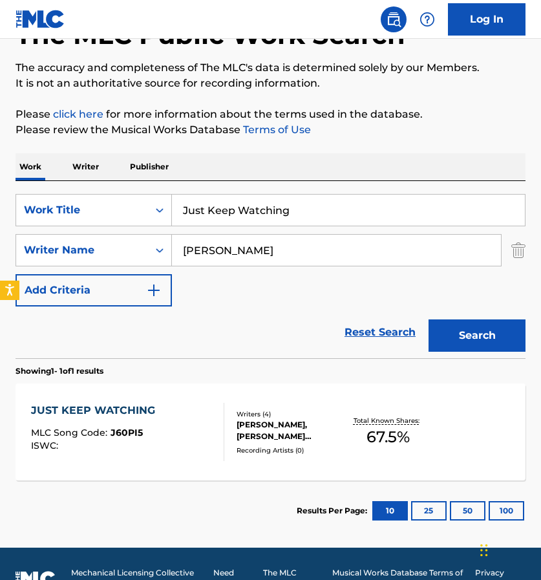
click at [294, 215] on input "Just Keep Watching" at bounding box center [348, 210] width 353 height 31
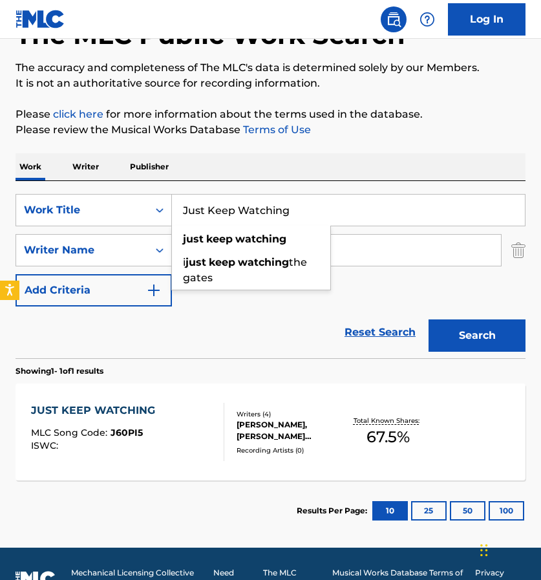
click at [294, 215] on input "Just Keep Watching" at bounding box center [348, 210] width 353 height 31
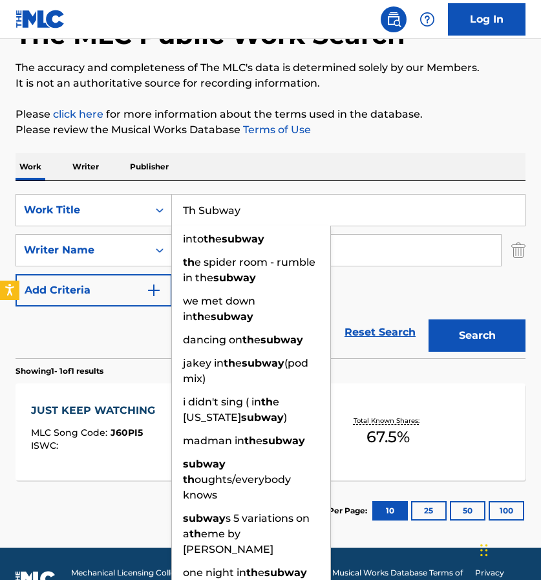
type input "Th Subway"
click at [503, 332] on button "Search" at bounding box center [477, 336] width 97 height 32
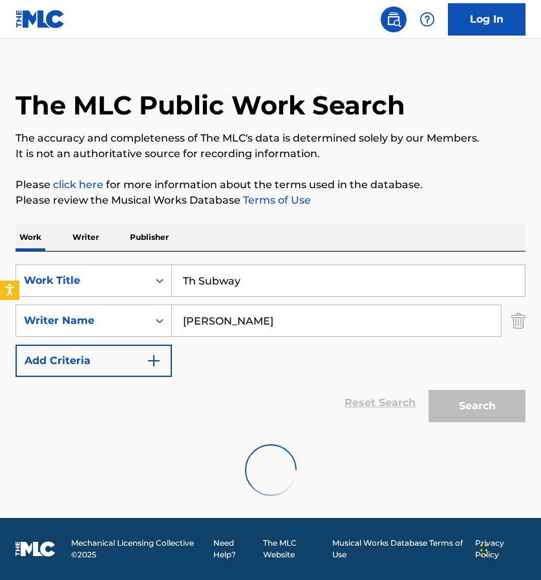
scroll to position [0, 0]
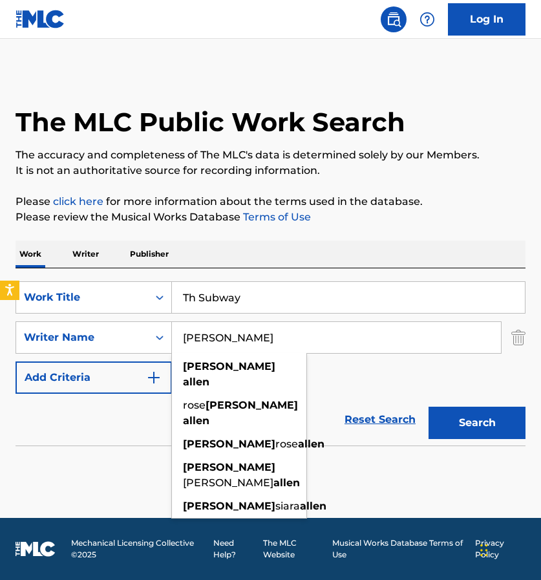
drag, startPoint x: 321, startPoint y: 334, endPoint x: 177, endPoint y: 333, distance: 144.2
click at [177, 333] on input "Amy Allen" at bounding box center [336, 337] width 329 height 31
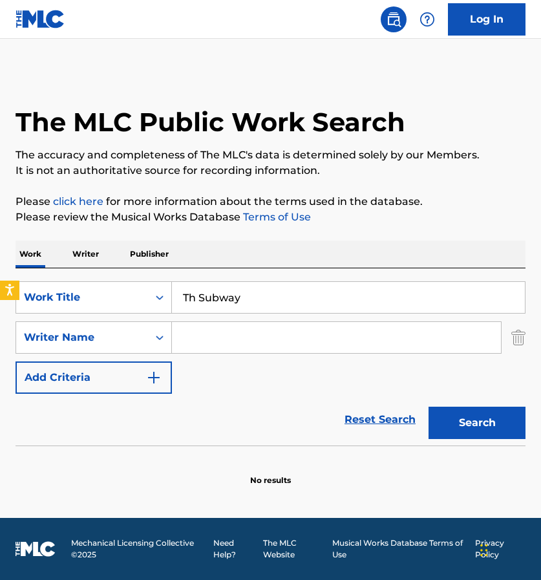
click at [450, 417] on button "Search" at bounding box center [477, 423] width 97 height 32
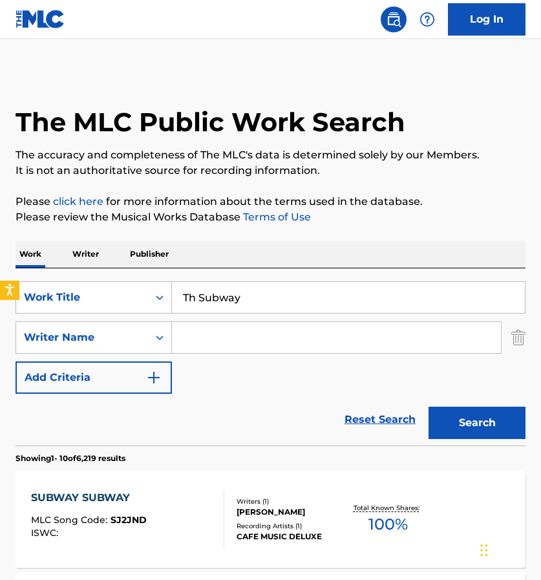
click at [223, 342] on input "Search Form" at bounding box center [336, 337] width 329 height 31
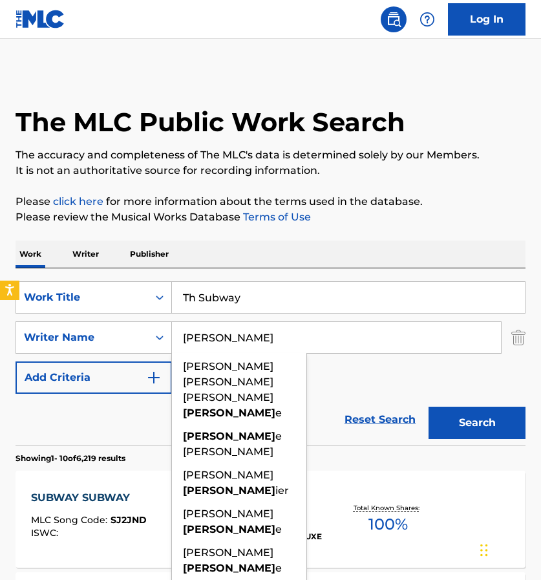
click at [279, 345] on input "Chapell" at bounding box center [336, 337] width 329 height 31
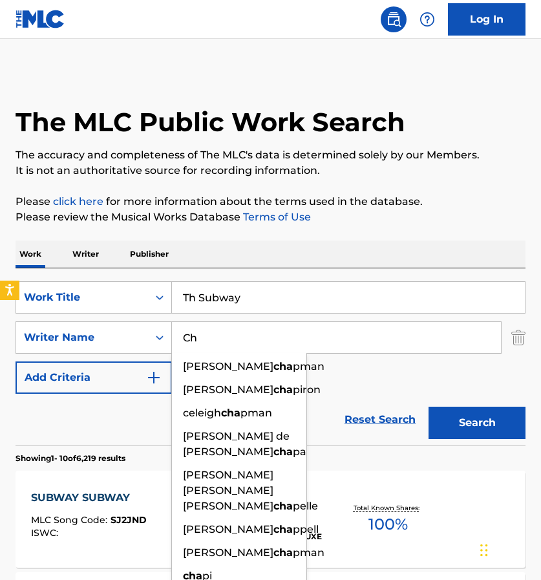
type input "C"
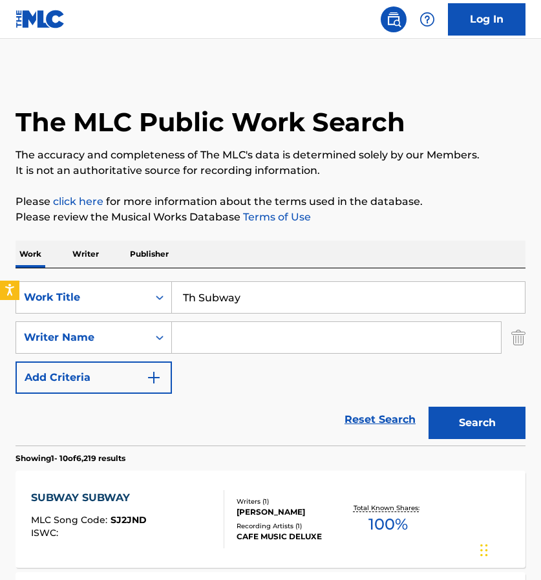
paste input "Chappell Roan"
type input "Chappell Roan"
click at [480, 417] on button "Search" at bounding box center [477, 423] width 97 height 32
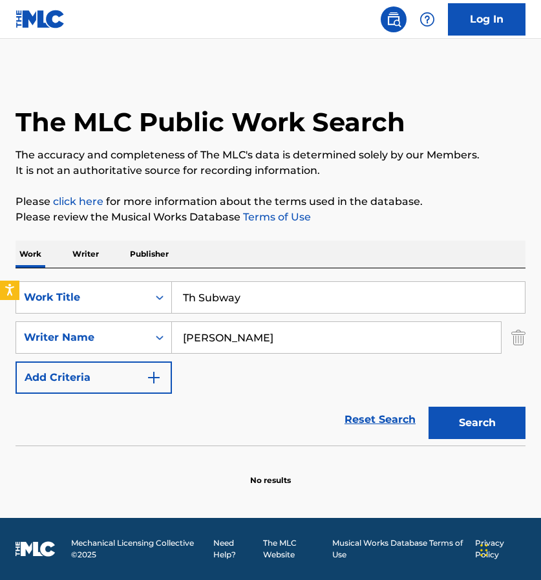
drag, startPoint x: 343, startPoint y: 338, endPoint x: 174, endPoint y: 329, distance: 169.1
click at [174, 329] on input "Chappell Roan" at bounding box center [336, 337] width 329 height 31
click at [233, 338] on input "Search Form" at bounding box center [336, 337] width 329 height 31
paste input "Dan Nigro"
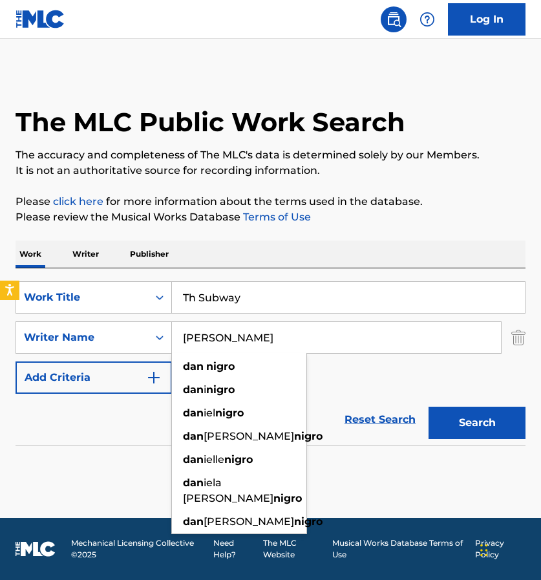
click at [510, 424] on button "Search" at bounding box center [477, 423] width 97 height 32
drag, startPoint x: 255, startPoint y: 338, endPoint x: 174, endPoint y: 337, distance: 81.5
click at [174, 337] on input "Dan Nigro" at bounding box center [336, 337] width 329 height 31
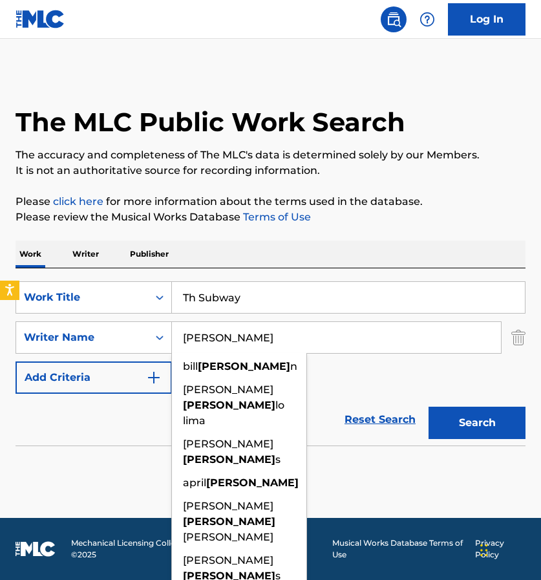
type input "Lorde"
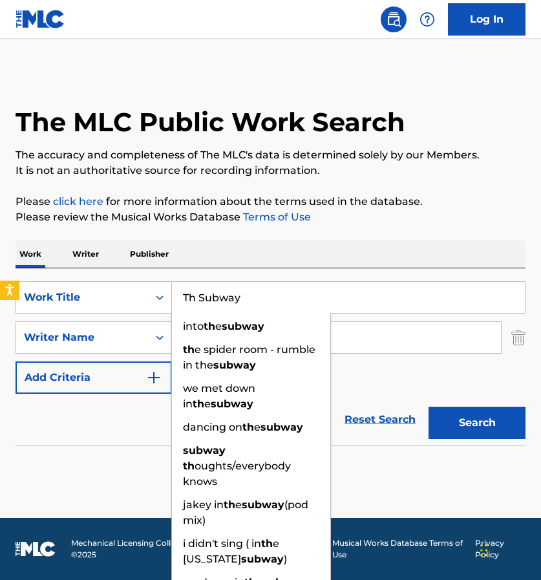
drag, startPoint x: 257, startPoint y: 299, endPoint x: 178, endPoint y: 297, distance: 78.9
click at [178, 297] on input "Th Subway" at bounding box center [348, 297] width 353 height 31
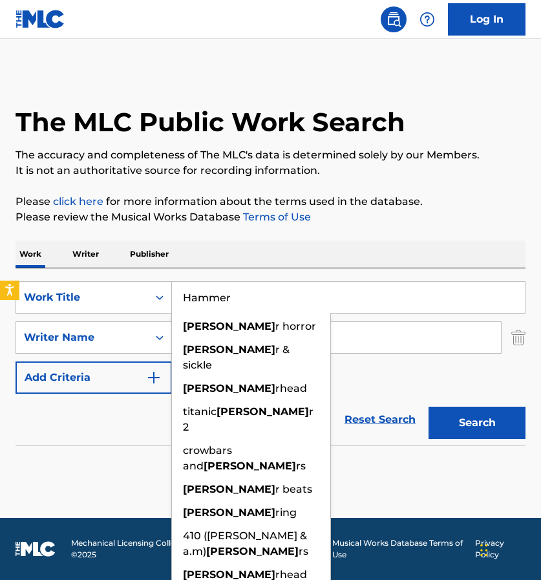
click at [477, 423] on button "Search" at bounding box center [477, 423] width 97 height 32
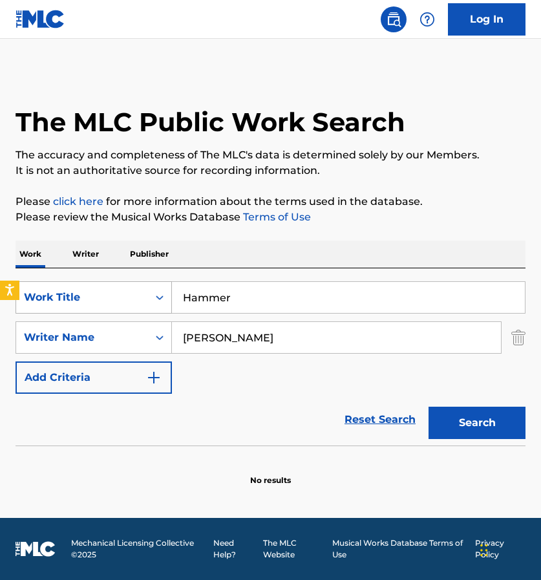
drag, startPoint x: 279, startPoint y: 305, endPoint x: 156, endPoint y: 303, distance: 122.9
click at [156, 303] on div "SearchWithCriteriad1ed4f8c-74ef-4d67-a7e5-359ab6b72230 Work Title Hammer" at bounding box center [271, 297] width 510 height 32
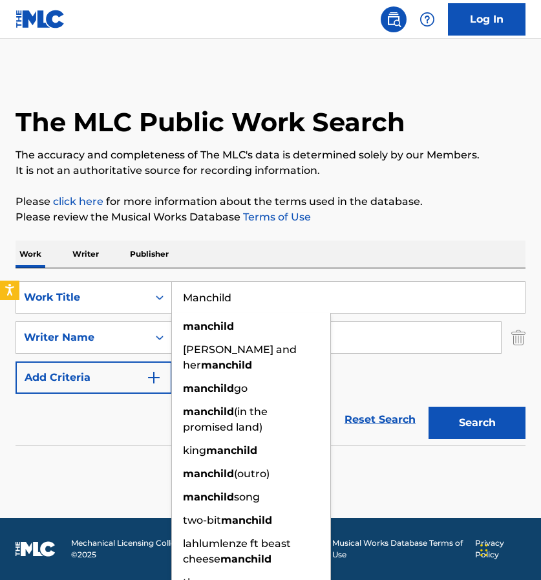
type input "Manchild"
click at [345, 341] on input "Lorde" at bounding box center [336, 337] width 329 height 31
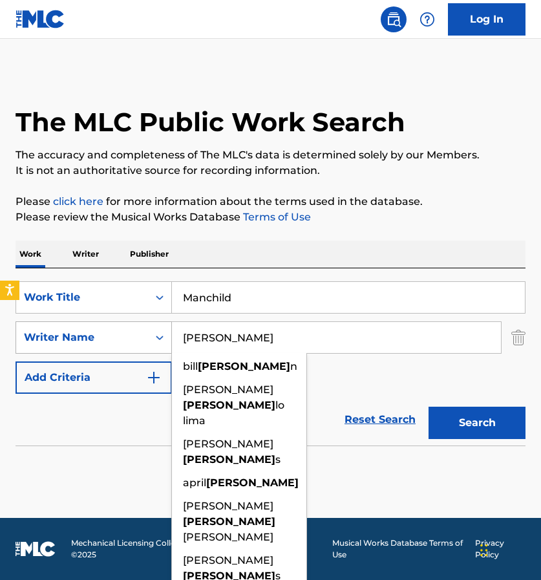
drag, startPoint x: 344, startPoint y: 341, endPoint x: 168, endPoint y: 331, distance: 176.2
click at [168, 332] on div "SearchWithCriteria3a2a3f09-dd7b-416b-a041-09ba5321475e Writer Name Lorde bill l…" at bounding box center [271, 337] width 510 height 32
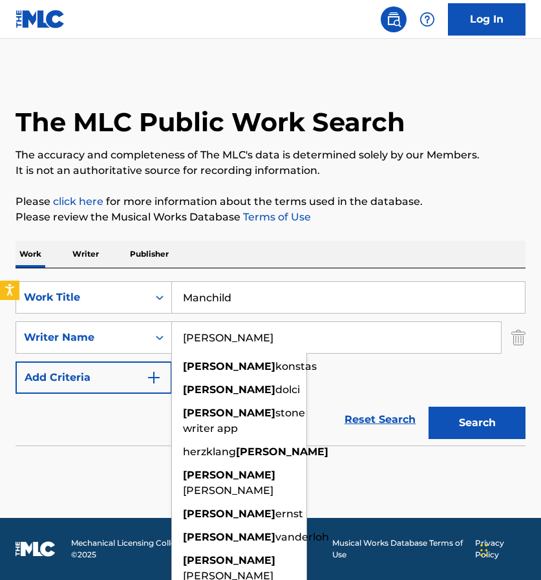
type input "Sabrina"
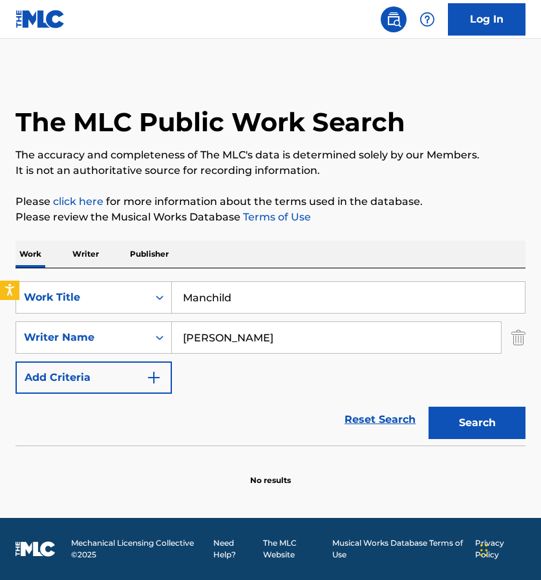
click at [445, 417] on button "Search" at bounding box center [477, 423] width 97 height 32
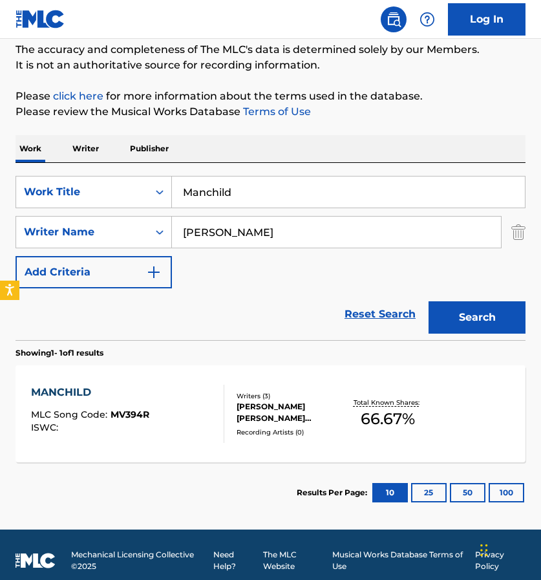
scroll to position [107, 0]
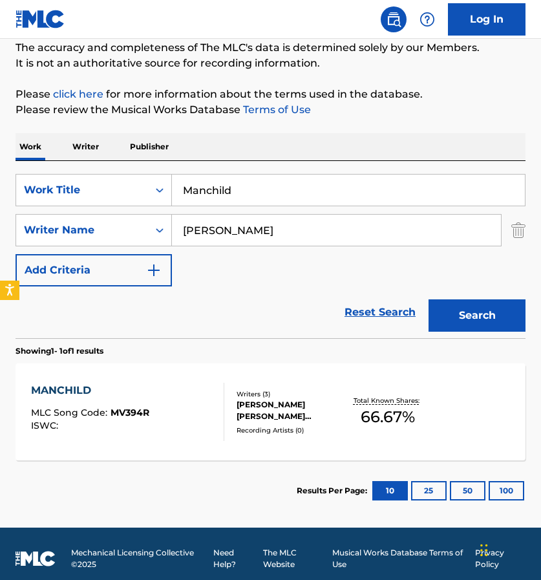
click at [521, 228] on img "Search Form" at bounding box center [519, 230] width 14 height 32
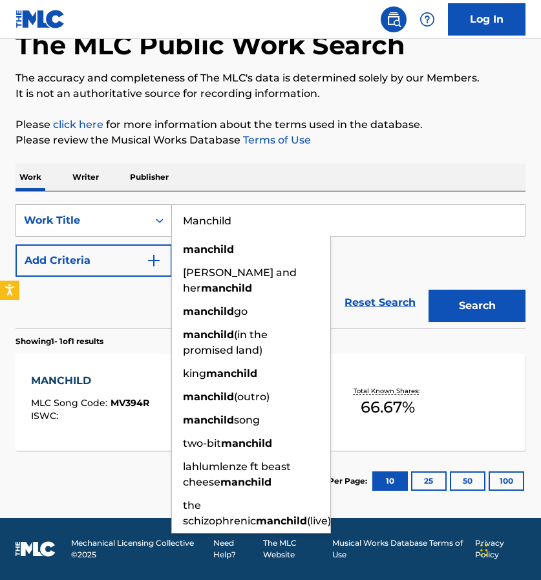
drag, startPoint x: 451, startPoint y: 220, endPoint x: 139, endPoint y: 217, distance: 312.4
click at [140, 217] on div "SearchWithCriteriad1ed4f8c-74ef-4d67-a7e5-359ab6b72230 Work Title Manchild manc…" at bounding box center [271, 220] width 510 height 32
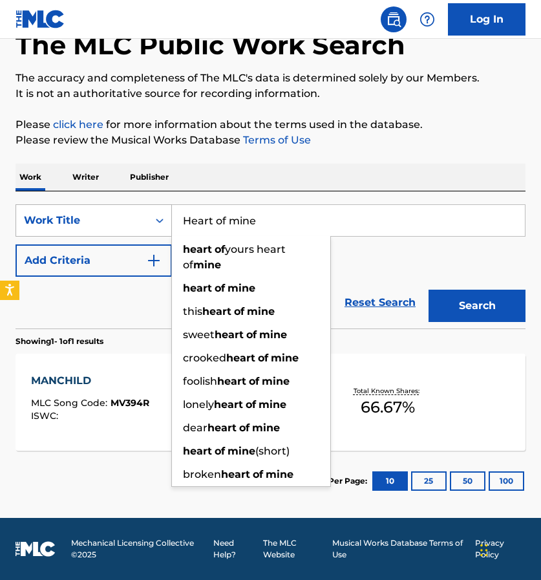
type input "Heart of mine"
click at [477, 306] on button "Search" at bounding box center [477, 306] width 97 height 32
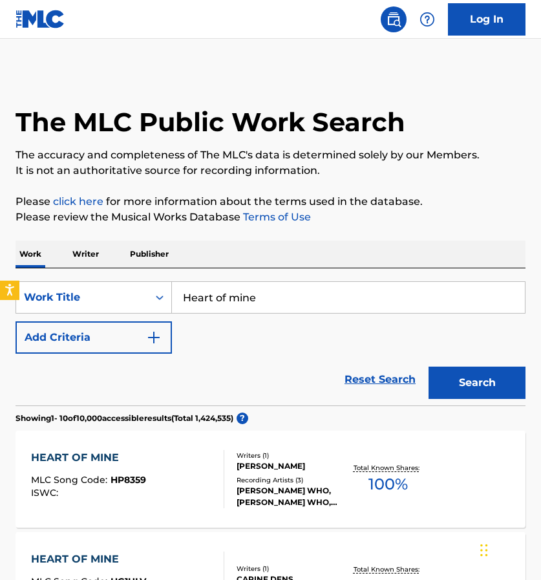
scroll to position [0, 0]
click at [158, 336] on img "Search Form" at bounding box center [154, 338] width 16 height 16
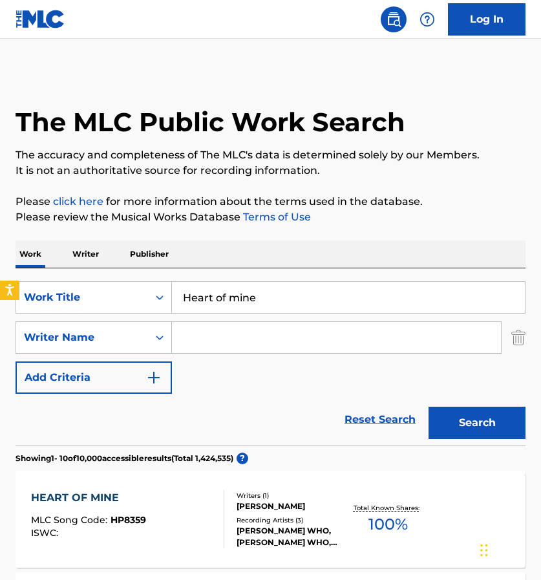
click at [206, 339] on input "Search Form" at bounding box center [336, 337] width 329 height 31
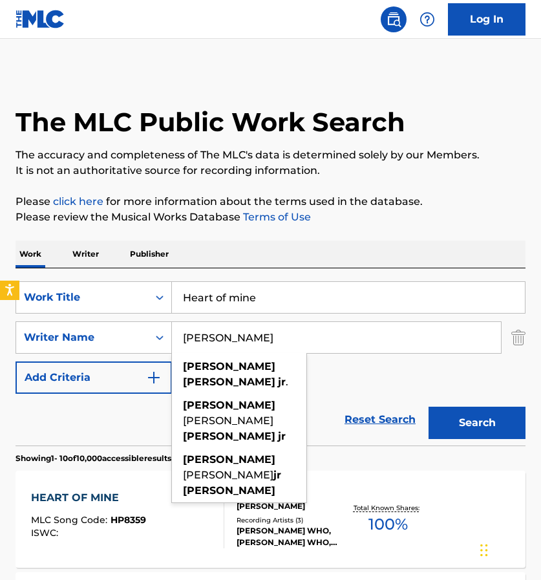
type input "Paul Morton Jr"
click at [477, 423] on button "Search" at bounding box center [477, 423] width 97 height 32
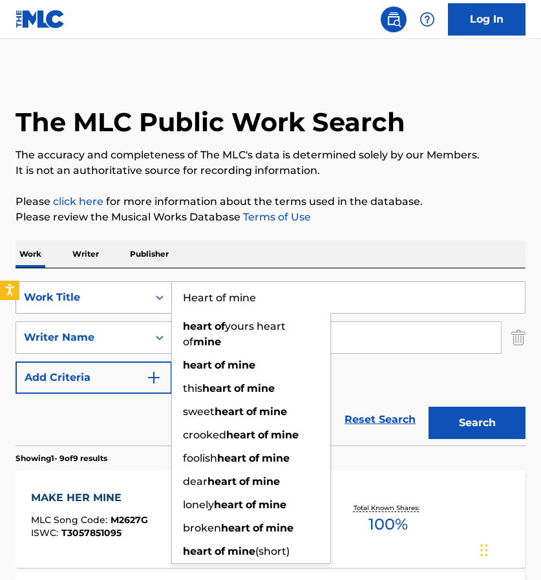
drag, startPoint x: 257, startPoint y: 298, endPoint x: 155, endPoint y: 292, distance: 101.7
click at [155, 292] on div "SearchWithCriteriad1ed4f8c-74ef-4d67-a7e5-359ab6b72230 Work Title Heart of mine…" at bounding box center [271, 297] width 510 height 32
type input "\"
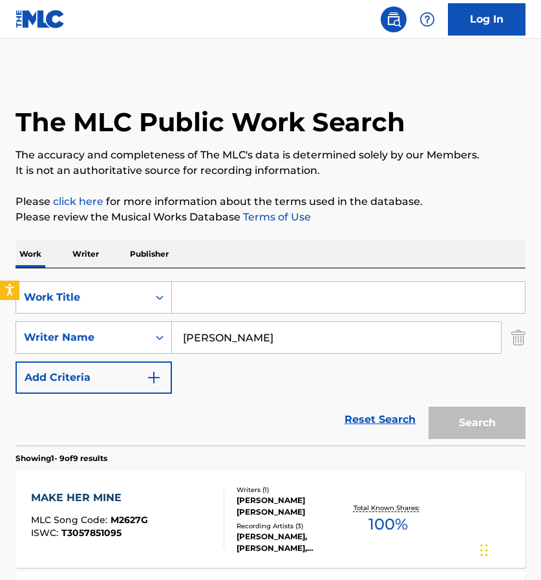
click at [82, 252] on p "Writer" at bounding box center [86, 254] width 34 height 27
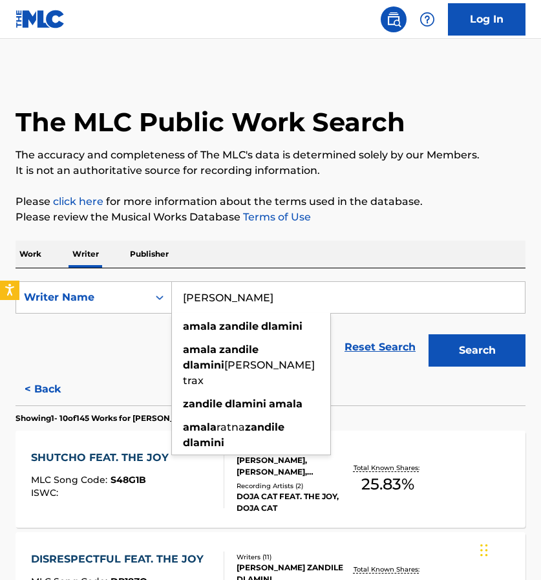
drag, startPoint x: 317, startPoint y: 301, endPoint x: 175, endPoint y: 295, distance: 142.4
click at [175, 296] on input "Amala Zandile Dlamini" at bounding box center [348, 297] width 353 height 31
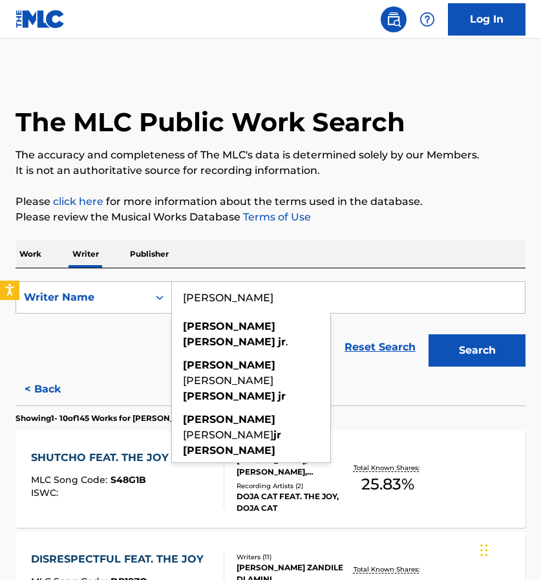
type input "Paul Morton Jr"
click at [477, 351] on button "Search" at bounding box center [477, 350] width 97 height 32
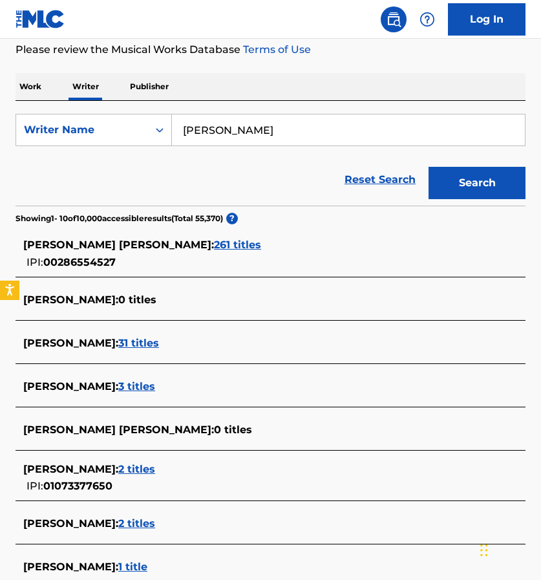
scroll to position [153, 0]
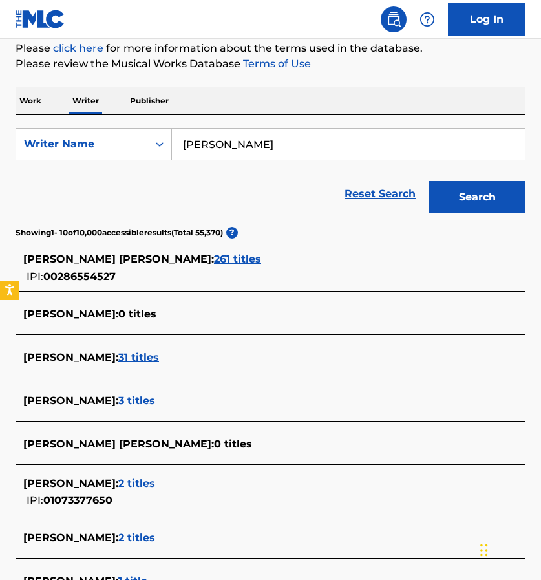
click at [214, 258] on span "261 titles" at bounding box center [237, 259] width 47 height 12
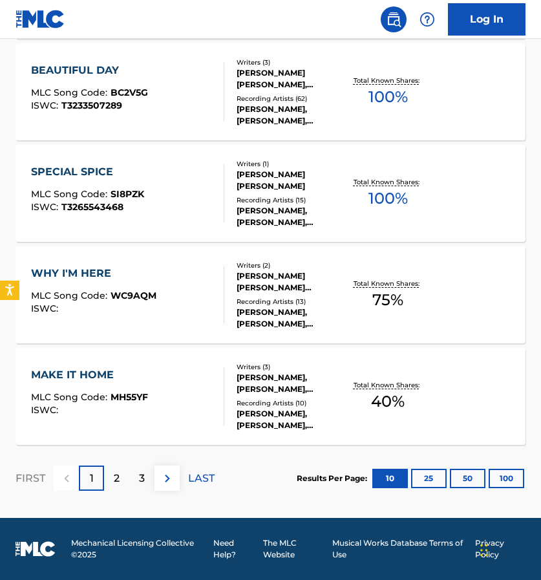
scroll to position [997, 0]
click at [422, 480] on button "25" at bounding box center [429, 478] width 36 height 19
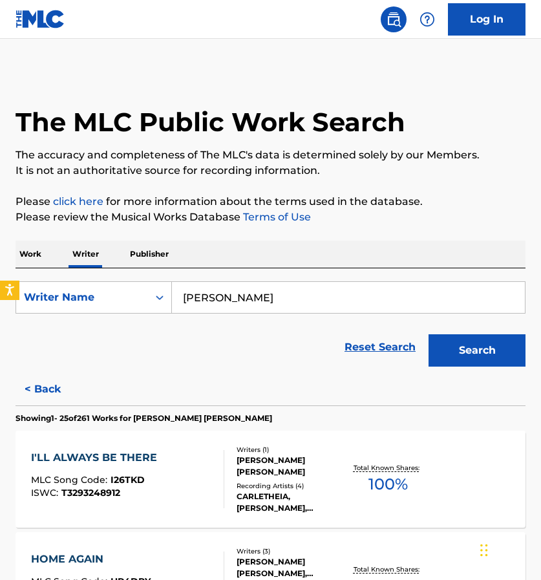
scroll to position [0, 0]
click at [25, 251] on p "Work" at bounding box center [31, 254] width 30 height 27
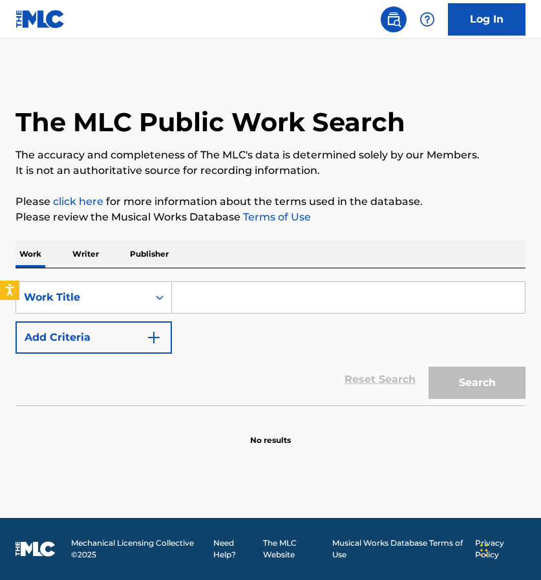
click at [247, 307] on input "Search Form" at bounding box center [348, 297] width 353 height 31
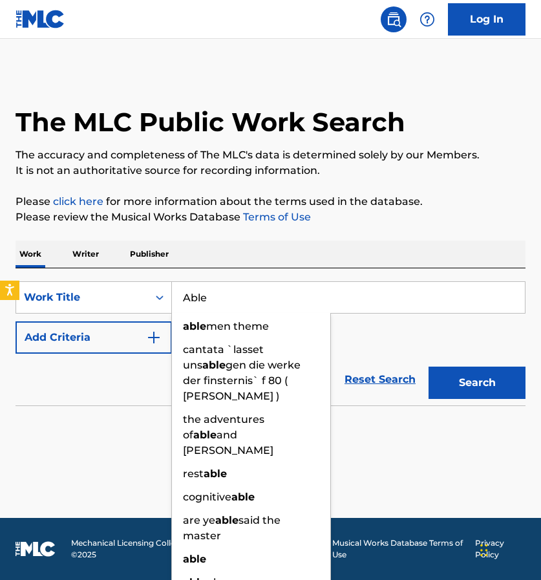
type input "Able"
click at [477, 383] on button "Search" at bounding box center [477, 383] width 97 height 32
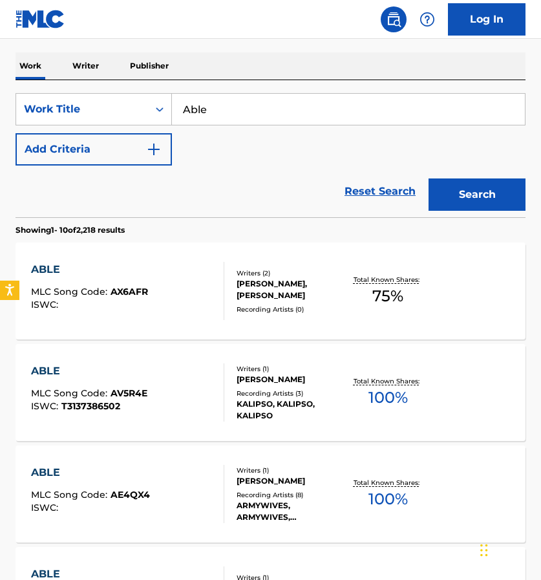
scroll to position [189, 0]
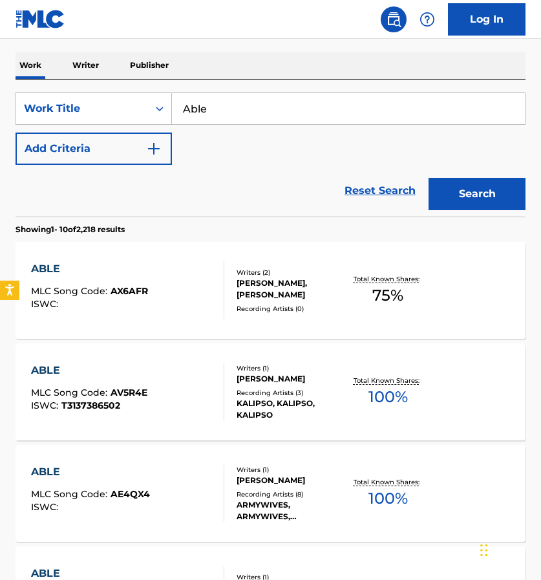
click at [81, 61] on p "Writer" at bounding box center [86, 65] width 34 height 27
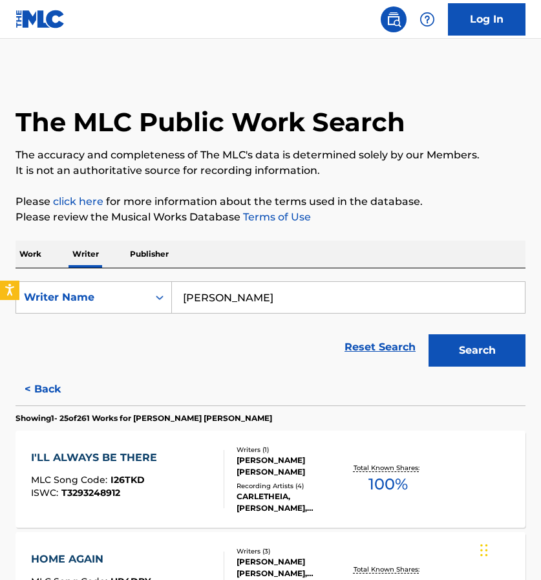
click at [361, 347] on link "Reset Search" at bounding box center [380, 347] width 84 height 28
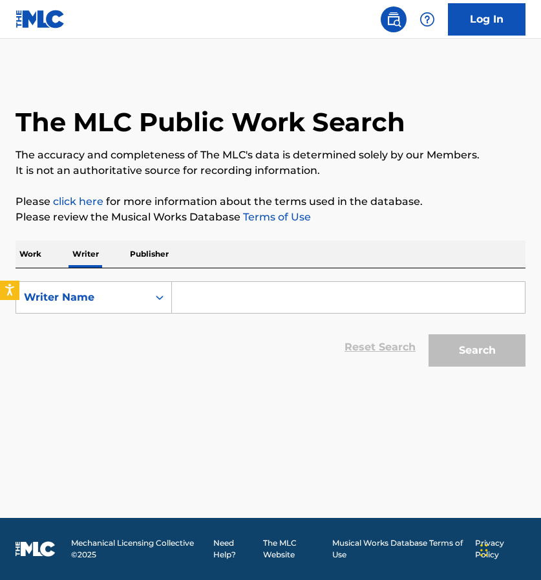
click at [33, 254] on p "Work" at bounding box center [31, 254] width 30 height 27
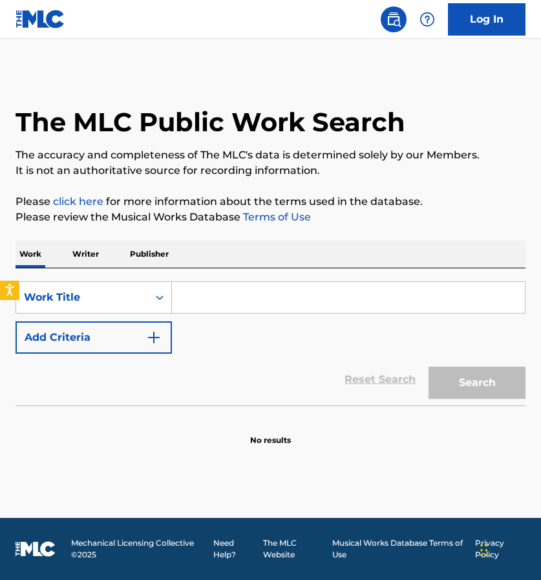
click at [260, 316] on div "SearchWithCriteriad1ed4f8c-74ef-4d67-a7e5-359ab6b72230 Work Title Add Criteria" at bounding box center [271, 317] width 510 height 72
click at [257, 300] on input "Search Form" at bounding box center [348, 297] width 353 height 31
type input "p"
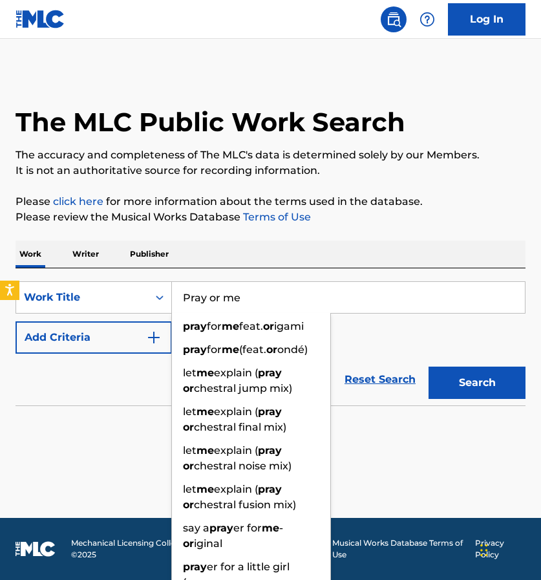
click at [477, 383] on button "Search" at bounding box center [477, 383] width 97 height 32
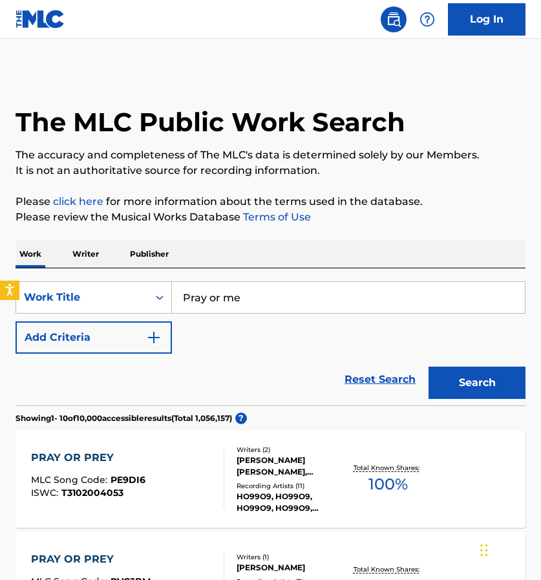
click at [216, 294] on input "Pray or me" at bounding box center [348, 297] width 353 height 31
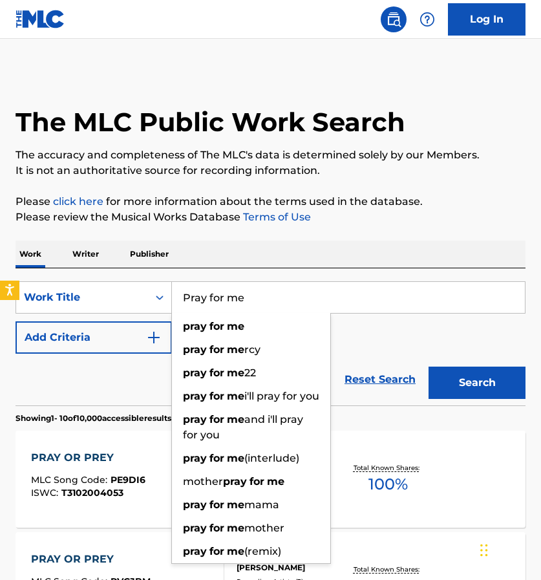
type input "Pray for me"
click at [477, 383] on button "Search" at bounding box center [477, 383] width 97 height 32
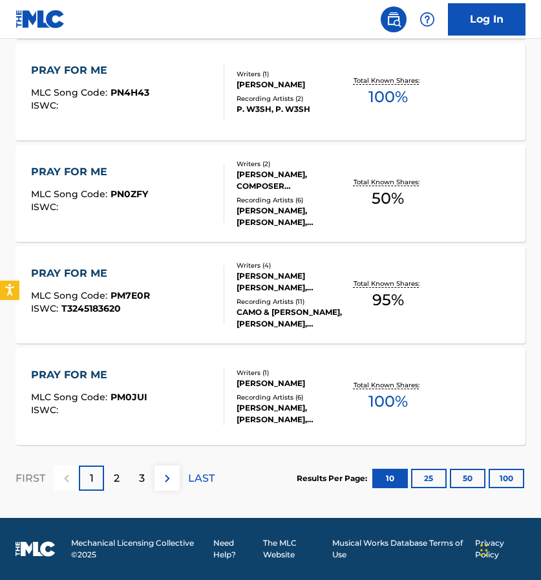
scroll to position [997, 0]
click at [116, 478] on p "2" at bounding box center [117, 479] width 6 height 16
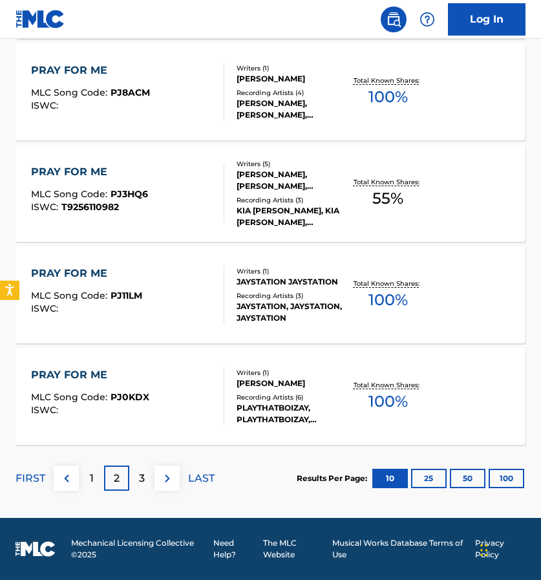
click at [136, 476] on div "3" at bounding box center [141, 478] width 25 height 25
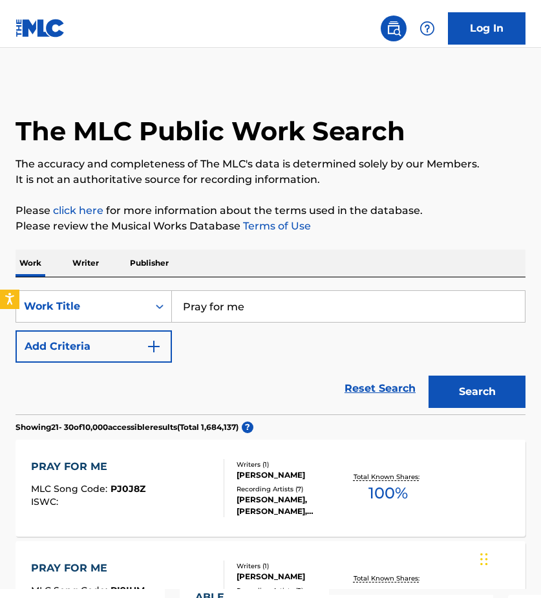
scroll to position [0, 0]
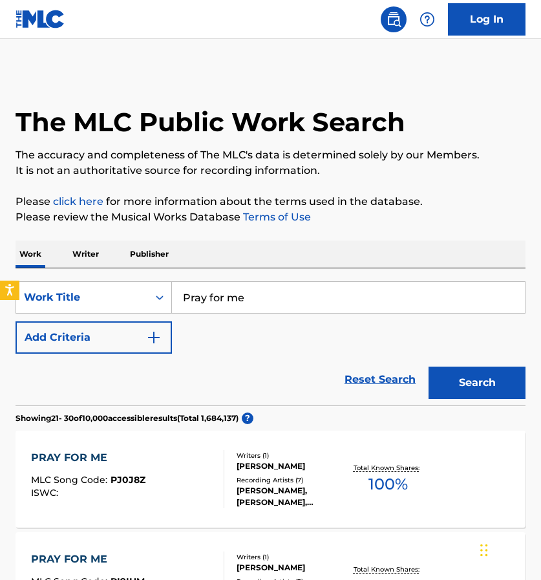
click at [160, 329] on button "Add Criteria" at bounding box center [94, 337] width 157 height 32
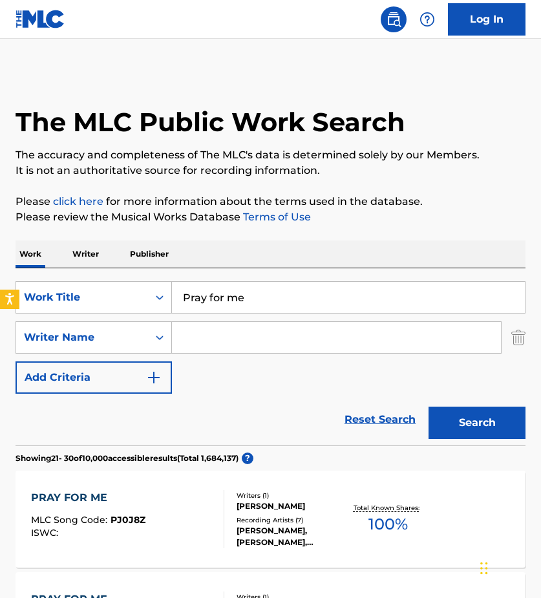
click at [239, 332] on input "Search Form" at bounding box center [336, 337] width 329 height 31
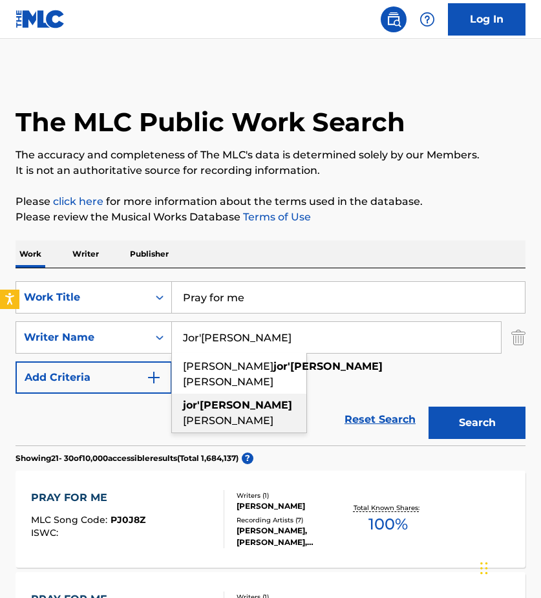
click at [247, 415] on span "[PERSON_NAME]" at bounding box center [228, 421] width 91 height 12
type input "jor'dan armstrong"
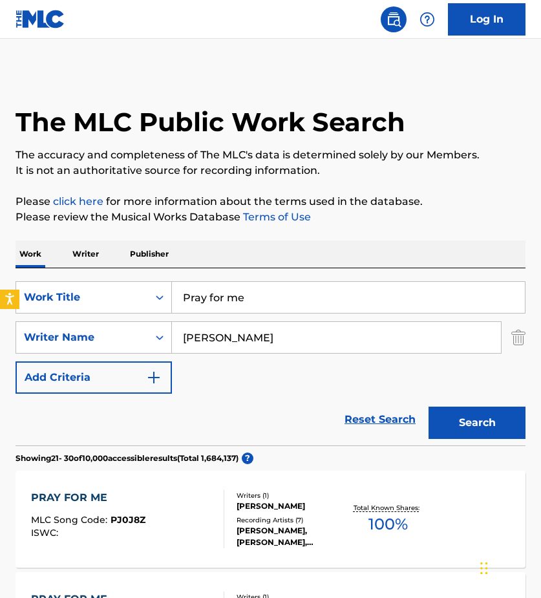
click at [466, 412] on button "Search" at bounding box center [477, 423] width 97 height 32
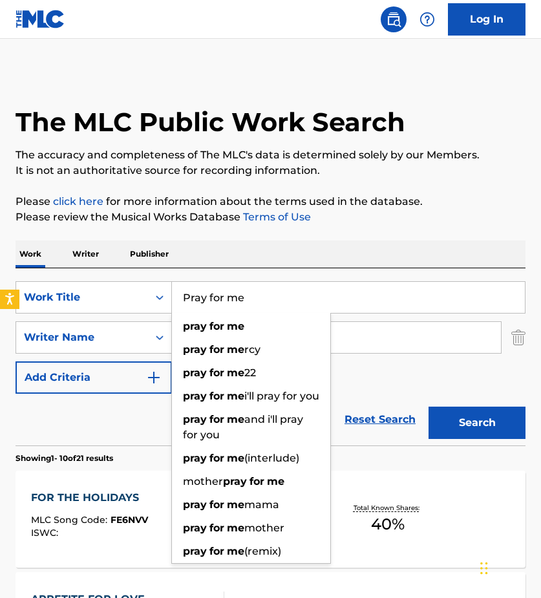
drag, startPoint x: 251, startPoint y: 295, endPoint x: 179, endPoint y: 297, distance: 72.5
click at [179, 298] on input "Pray for me" at bounding box center [348, 297] width 353 height 31
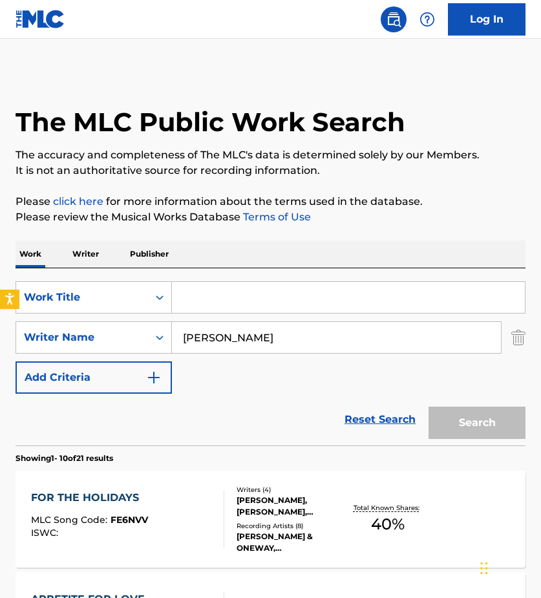
click at [291, 400] on div "Reset Search Search" at bounding box center [271, 420] width 510 height 52
click at [517, 338] on img "Search Form" at bounding box center [519, 337] width 14 height 32
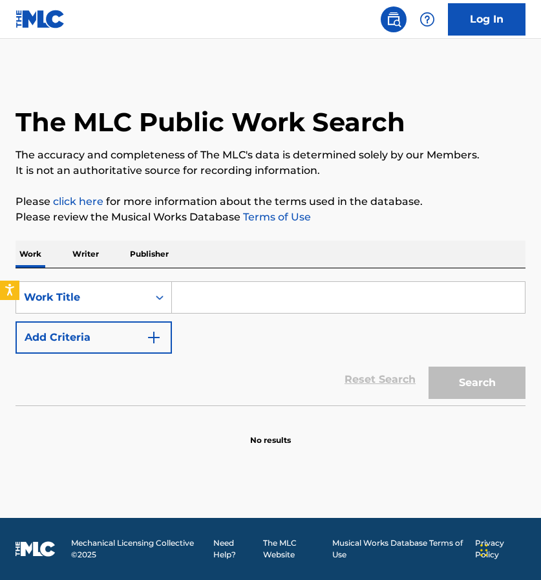
click at [218, 290] on input "Search Form" at bounding box center [348, 297] width 353 height 31
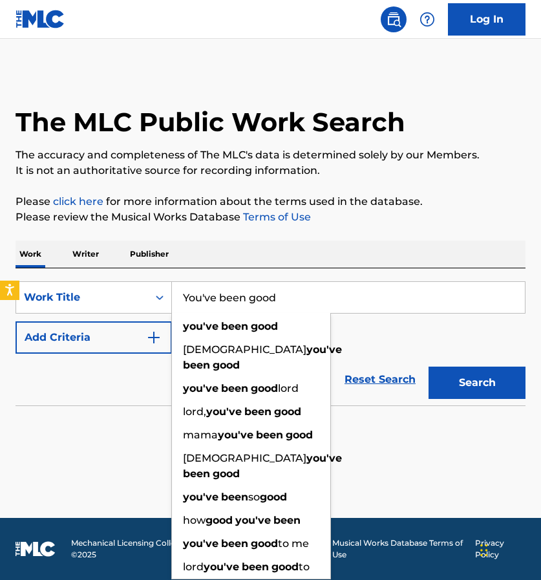
type input "You've been good"
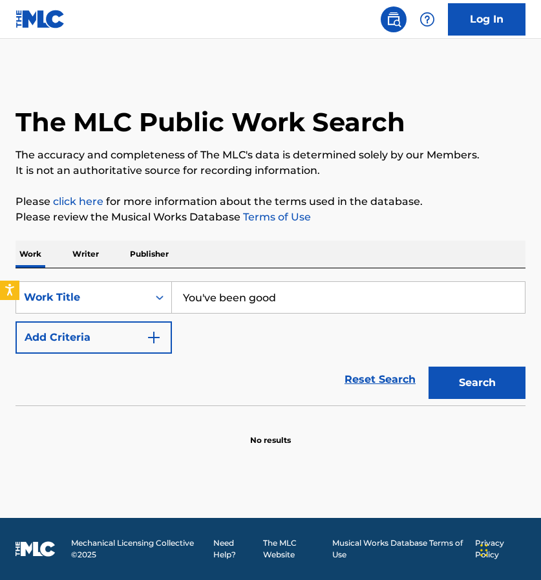
click at [492, 368] on button "Search" at bounding box center [477, 383] width 97 height 32
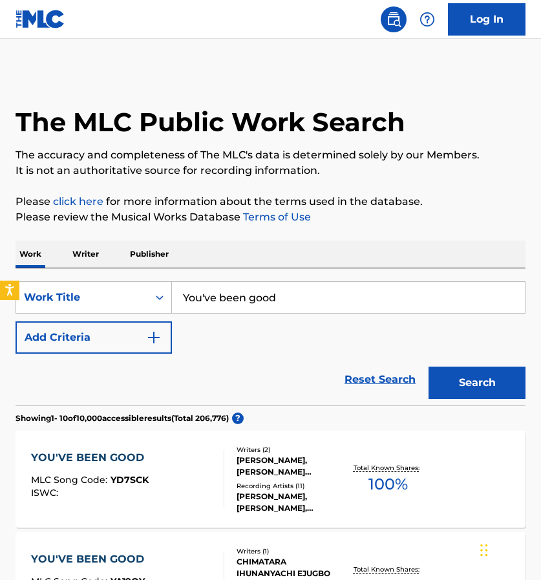
click at [150, 343] on img "Search Form" at bounding box center [154, 338] width 16 height 16
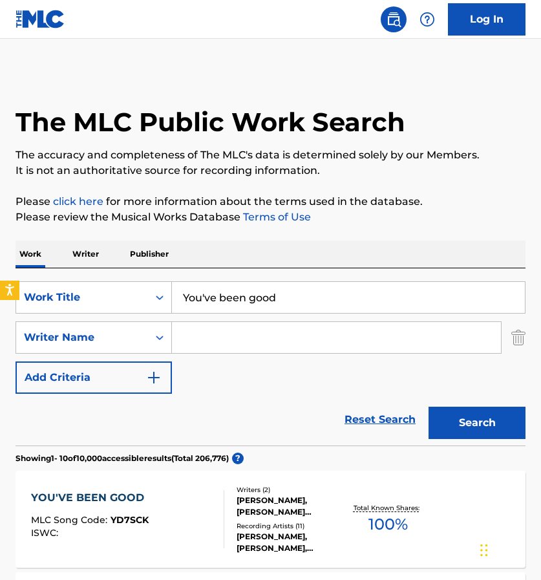
click at [204, 342] on input "Search Form" at bounding box center [336, 337] width 329 height 31
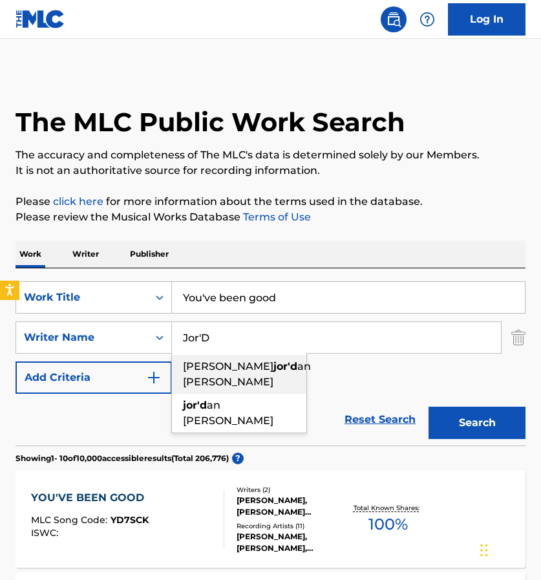
click at [203, 363] on span "[PERSON_NAME]" at bounding box center [228, 366] width 91 height 12
type input "[PERSON_NAME] jor'[PERSON_NAME]"
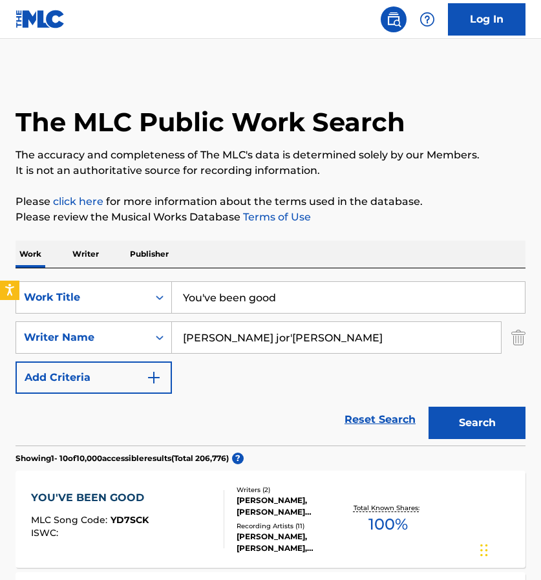
click at [472, 426] on button "Search" at bounding box center [477, 423] width 97 height 32
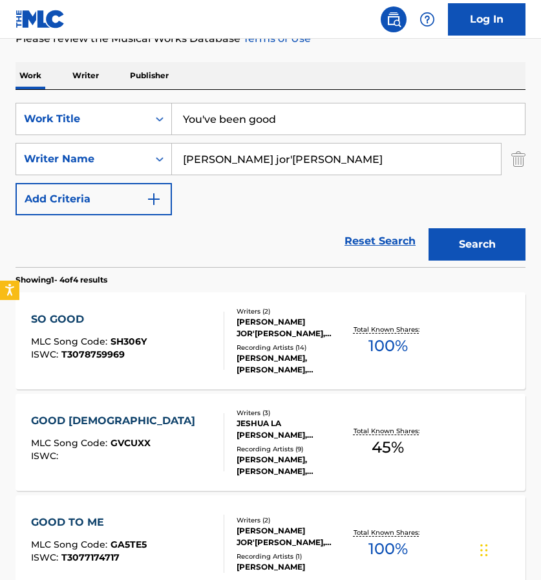
scroll to position [171, 0]
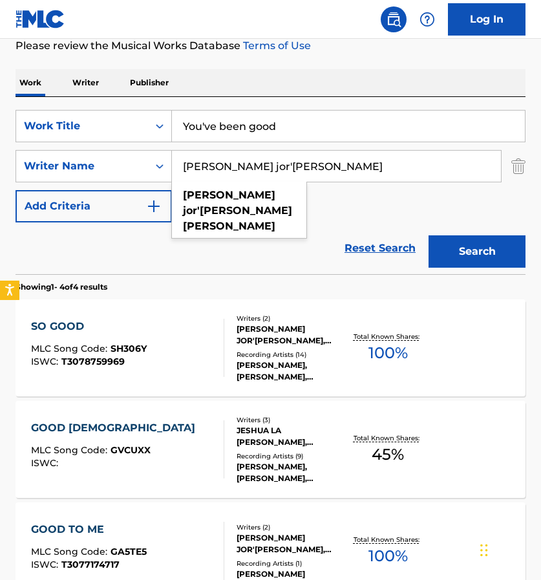
drag, startPoint x: 330, startPoint y: 166, endPoint x: 178, endPoint y: 164, distance: 152.0
click at [178, 164] on input "[PERSON_NAME] jor'[PERSON_NAME]" at bounding box center [336, 166] width 329 height 31
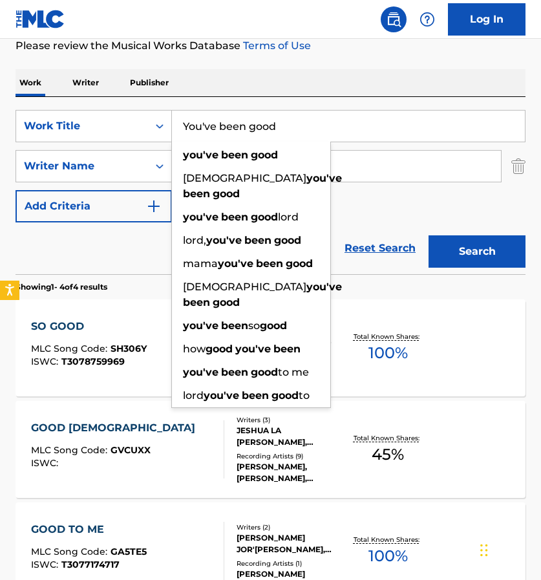
drag, startPoint x: 290, startPoint y: 120, endPoint x: 202, endPoint y: 116, distance: 87.4
click at [202, 118] on input "You've been good" at bounding box center [348, 126] width 353 height 31
drag, startPoint x: 181, startPoint y: 124, endPoint x: 299, endPoint y: 125, distance: 118.4
click at [299, 125] on input "You've been good" at bounding box center [348, 126] width 353 height 31
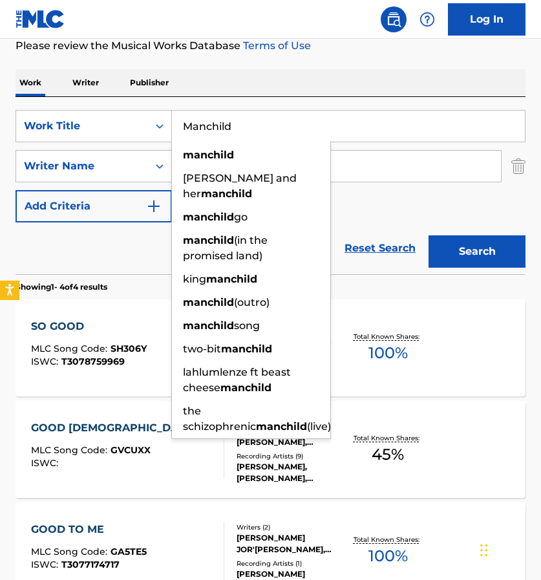
click at [477, 252] on button "Search" at bounding box center [477, 251] width 97 height 32
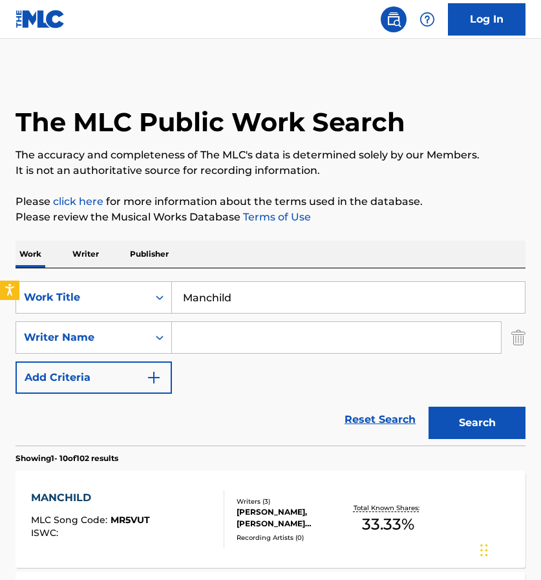
scroll to position [0, 0]
drag, startPoint x: 279, startPoint y: 296, endPoint x: 179, endPoint y: 288, distance: 101.3
click at [179, 288] on input "Manchild" at bounding box center [348, 297] width 353 height 31
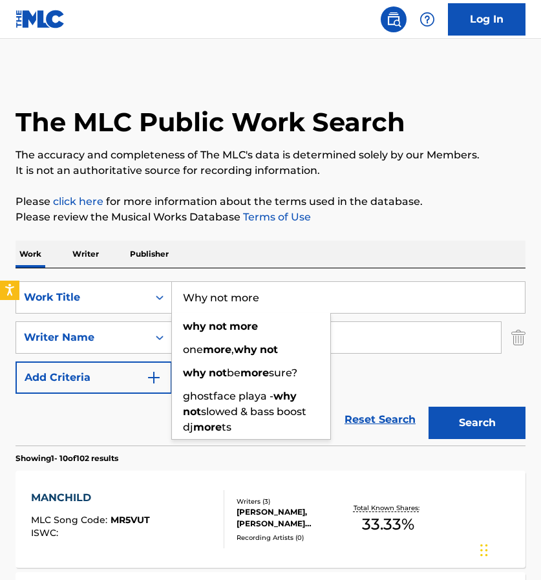
type input "Why not more"
click at [417, 362] on div "SearchWithCriteriaf1739084-d2c4-44a9-b702-eb207b6c4247 Work Title Why not more …" at bounding box center [271, 337] width 510 height 113
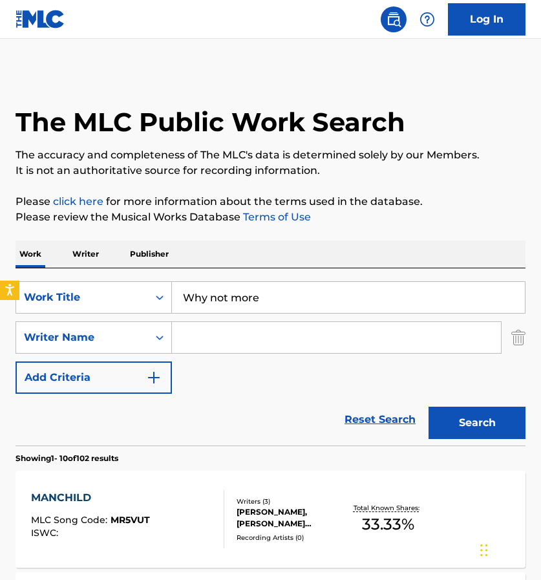
click at [387, 345] on input "Search Form" at bounding box center [336, 337] width 329 height 31
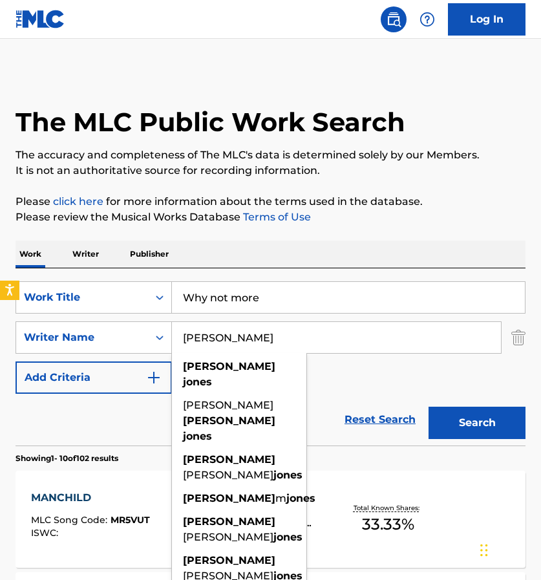
type input "[PERSON_NAME]"
click at [477, 423] on button "Search" at bounding box center [477, 423] width 97 height 32
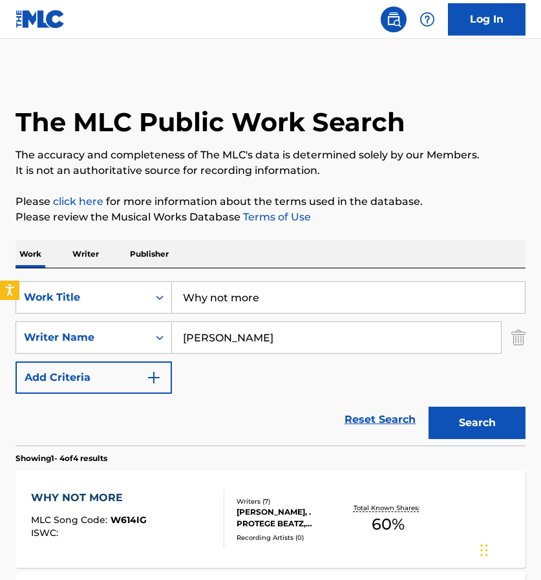
click at [262, 290] on input "Why not more" at bounding box center [348, 297] width 353 height 31
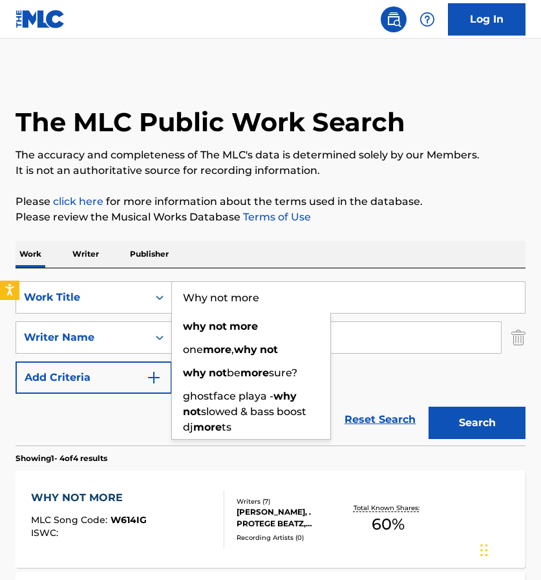
click at [262, 290] on input "Why not more" at bounding box center [348, 297] width 353 height 31
click at [261, 294] on input "Why not more" at bounding box center [348, 297] width 353 height 31
click at [477, 423] on button "Search" at bounding box center [477, 423] width 97 height 32
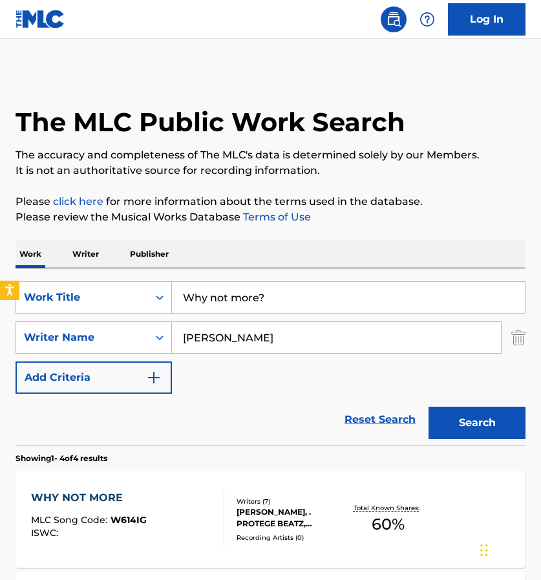
drag, startPoint x: 272, startPoint y: 301, endPoint x: 175, endPoint y: 297, distance: 97.1
click at [175, 297] on input "Why not more?" at bounding box center [348, 297] width 353 height 31
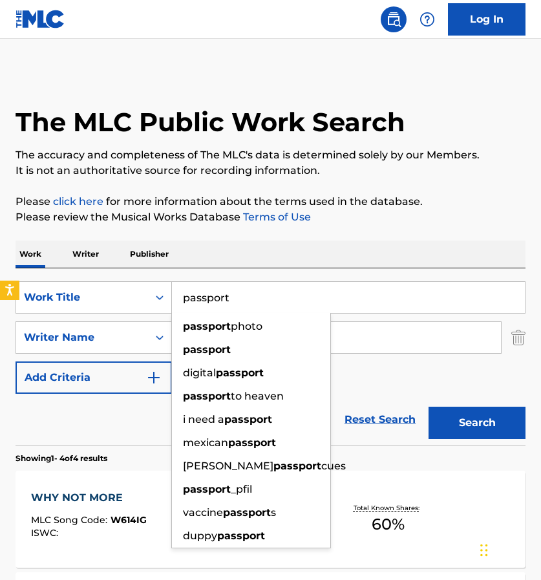
type input "passport"
click at [350, 338] on input "[PERSON_NAME]" at bounding box center [336, 337] width 329 height 31
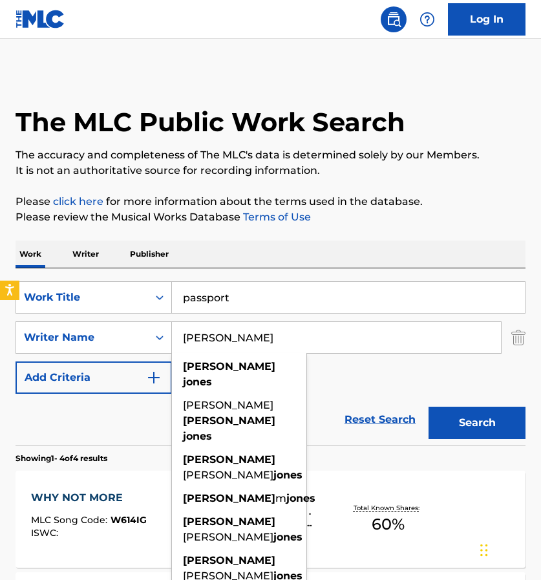
click at [477, 423] on button "Search" at bounding box center [477, 423] width 97 height 32
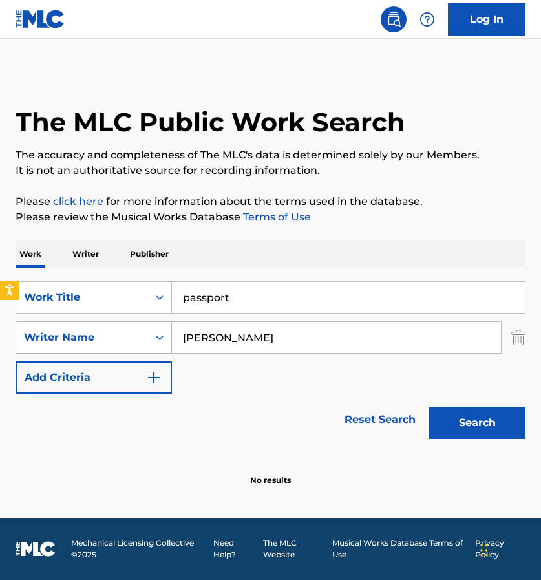
drag, startPoint x: 276, startPoint y: 343, endPoint x: 164, endPoint y: 329, distance: 112.7
click at [164, 330] on div "SearchWithCriteriaa94c69df-30c3-46e3-8077-100b51737706 Writer Name [PERSON_NAME]" at bounding box center [271, 337] width 510 height 32
type input "D"
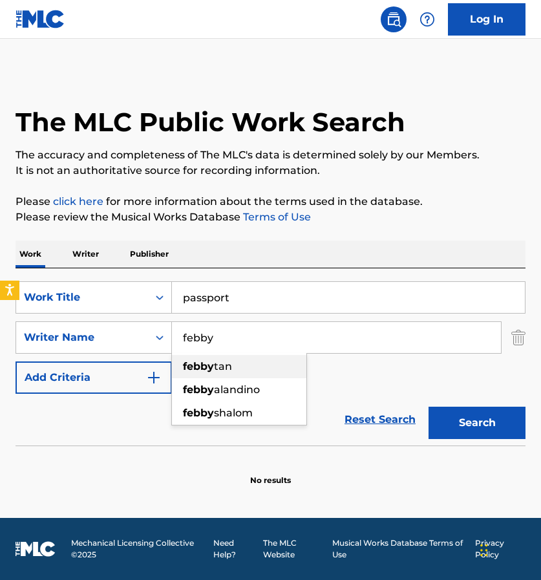
click at [190, 364] on strong "febby" at bounding box center [198, 366] width 31 height 12
type input "[PERSON_NAME]"
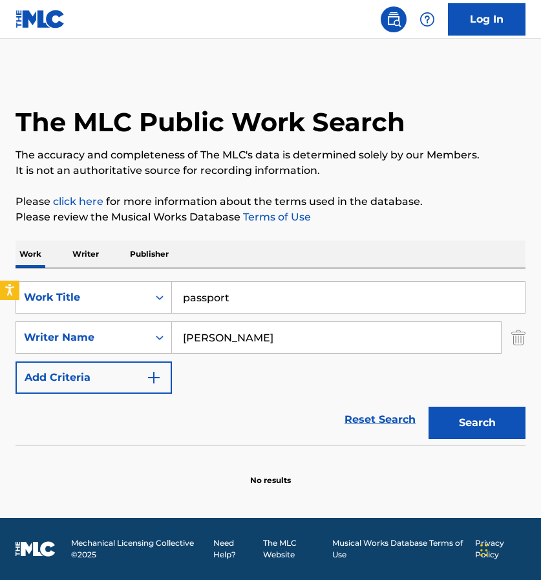
click at [468, 424] on button "Search" at bounding box center [477, 423] width 97 height 32
